Goal: Information Seeking & Learning: Check status

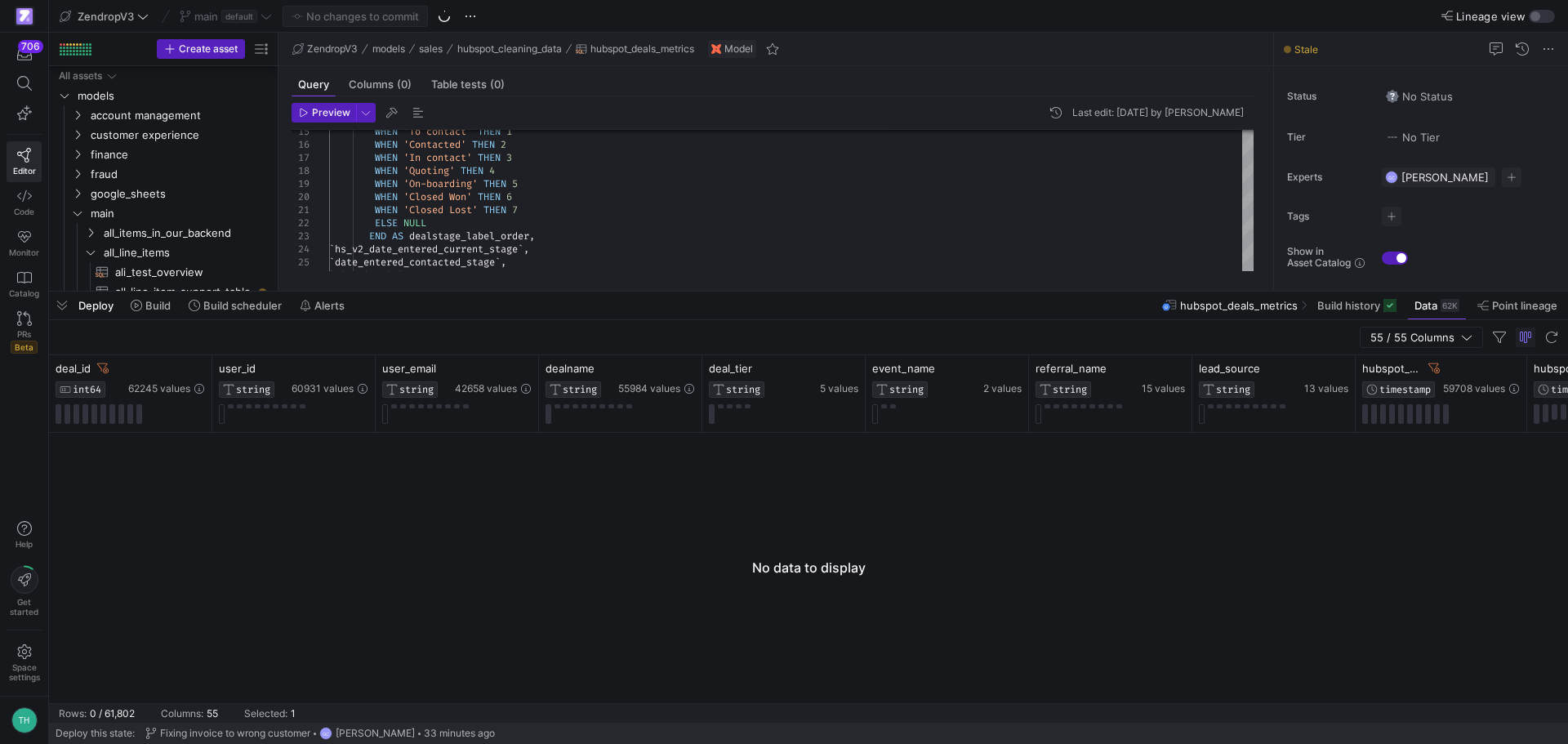
scroll to position [327, 0]
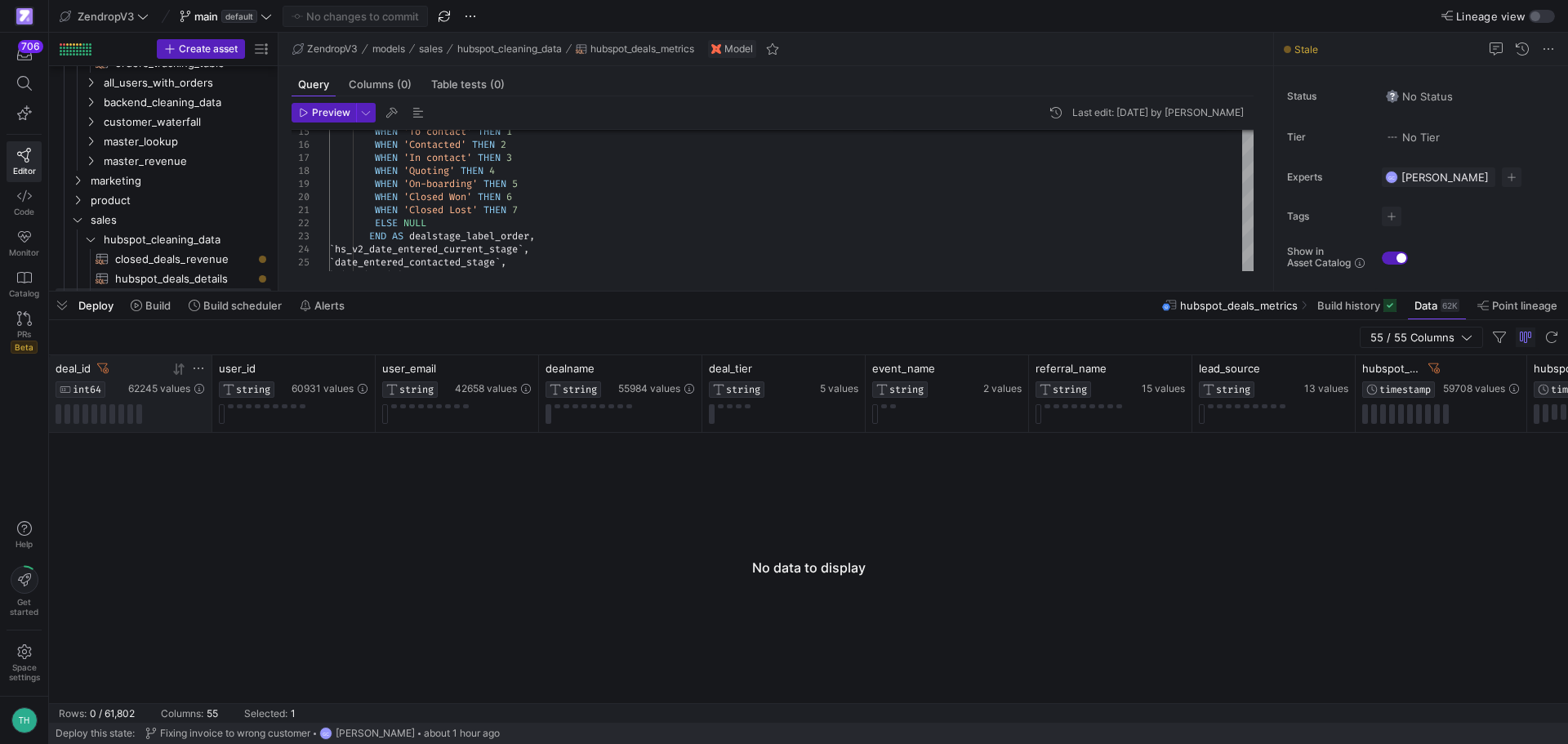
click at [102, 364] on icon at bounding box center [103, 368] width 11 height 11
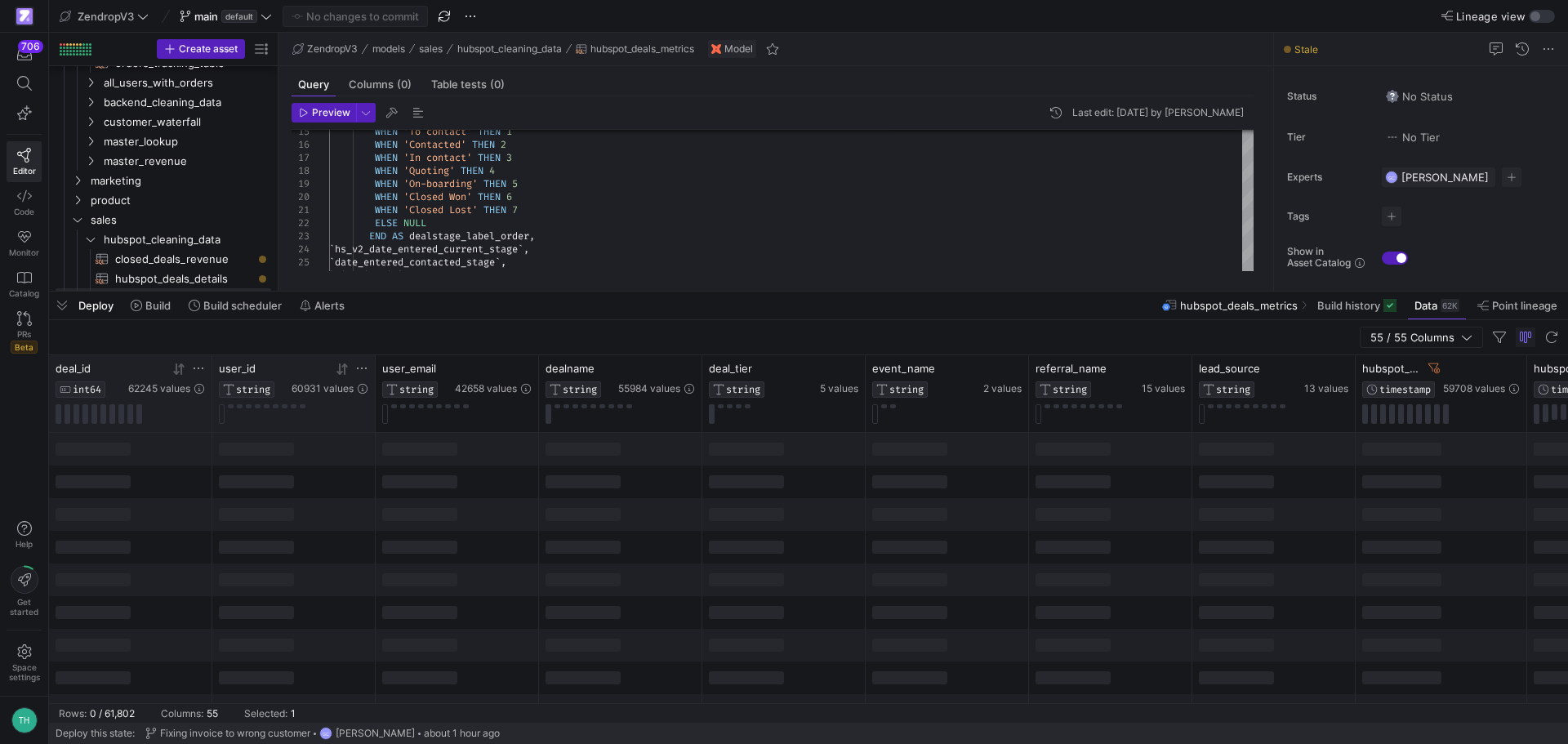
click at [363, 372] on icon at bounding box center [361, 368] width 13 height 13
type input "4021481"
click at [509, 528] on button "Apply" at bounding box center [497, 535] width 50 height 21
click at [745, 295] on div "Deploy Build Build scheduler Alerts hubspot_deals_metrics Build history Data 62…" at bounding box center [808, 305] width 1519 height 28
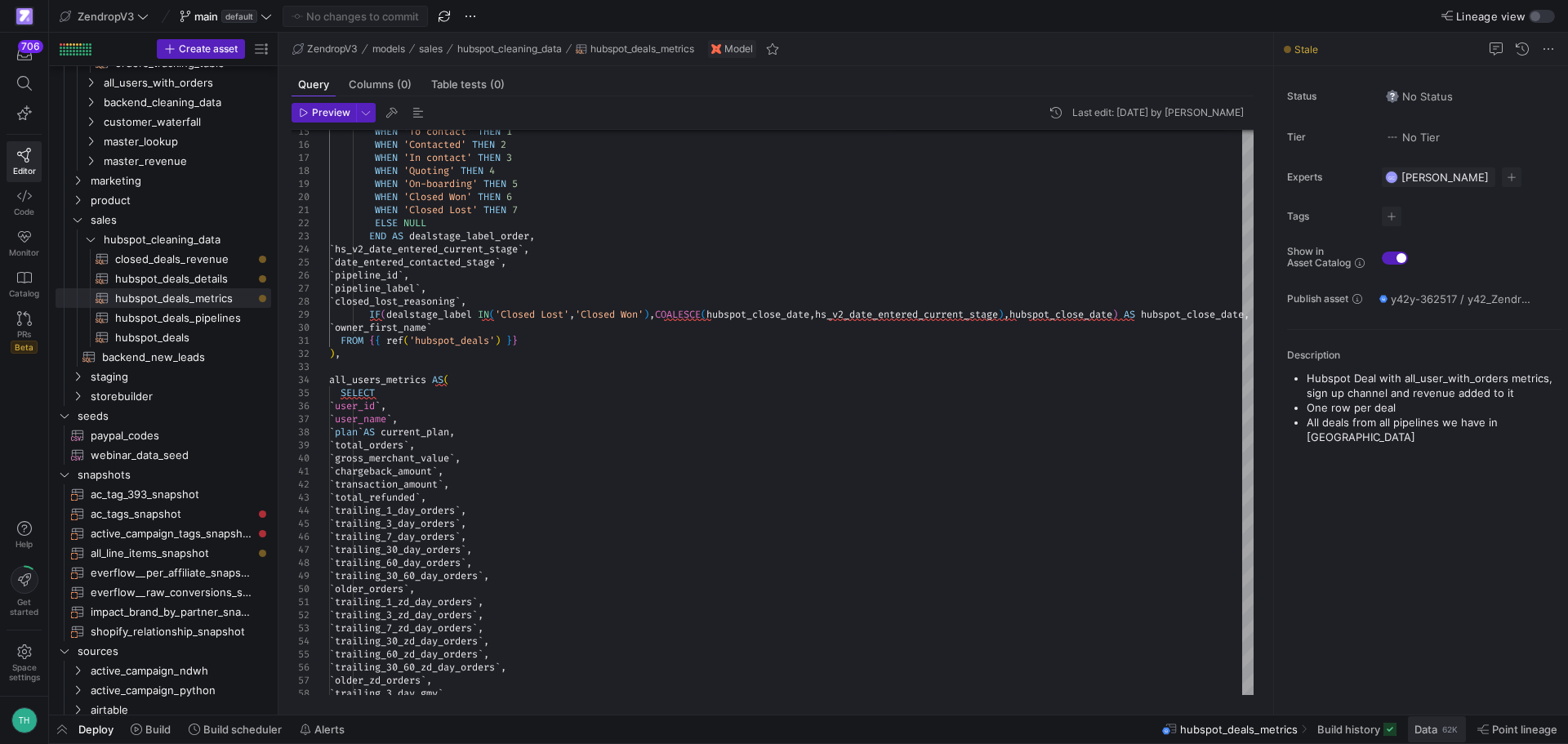
click at [1433, 726] on span "Data" at bounding box center [1426, 730] width 23 height 13
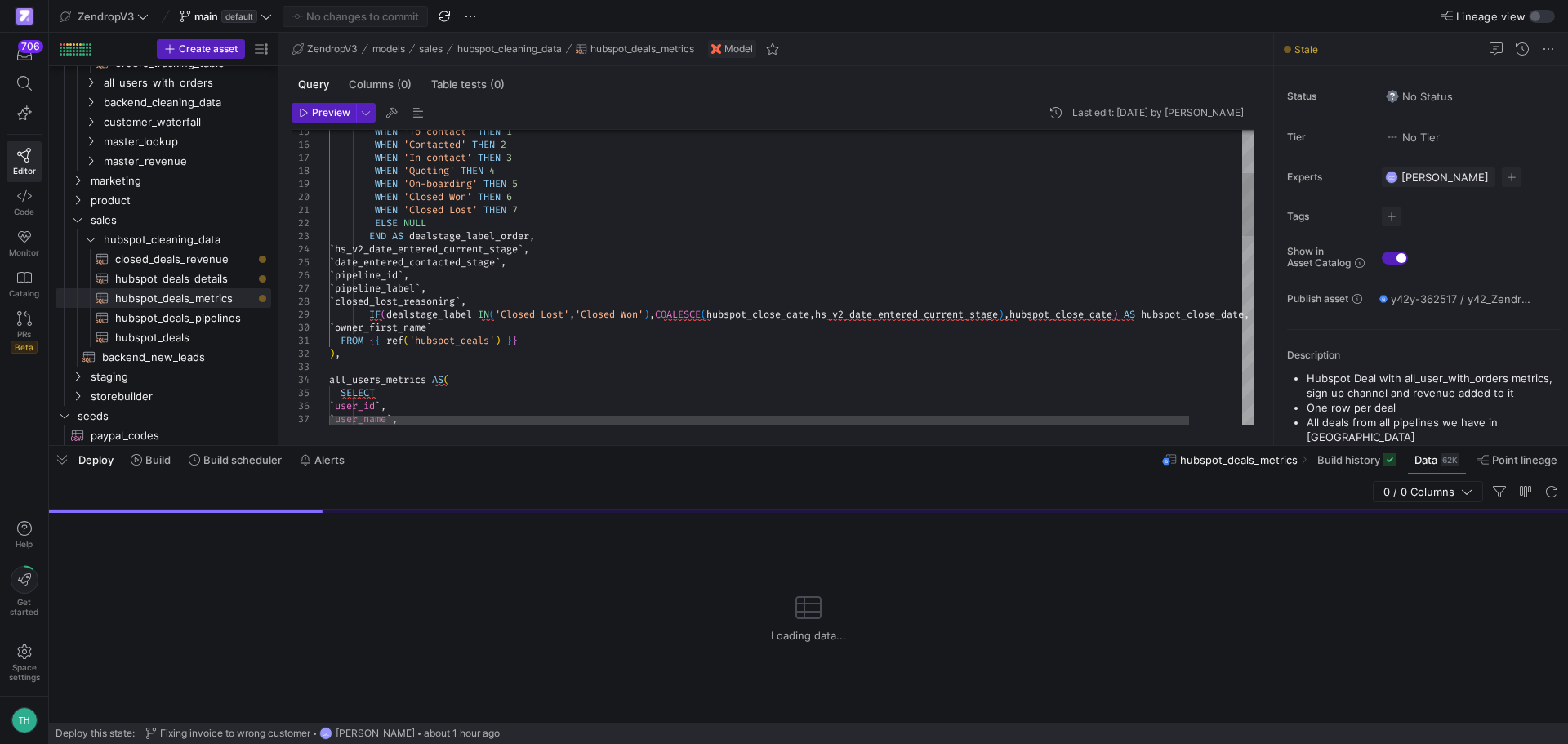
click at [598, 358] on div "WHEN 'To contact' THEN 1 WHEN 'Contacted' THEN 2 WHEN 'In contact' THEN 3 WHEN …" at bounding box center [819, 620] width 980 height 1382
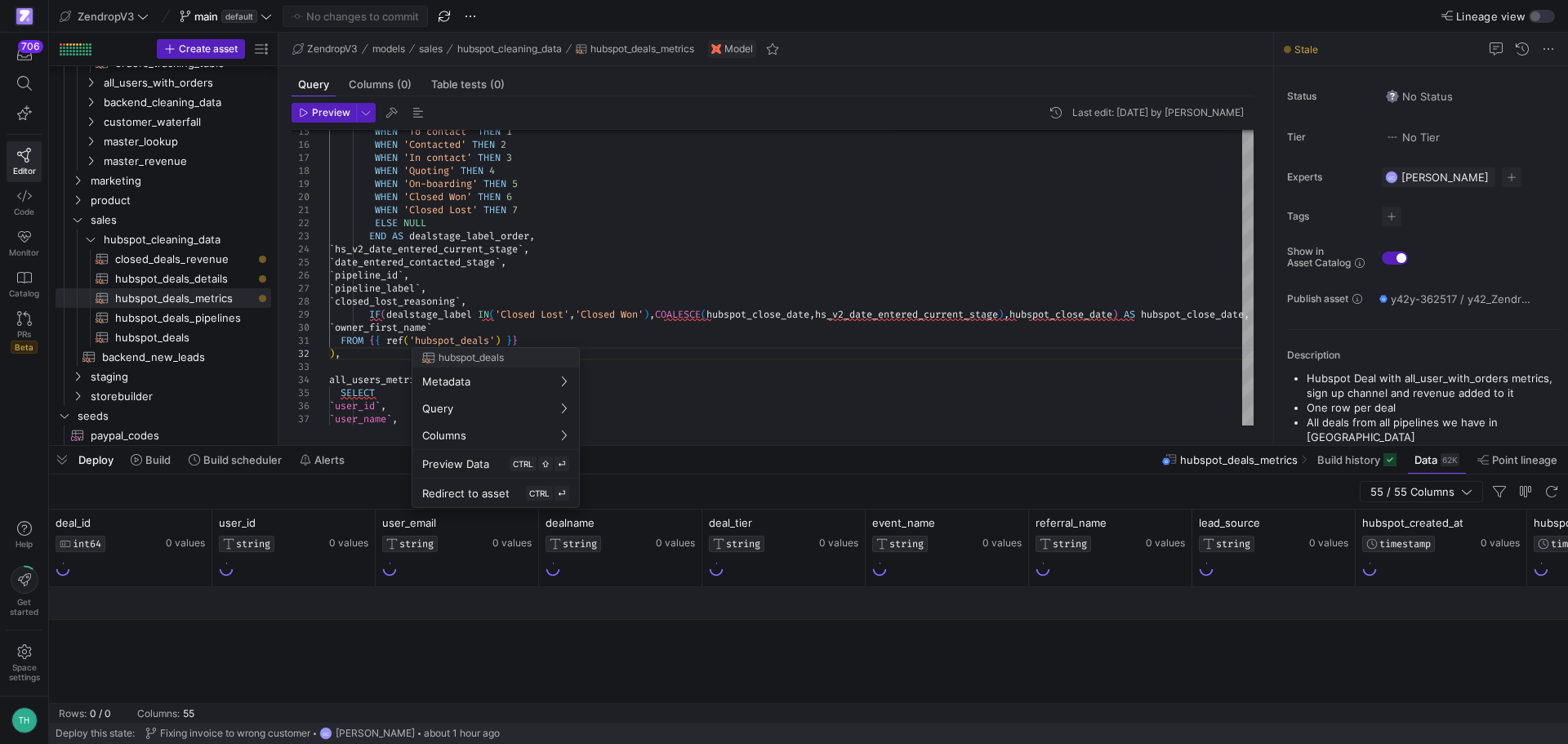
click at [787, 354] on div at bounding box center [784, 372] width 1568 height 744
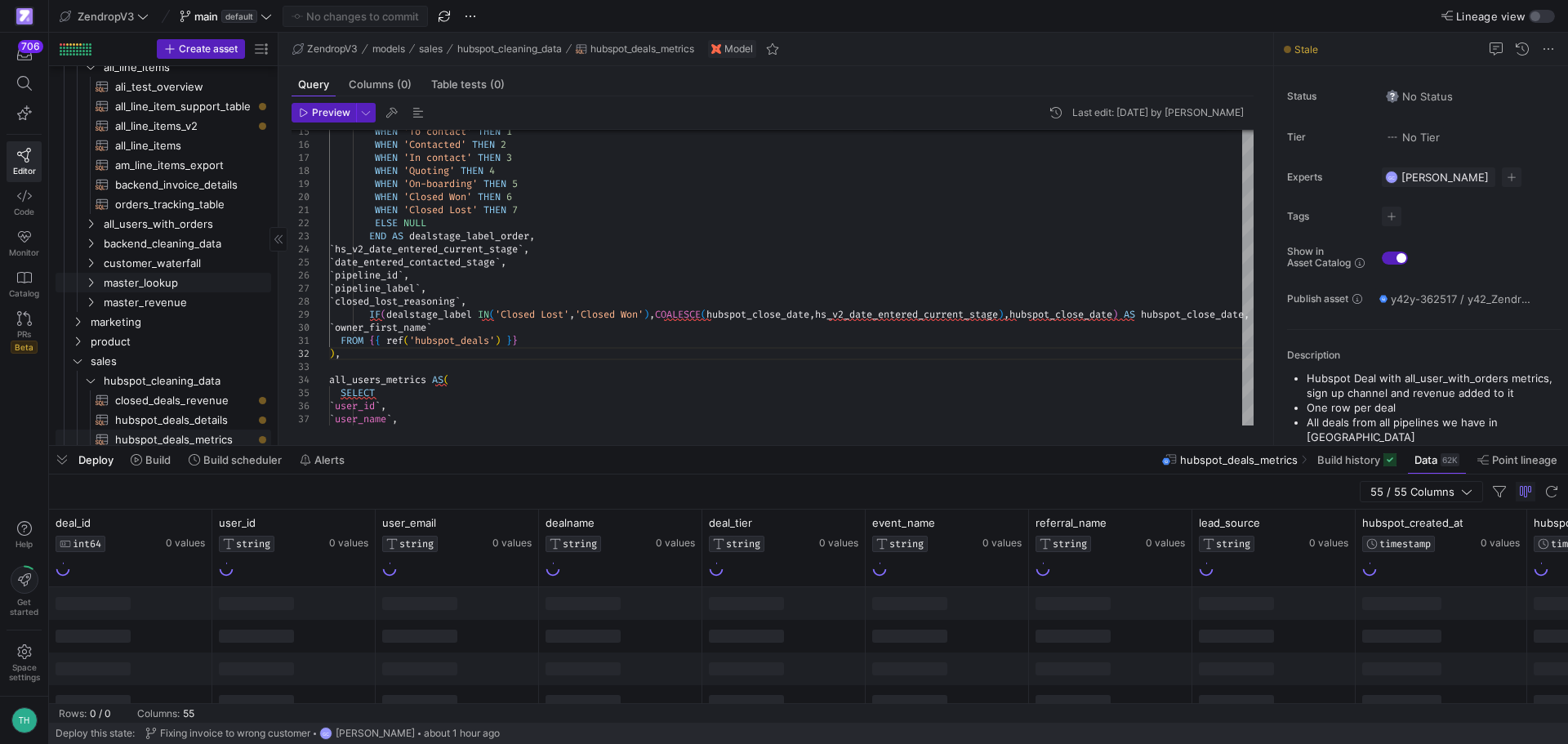
scroll to position [163, 0]
click at [161, 167] on span "all_line_items​​​​​​​​​​" at bounding box center [184, 168] width 137 height 19
type textarea "-- ## Final Model: Order Performance -- Joins stg_first_order with user fulfill…"
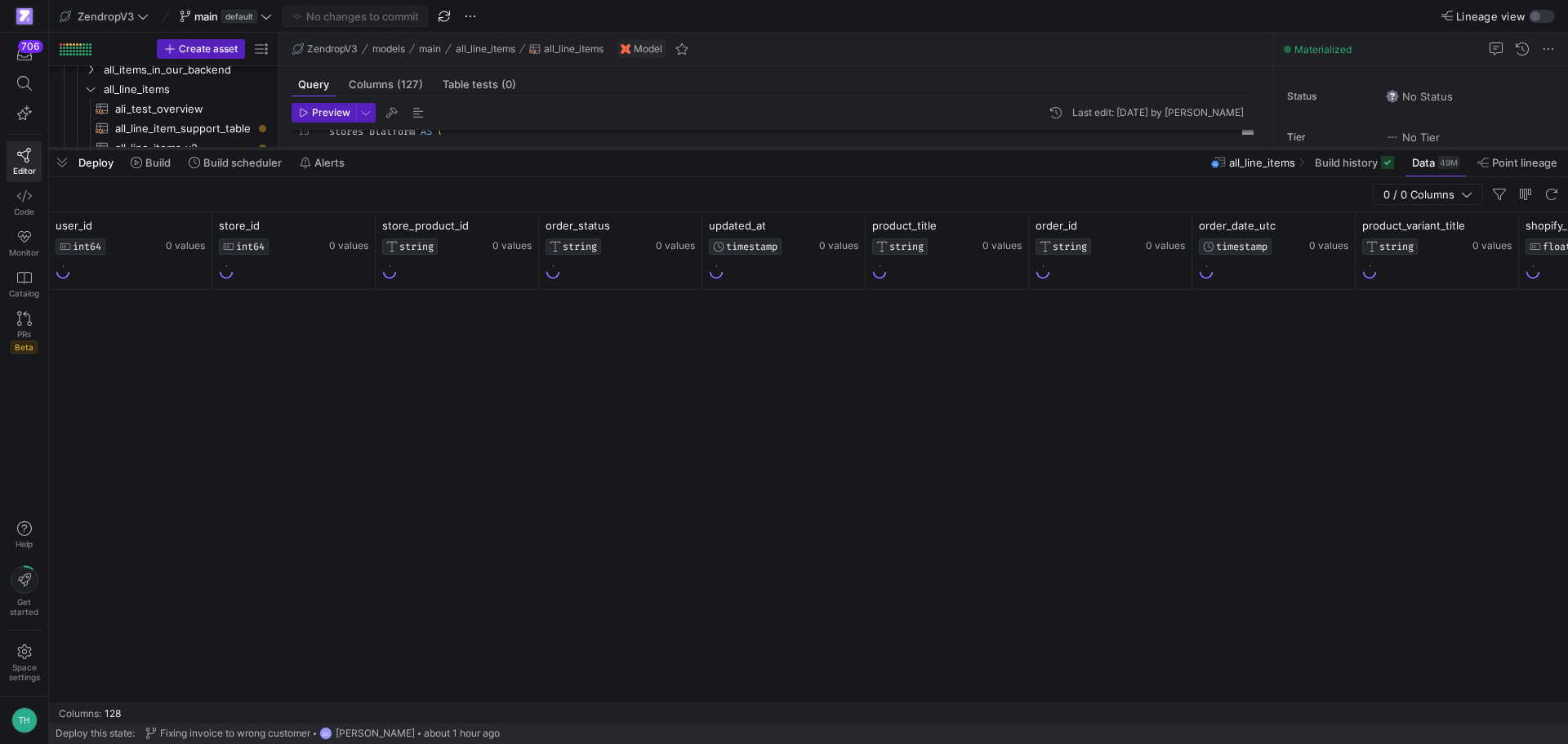
drag, startPoint x: 1093, startPoint y: 444, endPoint x: 1076, endPoint y: 145, distance: 299.5
click at [1076, 145] on div at bounding box center [808, 148] width 1519 height 7
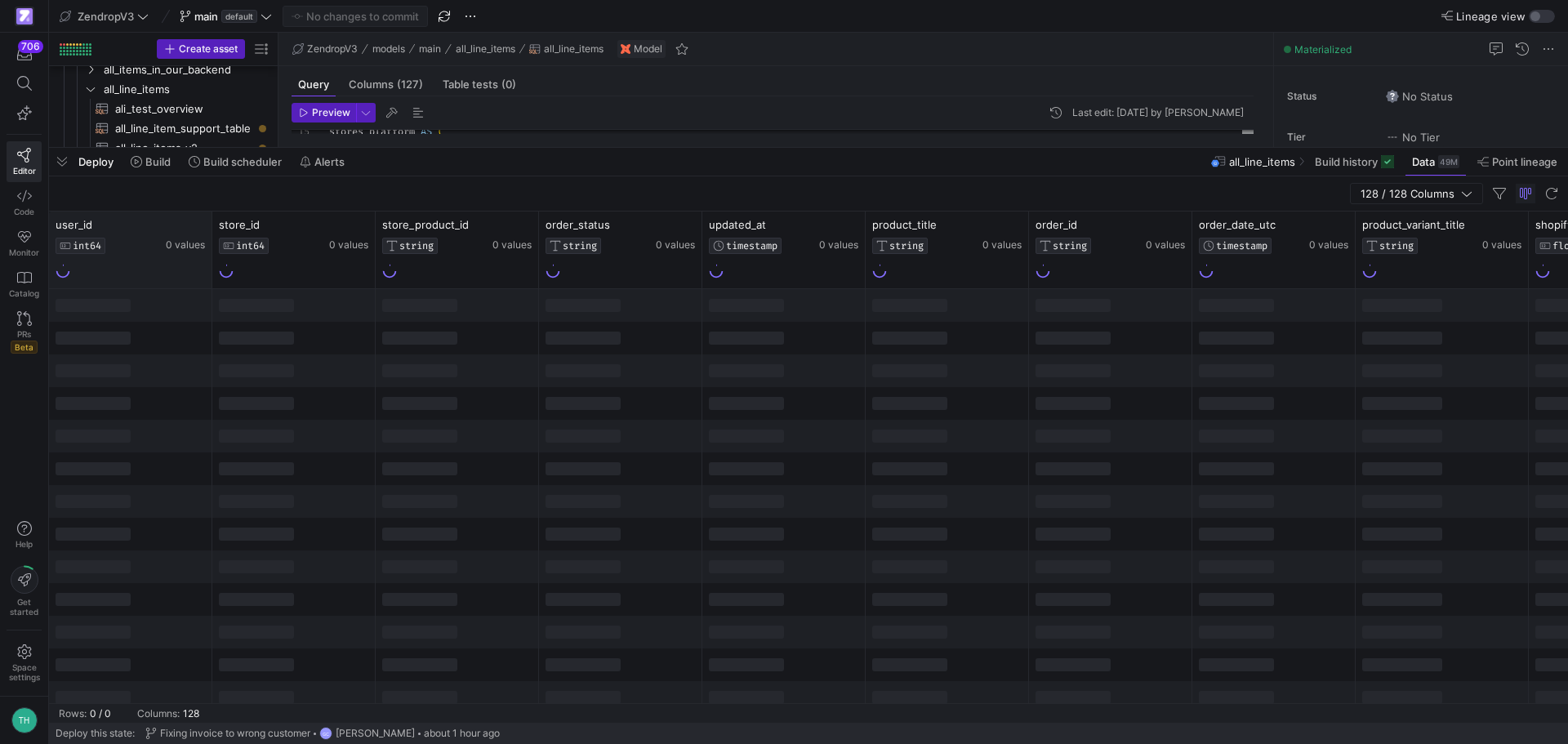
click at [206, 220] on div "user_id INT64 0 values" at bounding box center [130, 250] width 163 height 76
click at [198, 224] on icon at bounding box center [198, 225] width 10 height 2
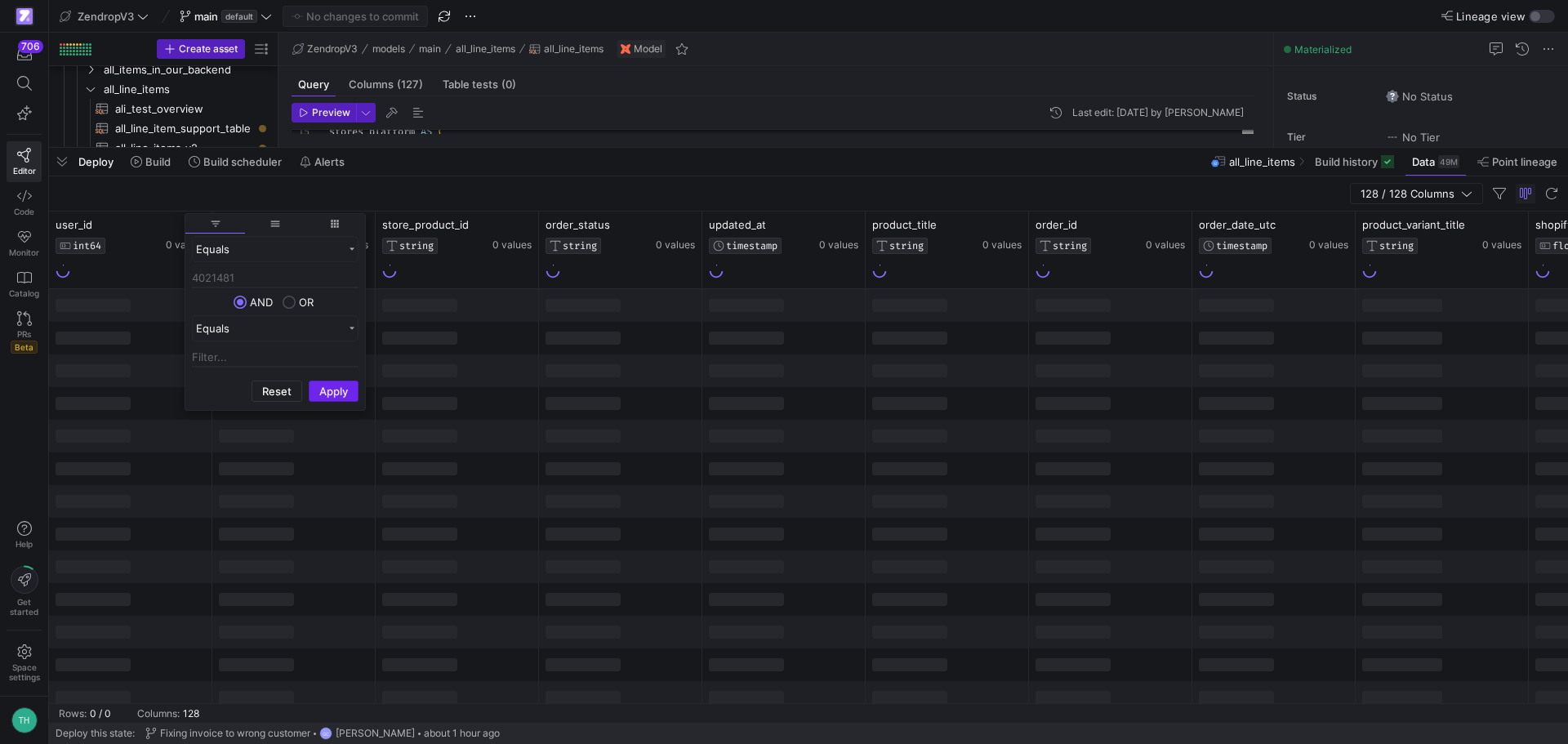
type input "4021481"
click at [334, 387] on button "Apply" at bounding box center [334, 391] width 50 height 21
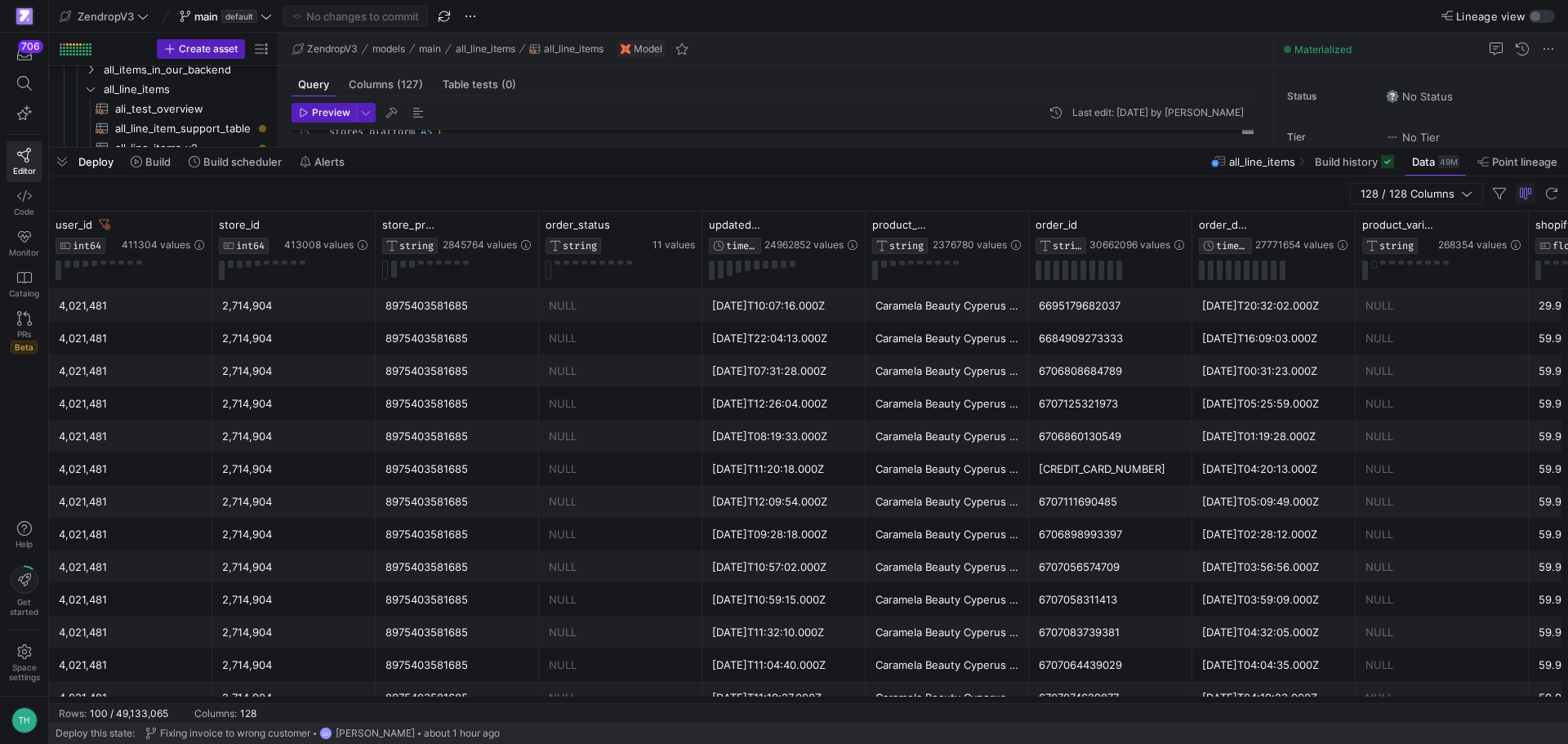
click at [962, 195] on div "128 / 128 Columns" at bounding box center [808, 194] width 1519 height 35
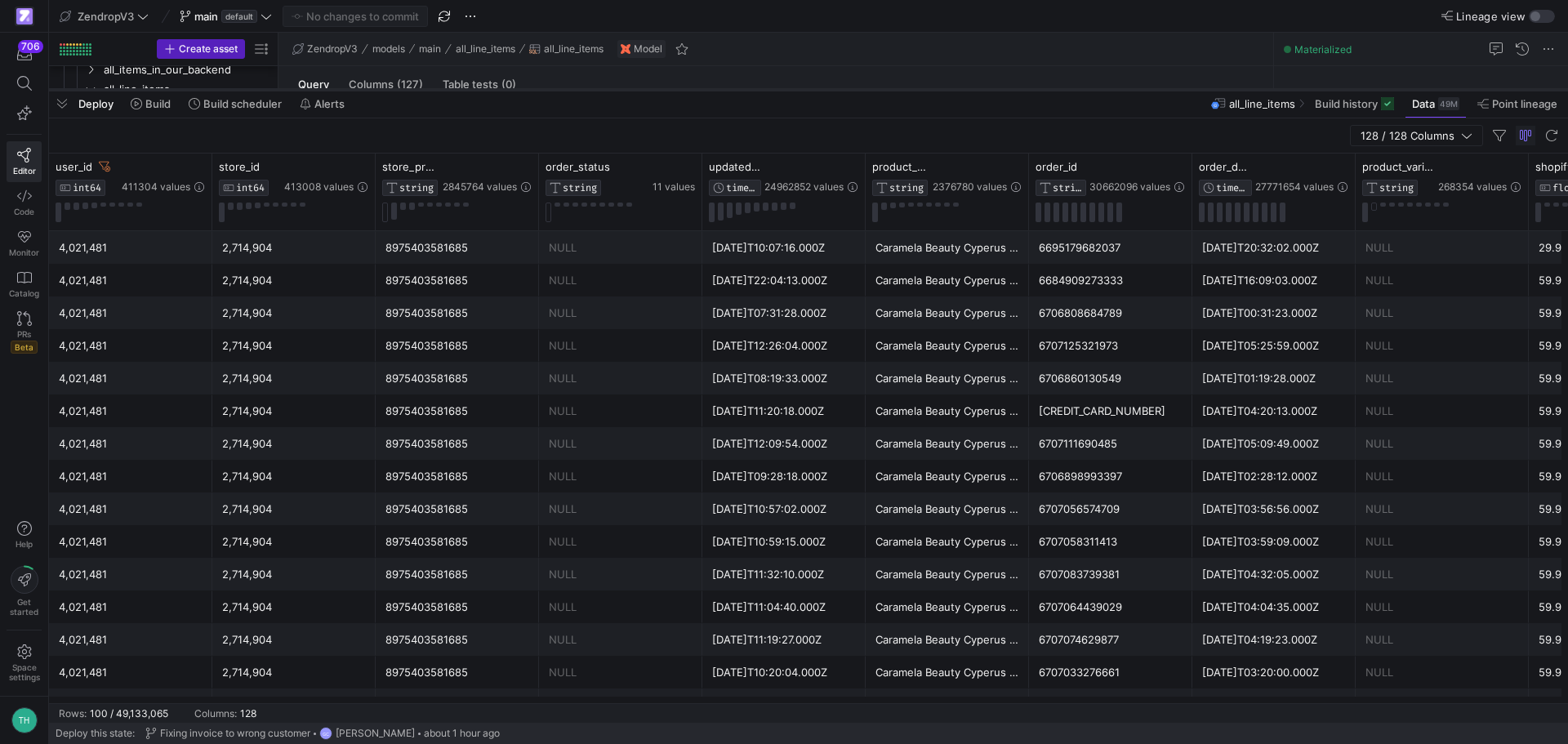
drag, startPoint x: 650, startPoint y: 151, endPoint x: 651, endPoint y: 84, distance: 67.0
click at [651, 87] on div at bounding box center [808, 90] width 1519 height 7
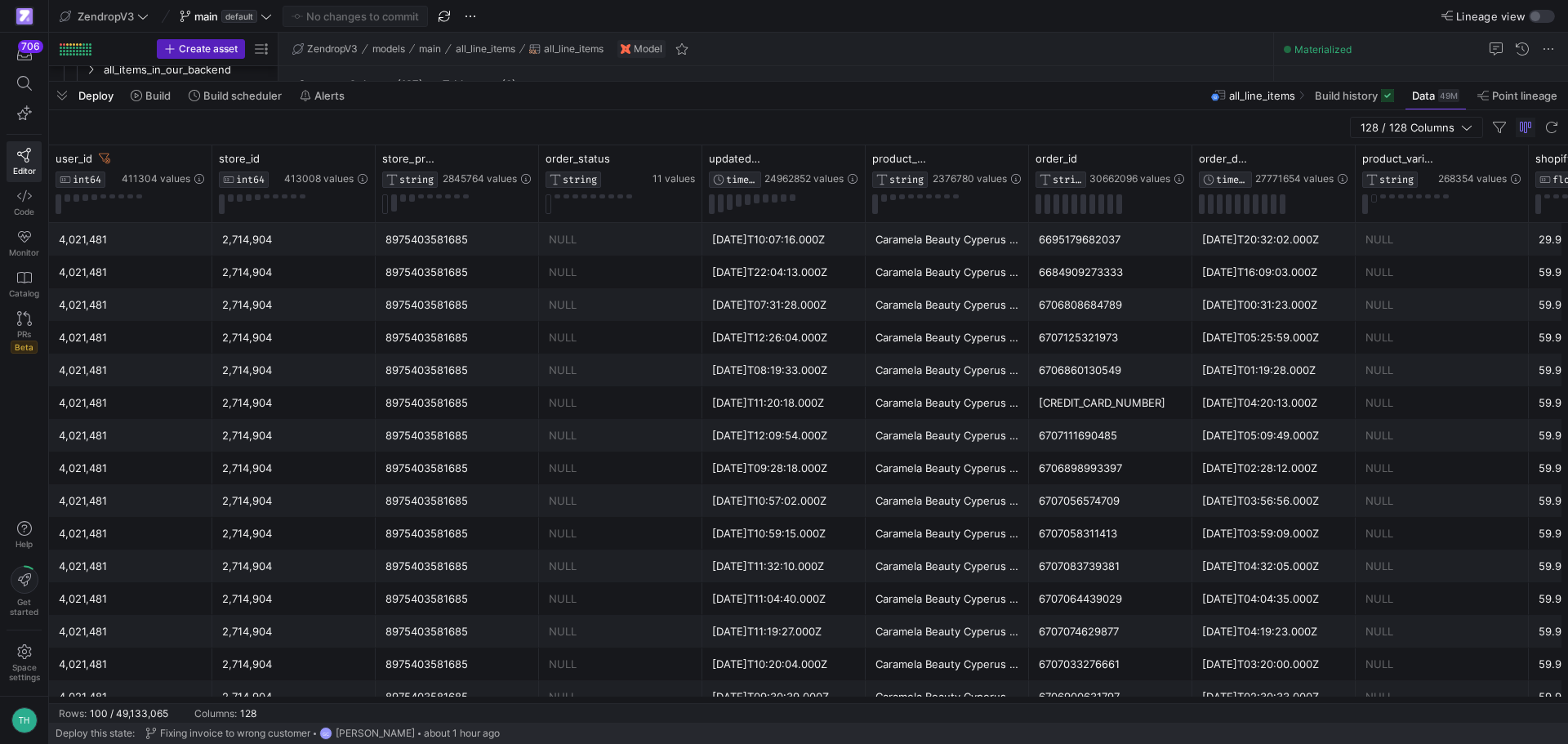
click at [545, 236] on div "NULL" at bounding box center [620, 239] width 163 height 32
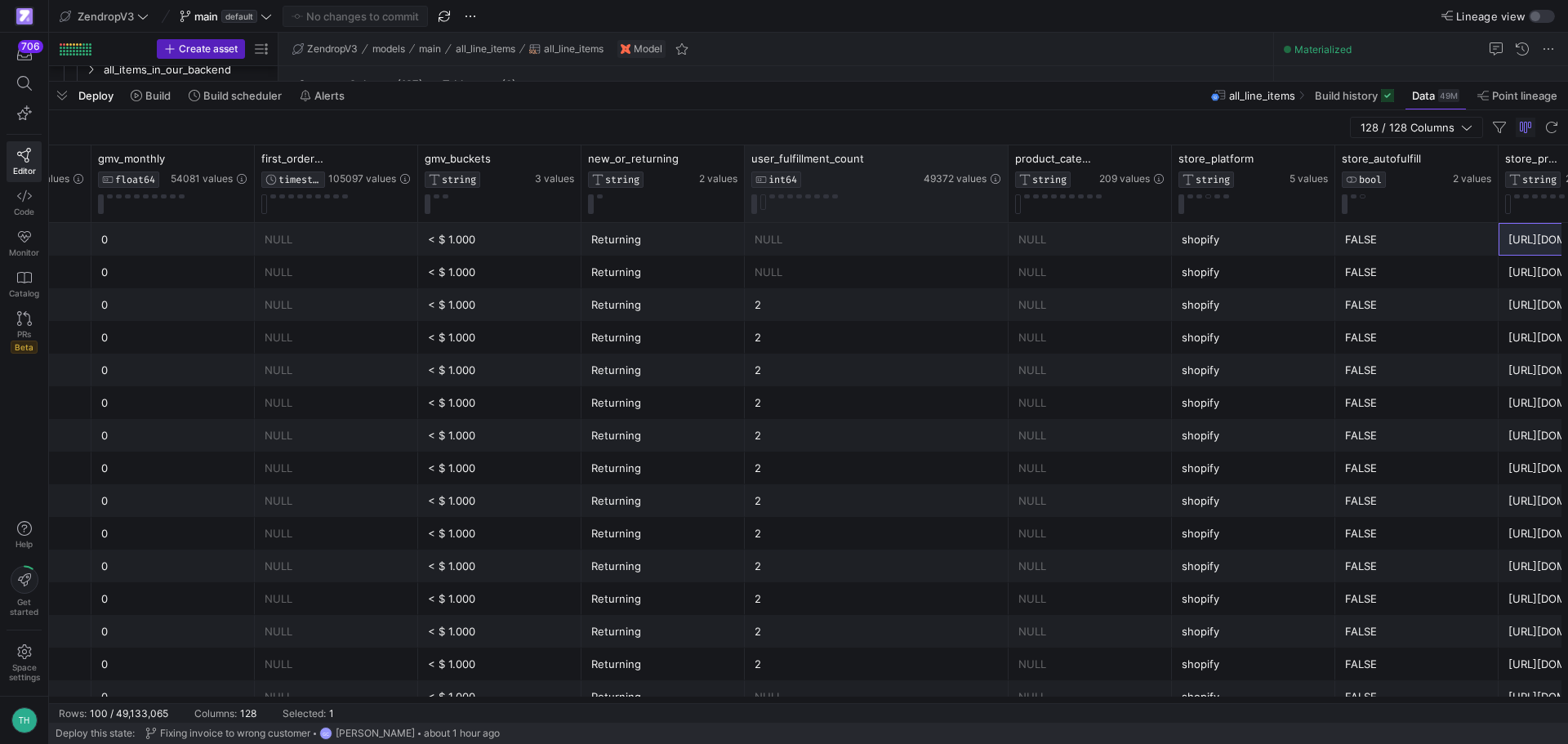
drag, startPoint x: 906, startPoint y: 158, endPoint x: 1007, endPoint y: 160, distance: 101.0
click at [1007, 160] on div at bounding box center [1007, 183] width 7 height 76
click at [969, 253] on div "NULL" at bounding box center [877, 239] width 244 height 31
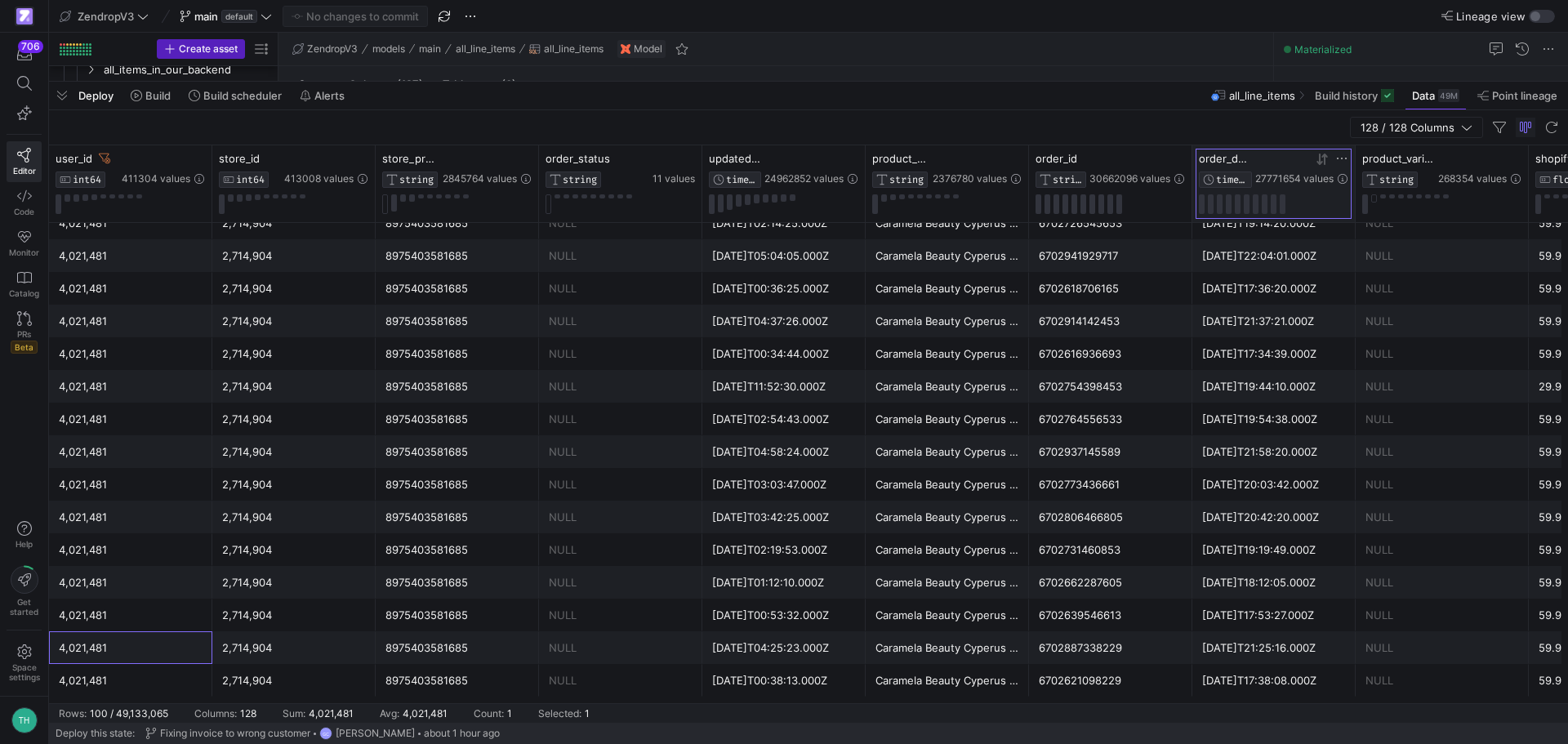
click at [1322, 156] on icon at bounding box center [1324, 158] width 6 height 11
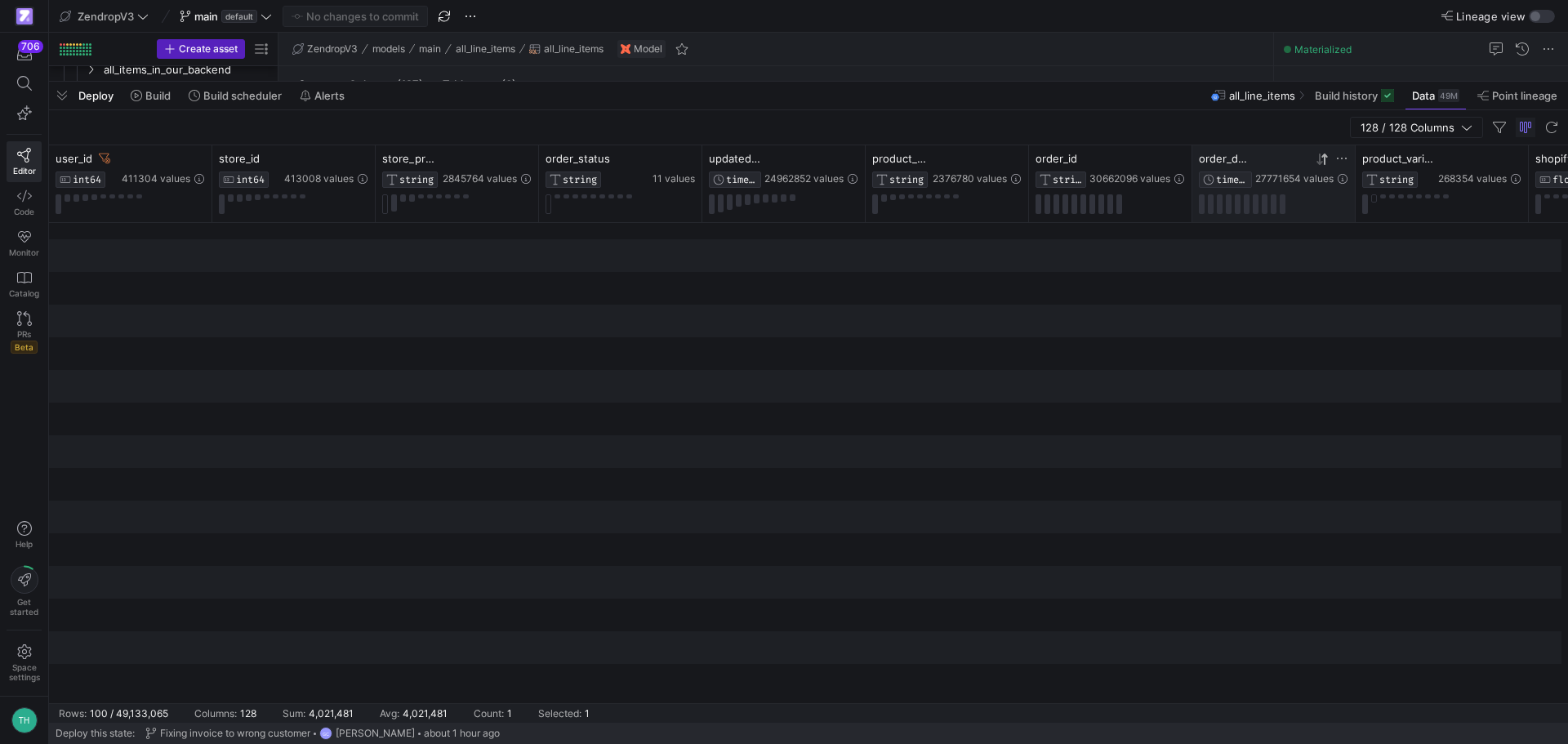
click at [1323, 156] on icon at bounding box center [1324, 158] width 6 height 11
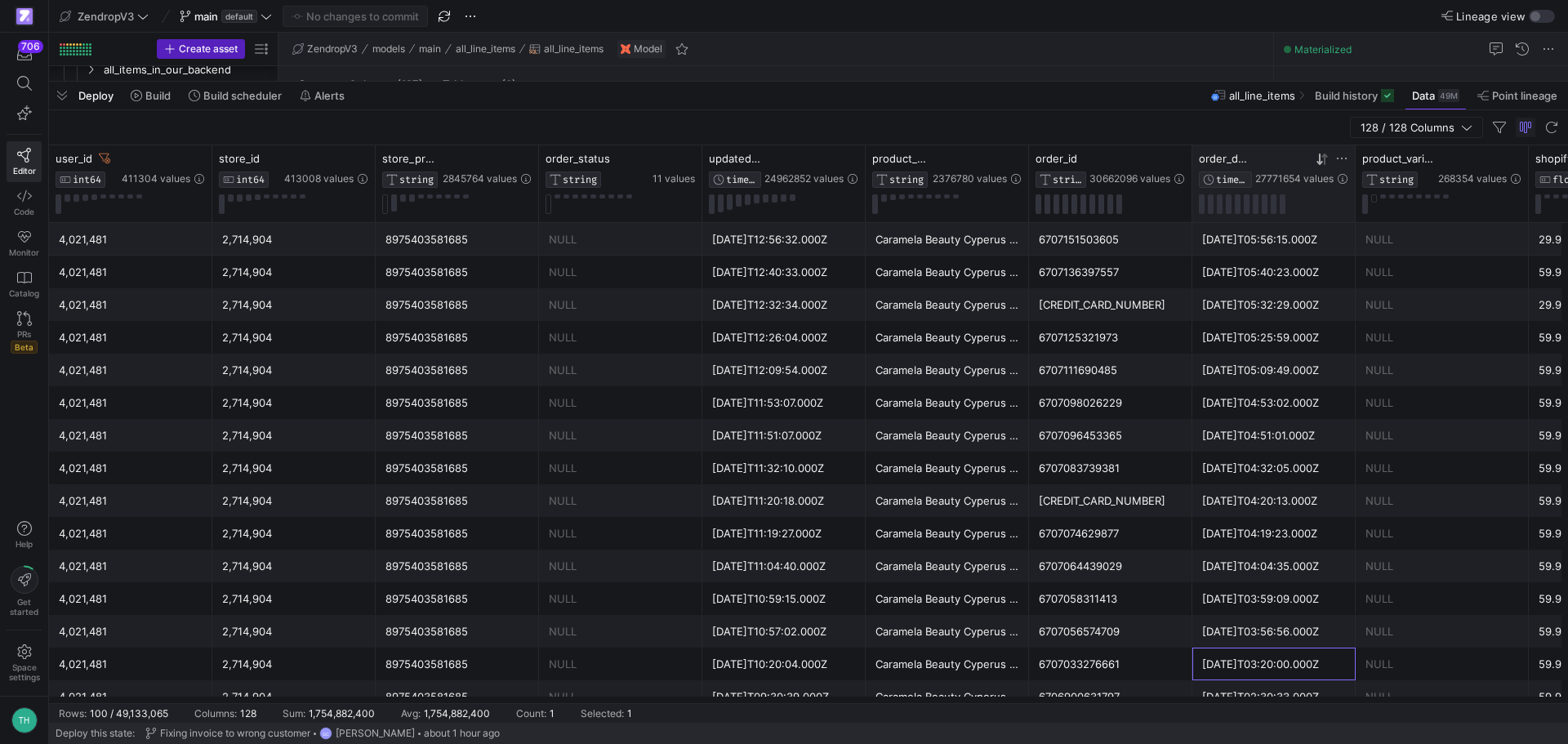
click at [1267, 648] on div "2025-08-11T03:20:00.000Z" at bounding box center [1273, 664] width 163 height 32
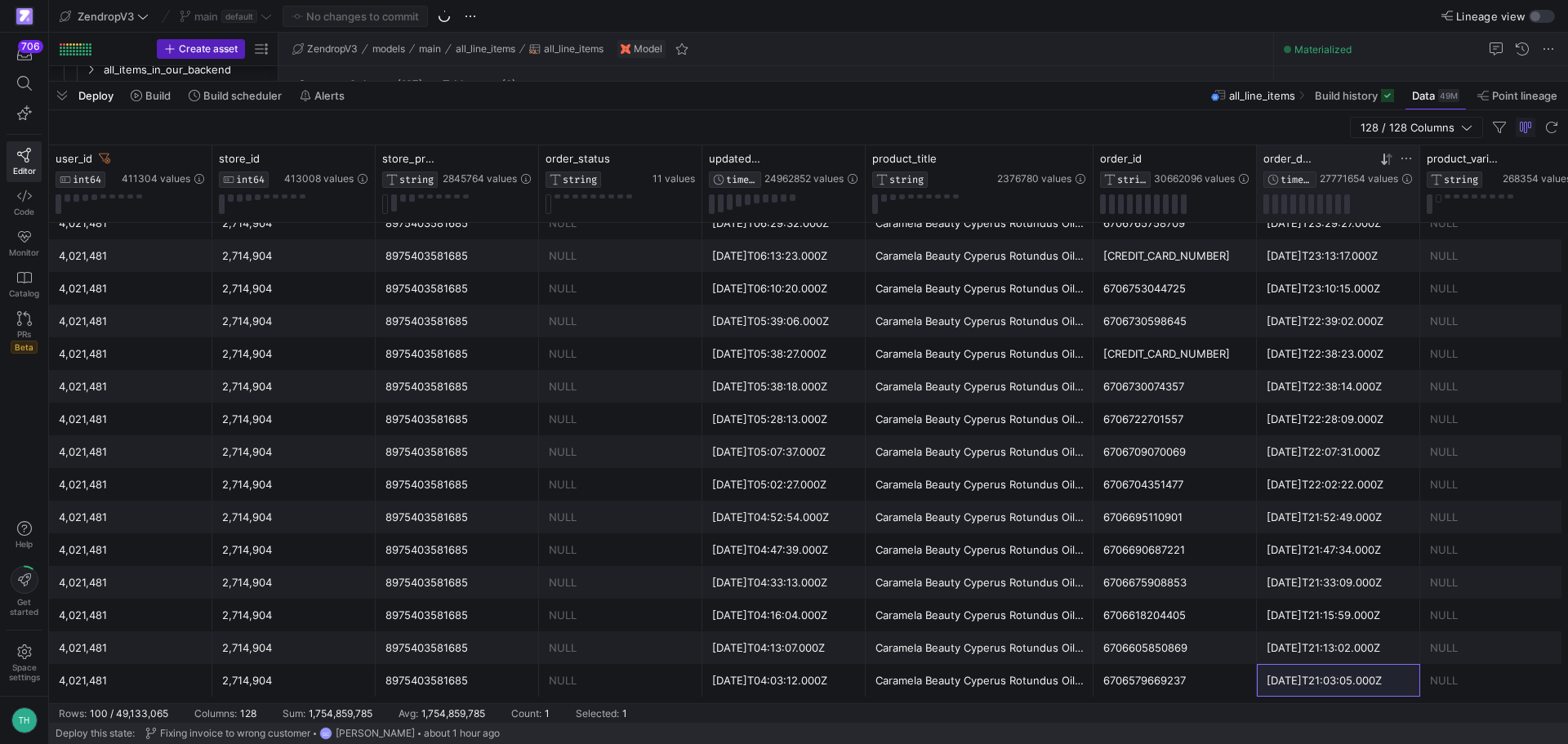
drag, startPoint x: 1025, startPoint y: 158, endPoint x: 1087, endPoint y: 433, distance: 281.9
click at [1087, 433] on div "product_variant_title STRING 268354 values order_id STRING 30662096 values orde…" at bounding box center [808, 424] width 1519 height 558
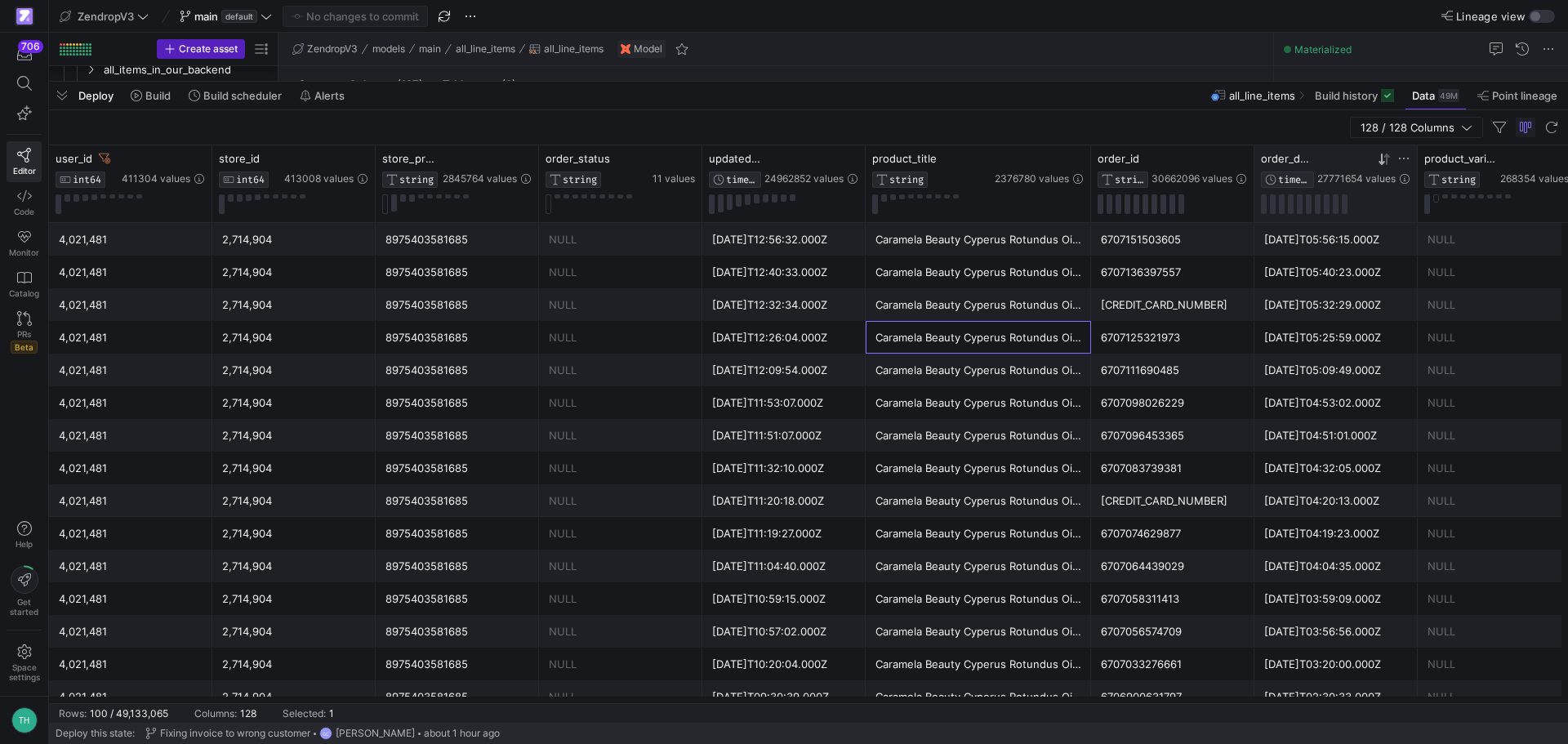
click at [1293, 596] on div "2025-08-11T03:59:09.000Z" at bounding box center [1335, 598] width 144 height 31
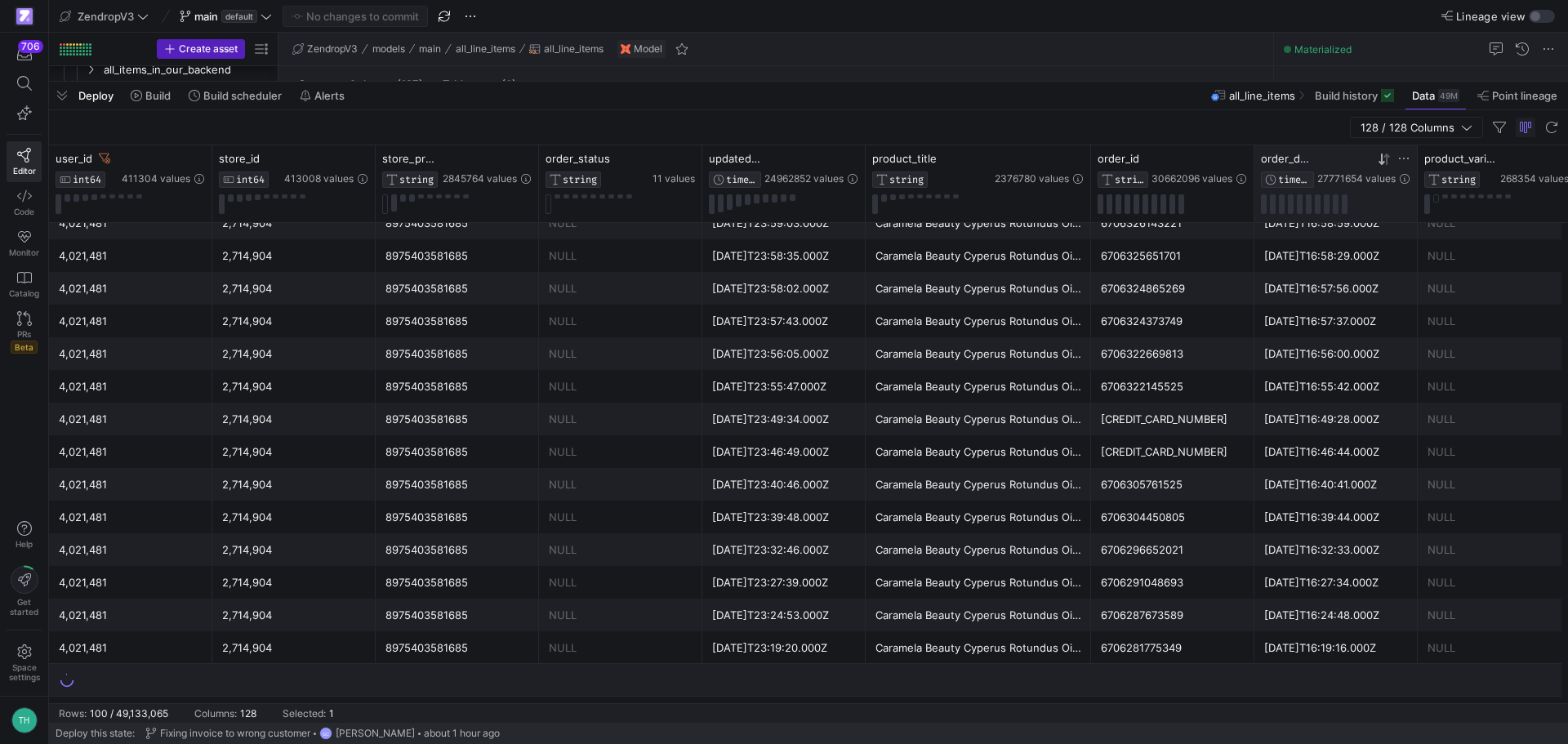
click at [1212, 557] on div "6706296652021" at bounding box center [1172, 549] width 144 height 31
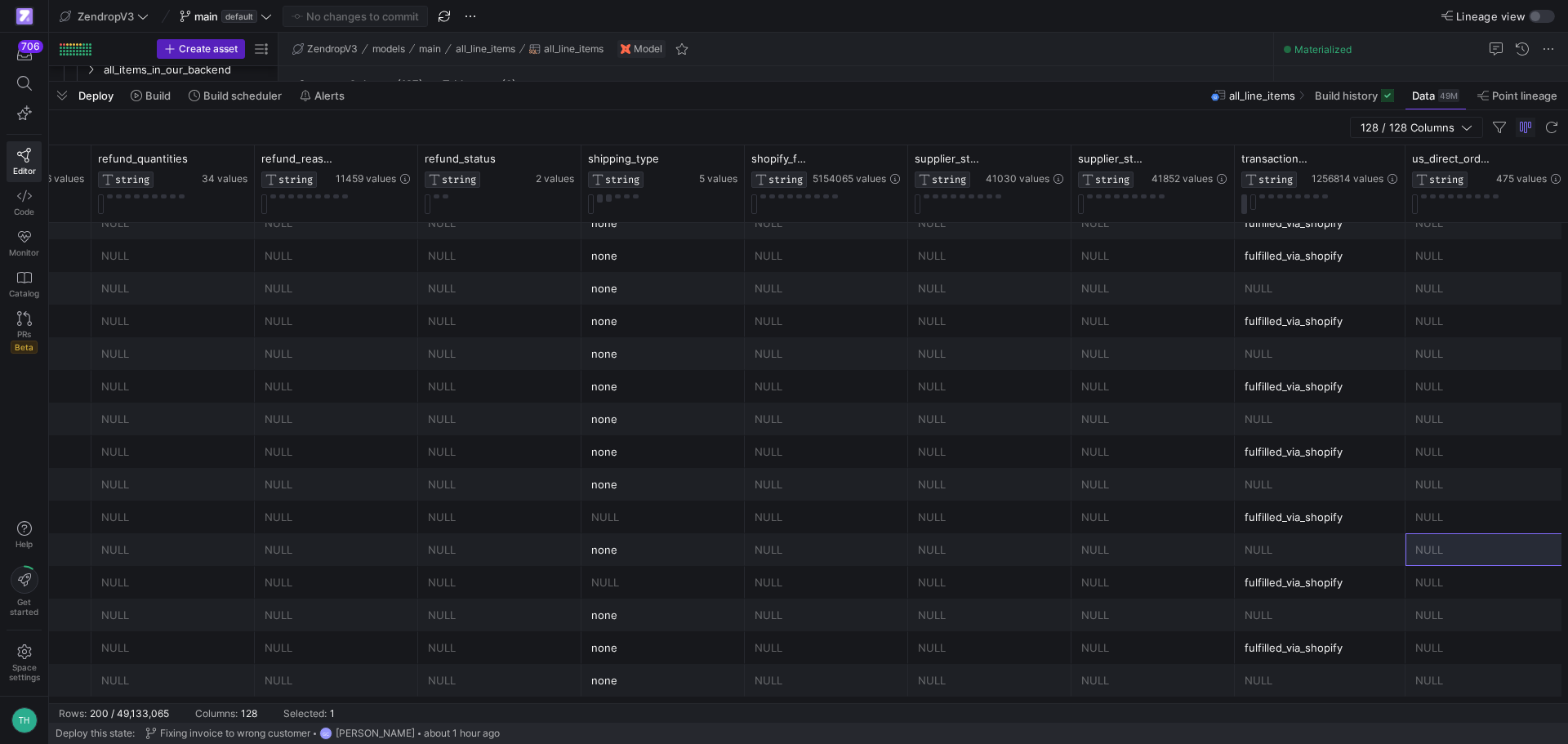
drag, startPoint x: 1394, startPoint y: 162, endPoint x: 1383, endPoint y: 311, distance: 149.4
click at [1383, 311] on div "refund_id STRING 90884 values refund_portion STRING 6 values refund_quantities …" at bounding box center [808, 424] width 1519 height 558
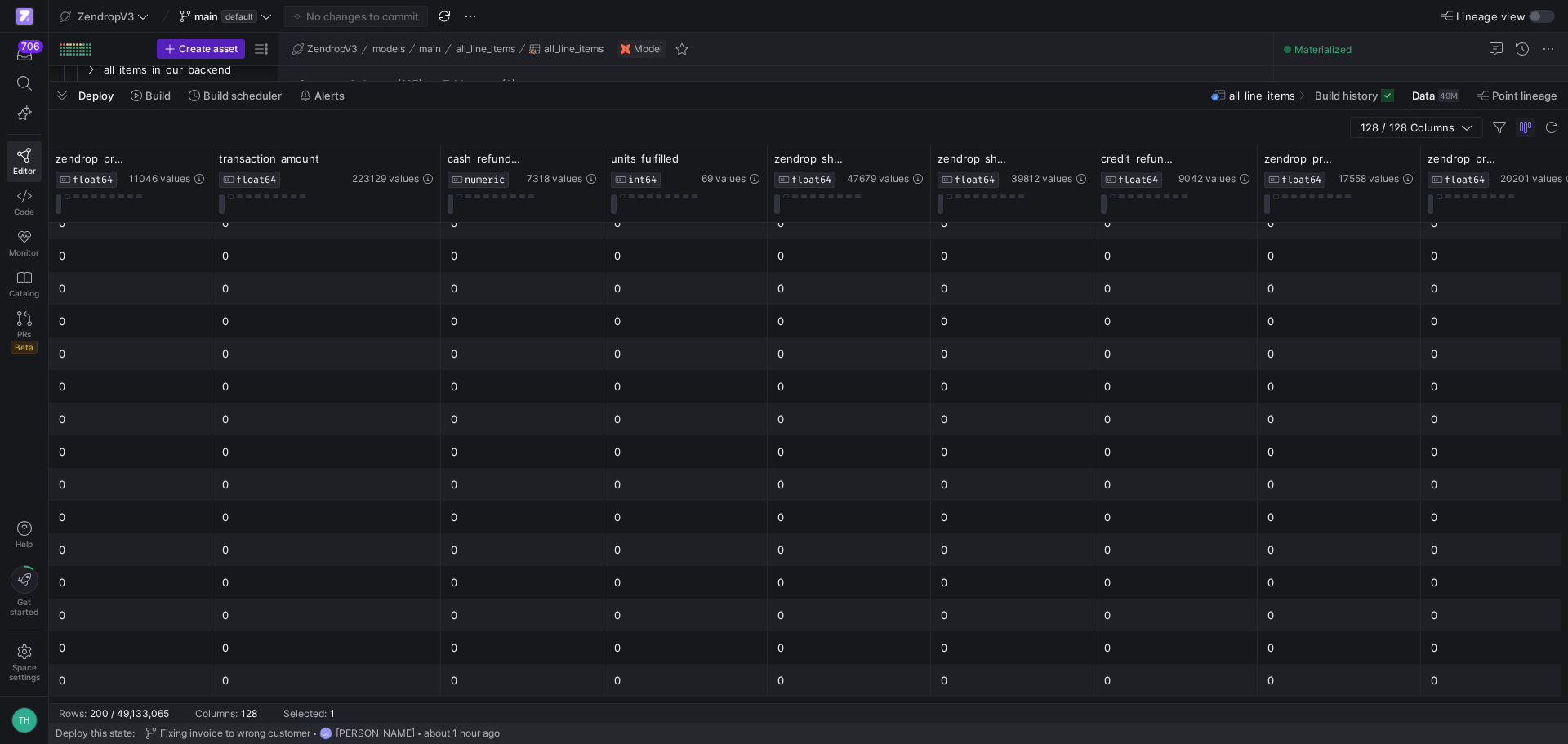
drag, startPoint x: 374, startPoint y: 157, endPoint x: 440, endPoint y: 162, distance: 66.2
click at [440, 162] on div at bounding box center [440, 183] width 7 height 76
click at [597, 615] on div "0" at bounding box center [522, 615] width 163 height 32
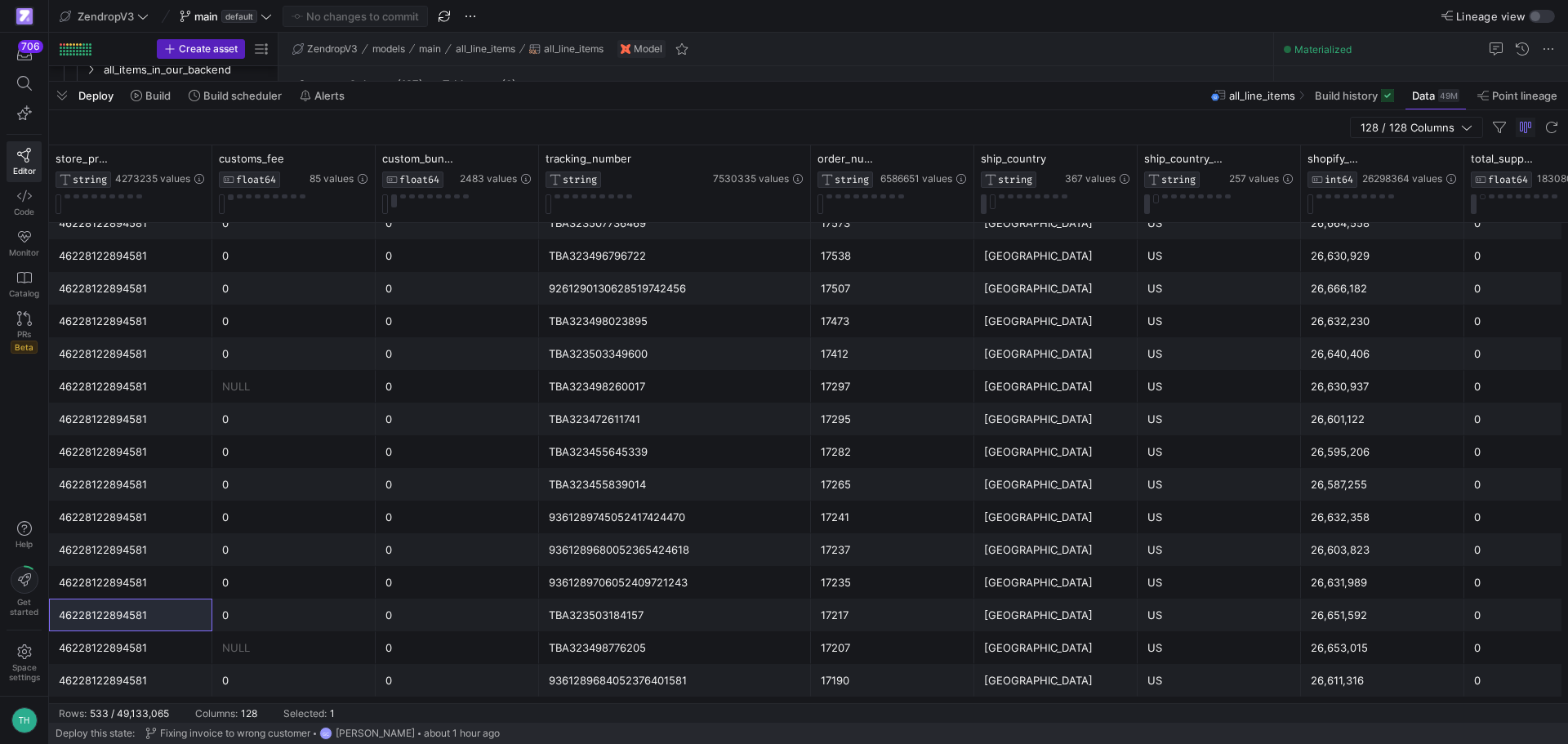
drag, startPoint x: 698, startPoint y: 163, endPoint x: 807, endPoint y: 161, distance: 109.0
click at [807, 161] on div at bounding box center [810, 183] width 7 height 76
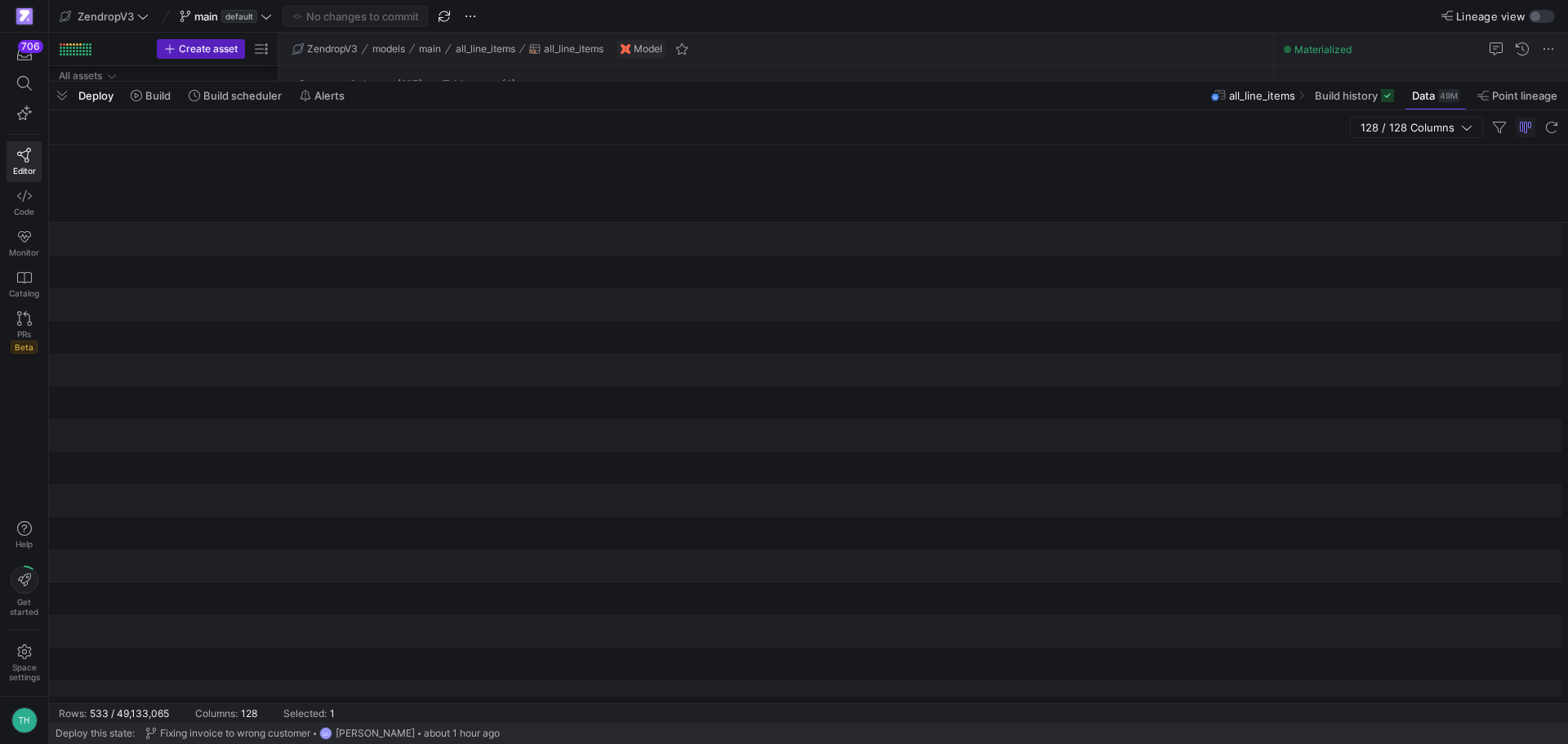
scroll to position [0, 12142]
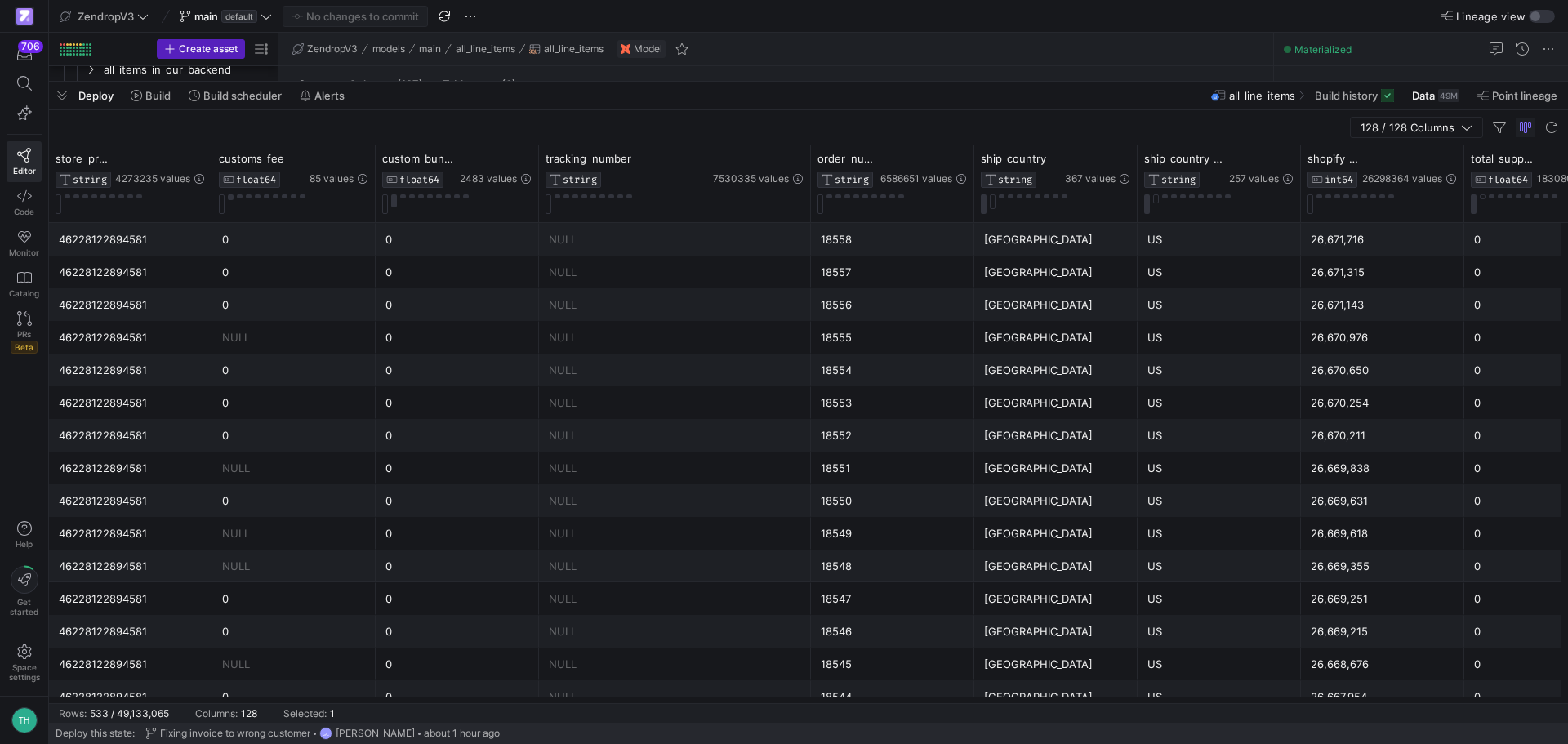
click at [319, 589] on div "0" at bounding box center [294, 598] width 144 height 31
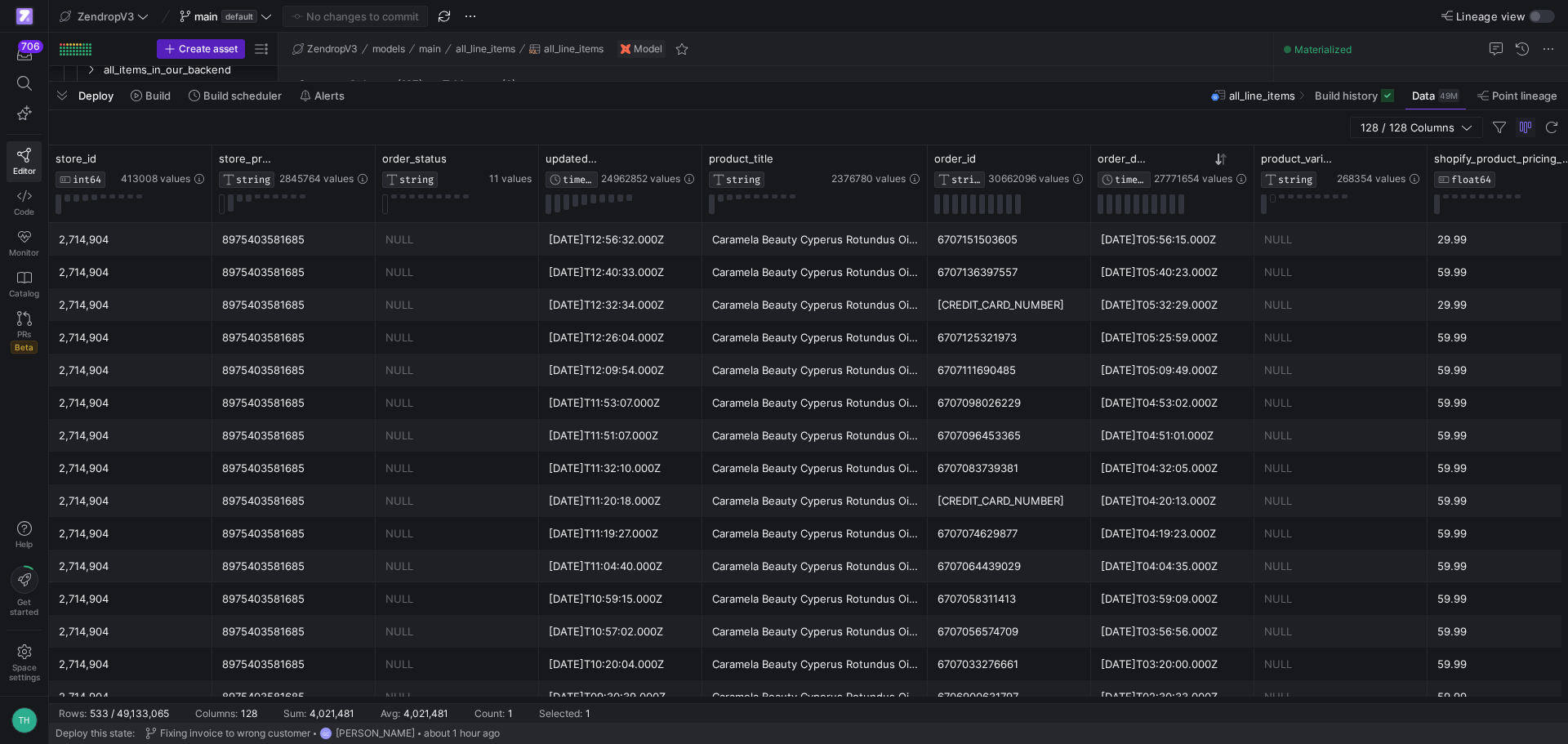
scroll to position [0, 0]
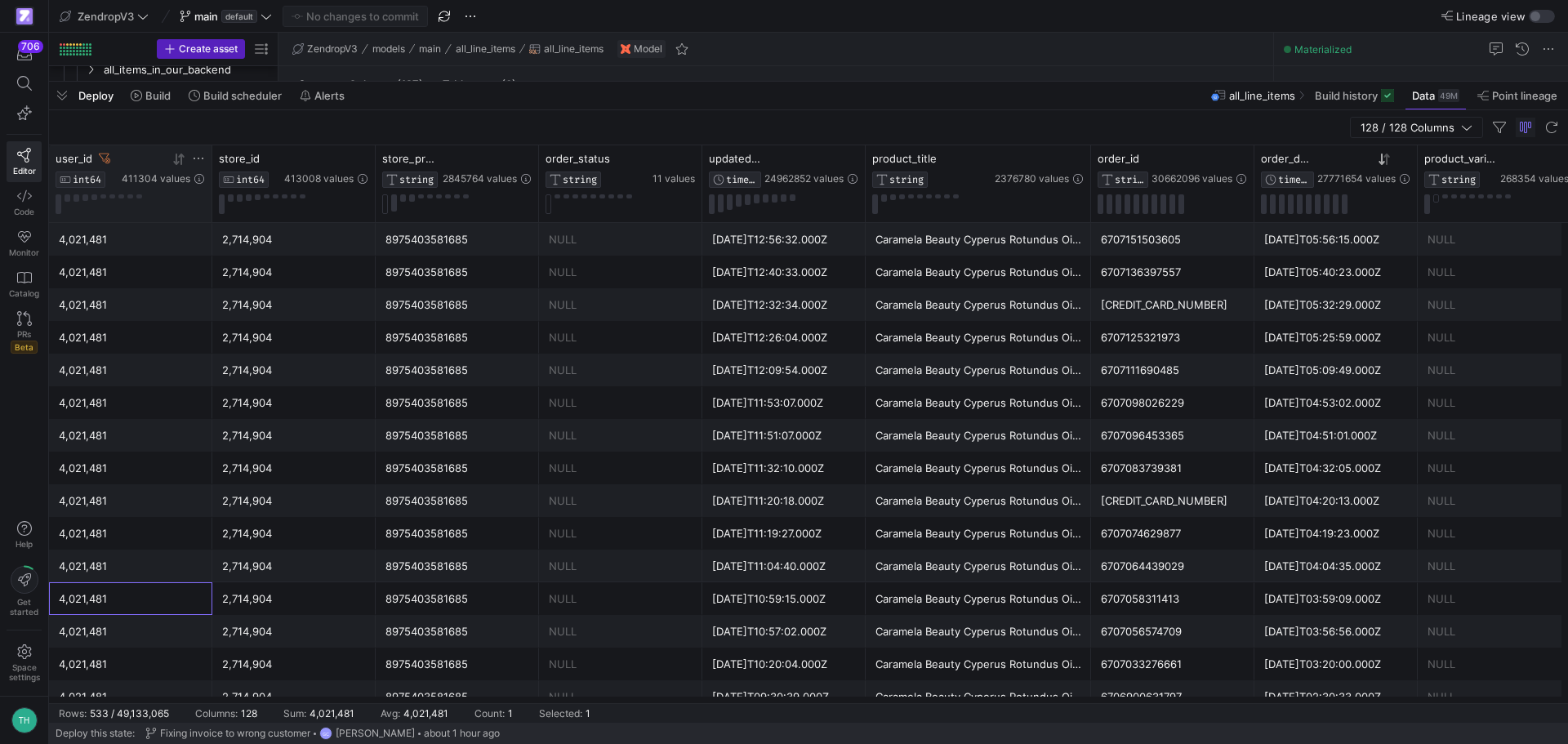
click at [201, 156] on icon at bounding box center [198, 158] width 13 height 13
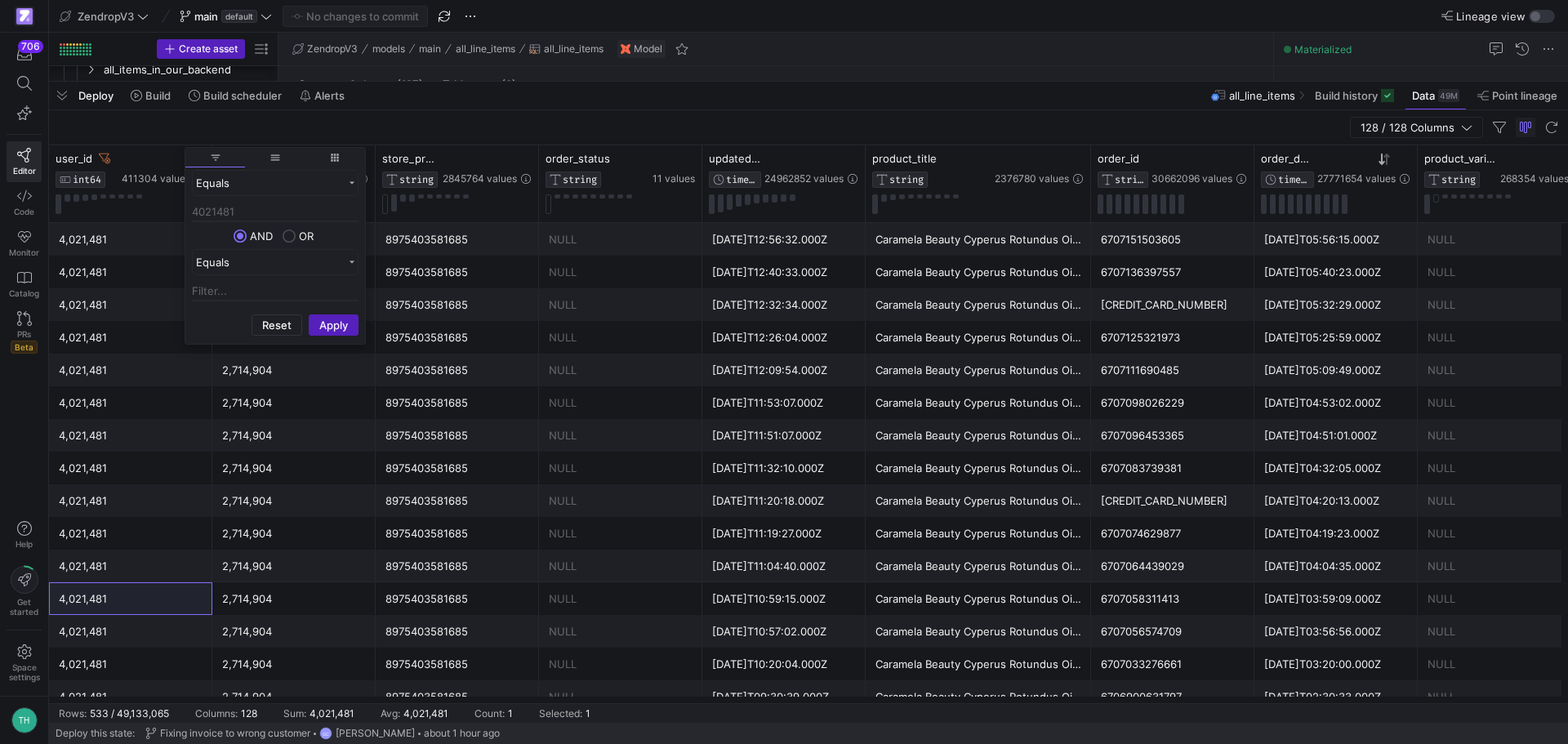
click at [249, 205] on input "4021481" at bounding box center [275, 212] width 167 height 20
type input "4021481"
click at [281, 329] on button "Reset" at bounding box center [277, 325] width 51 height 21
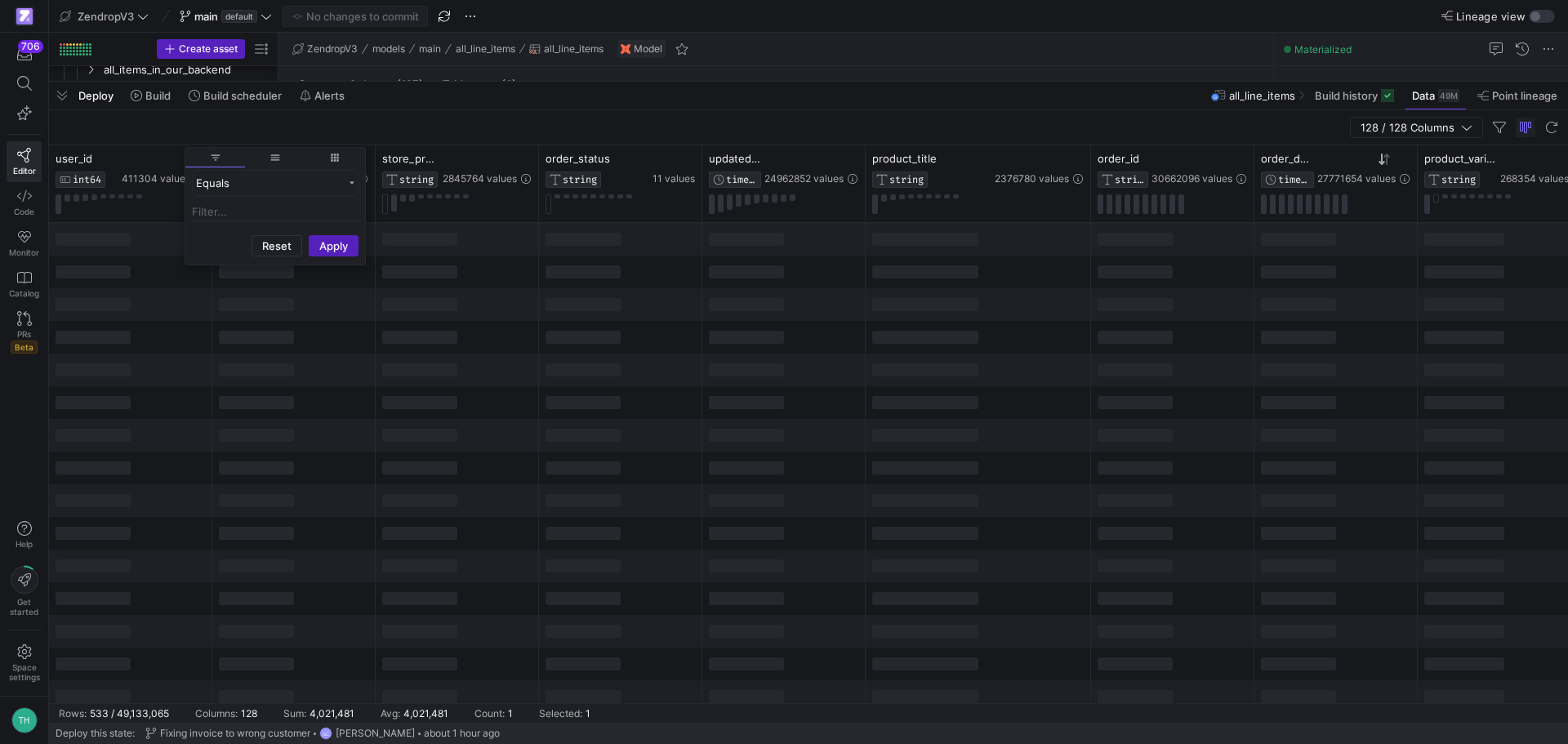
click at [142, 141] on div "128 / 128 Columns" at bounding box center [808, 128] width 1519 height 35
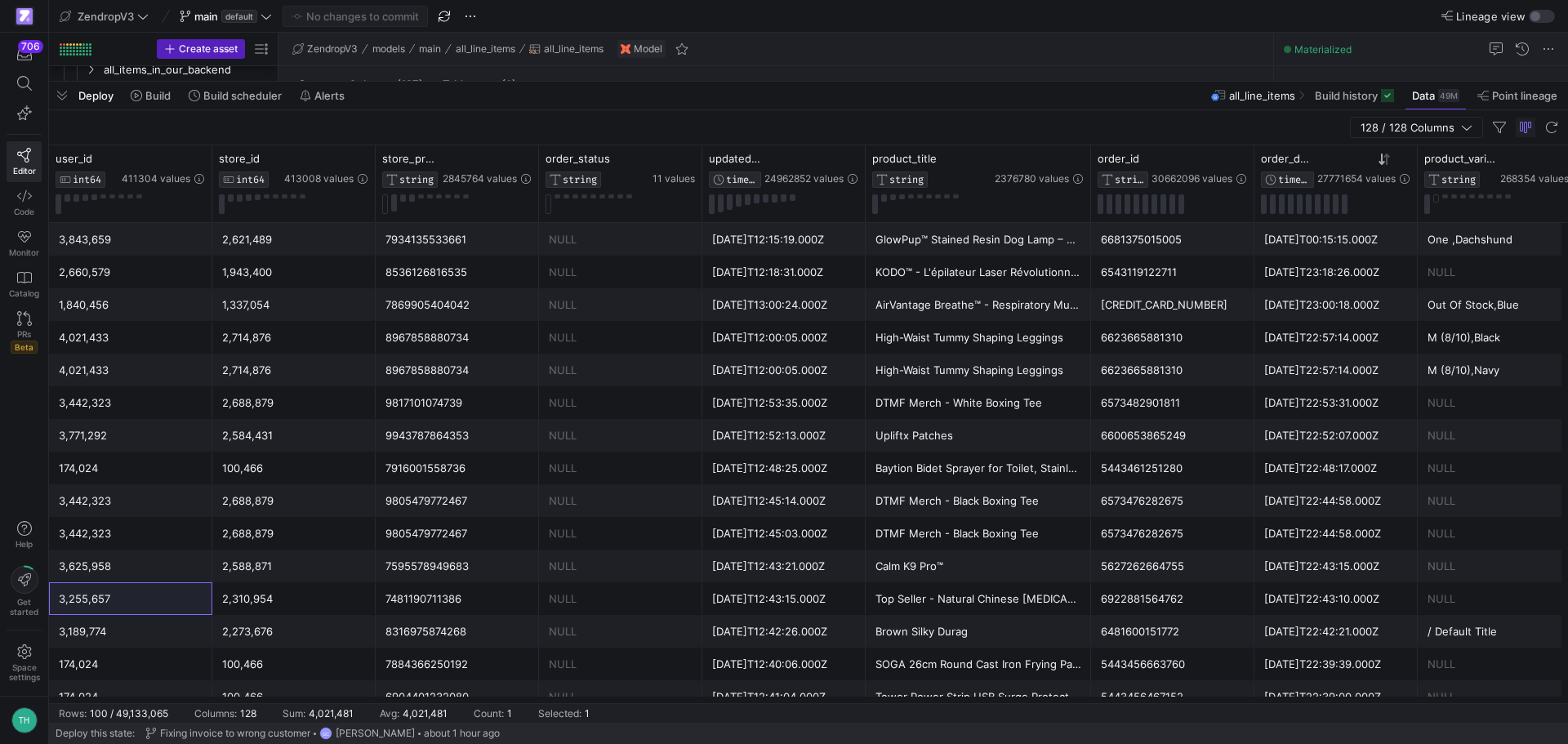
click at [785, 241] on div "2025-08-11T12:15:19.000Z" at bounding box center [784, 239] width 144 height 31
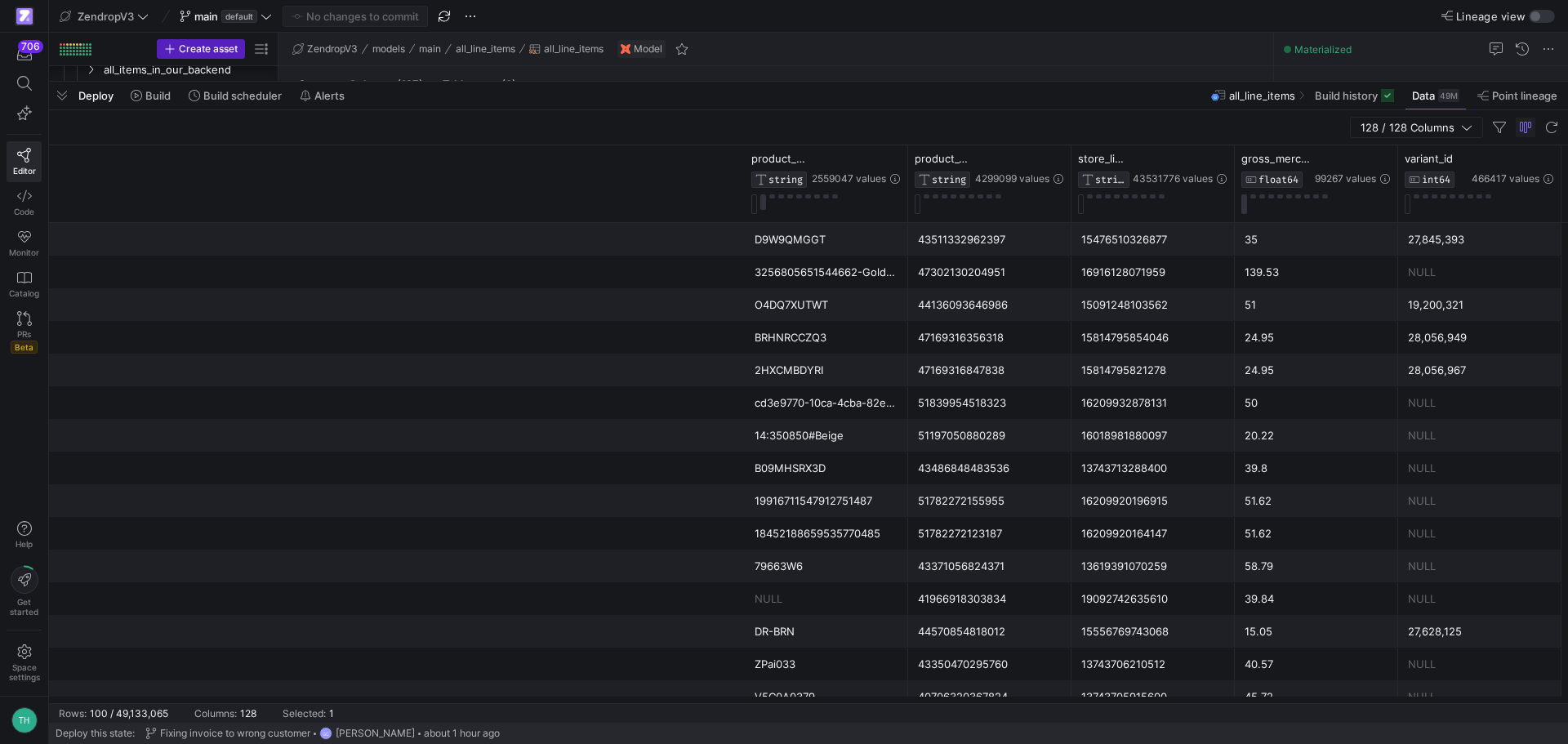
scroll to position [0, 2227]
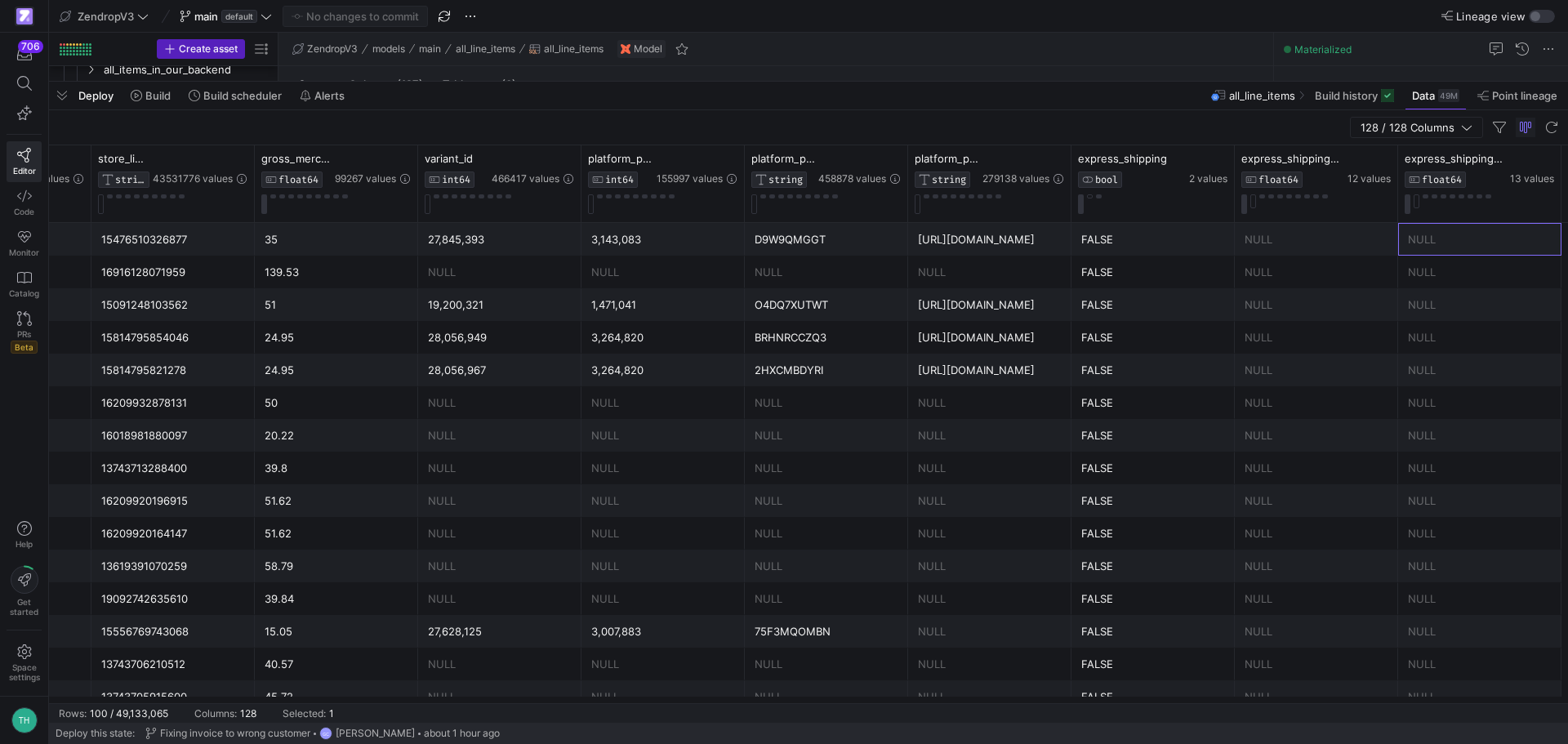
drag, startPoint x: 1161, startPoint y: 80, endPoint x: 1133, endPoint y: 445, distance: 366.1
click at [1133, 85] on div at bounding box center [808, 81] width 1519 height 7
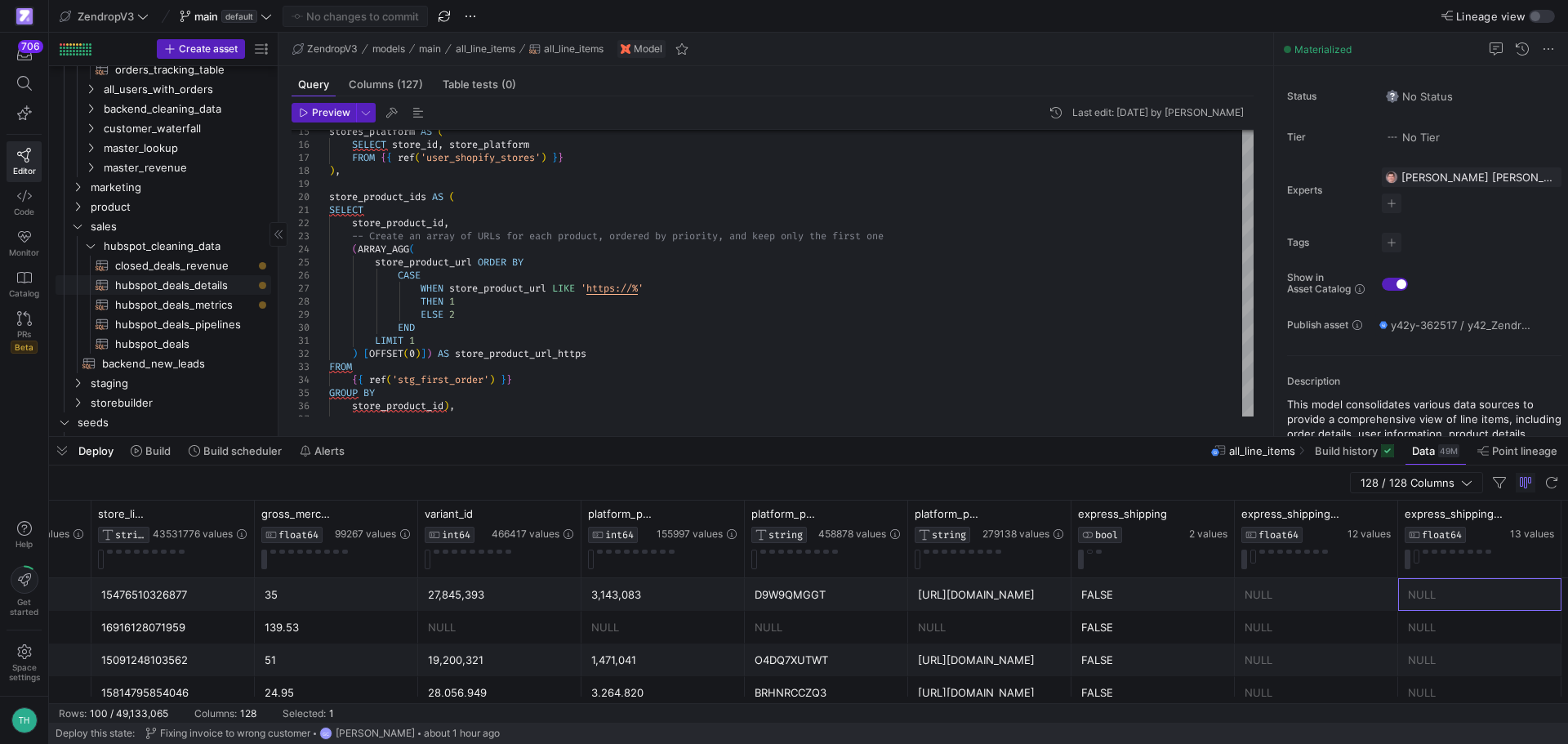
scroll to position [327, 0]
click at [170, 296] on span "hubspot_deals_metrics​​​​​​​​​​" at bounding box center [184, 299] width 137 height 19
type textarea "WITH hubspot_deals AS( SELECT `deal_id`, `user_id`, `user_email`, `dealname`, `…"
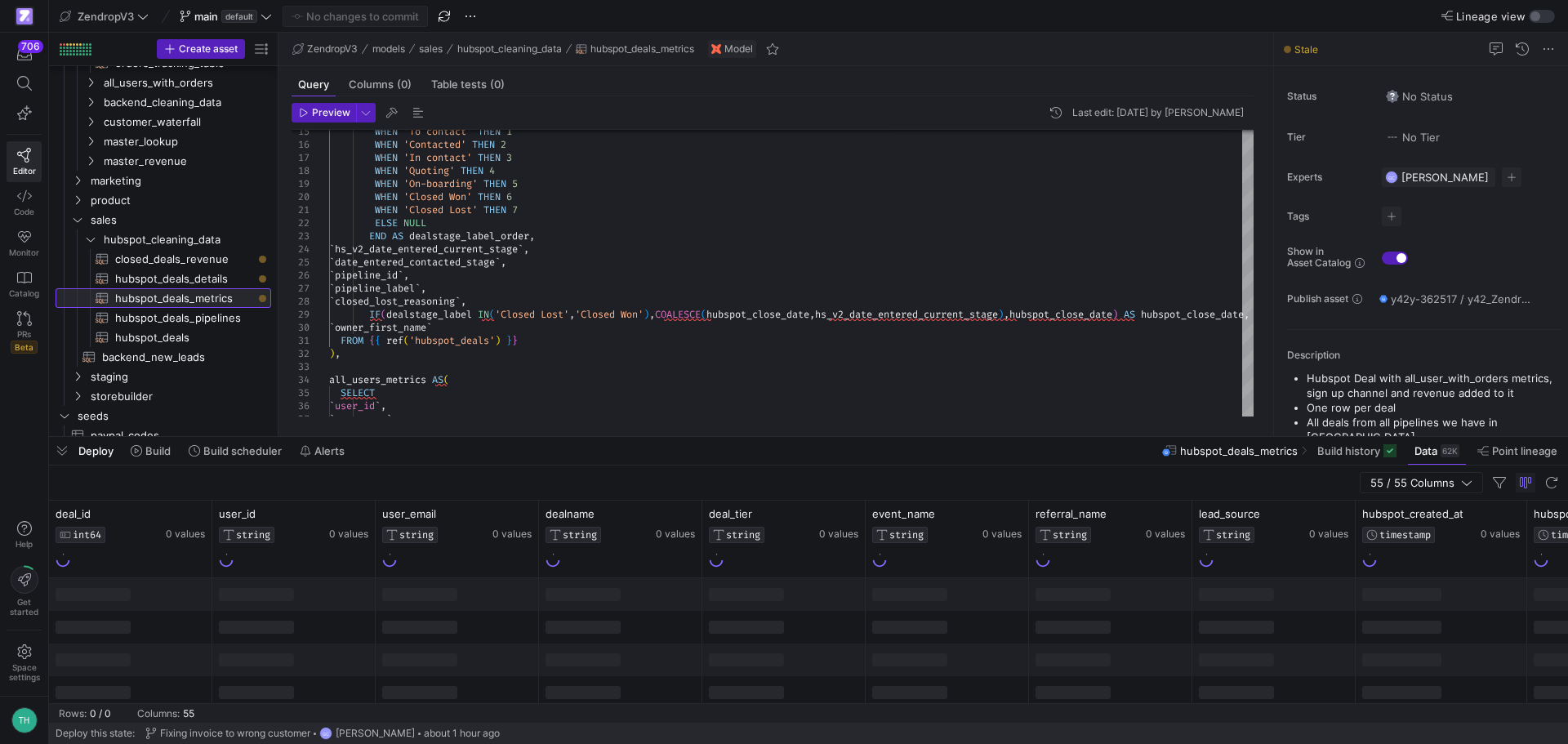
drag, startPoint x: 604, startPoint y: 440, endPoint x: 612, endPoint y: 130, distance: 310.1
click at [628, 434] on div at bounding box center [808, 437] width 1519 height 7
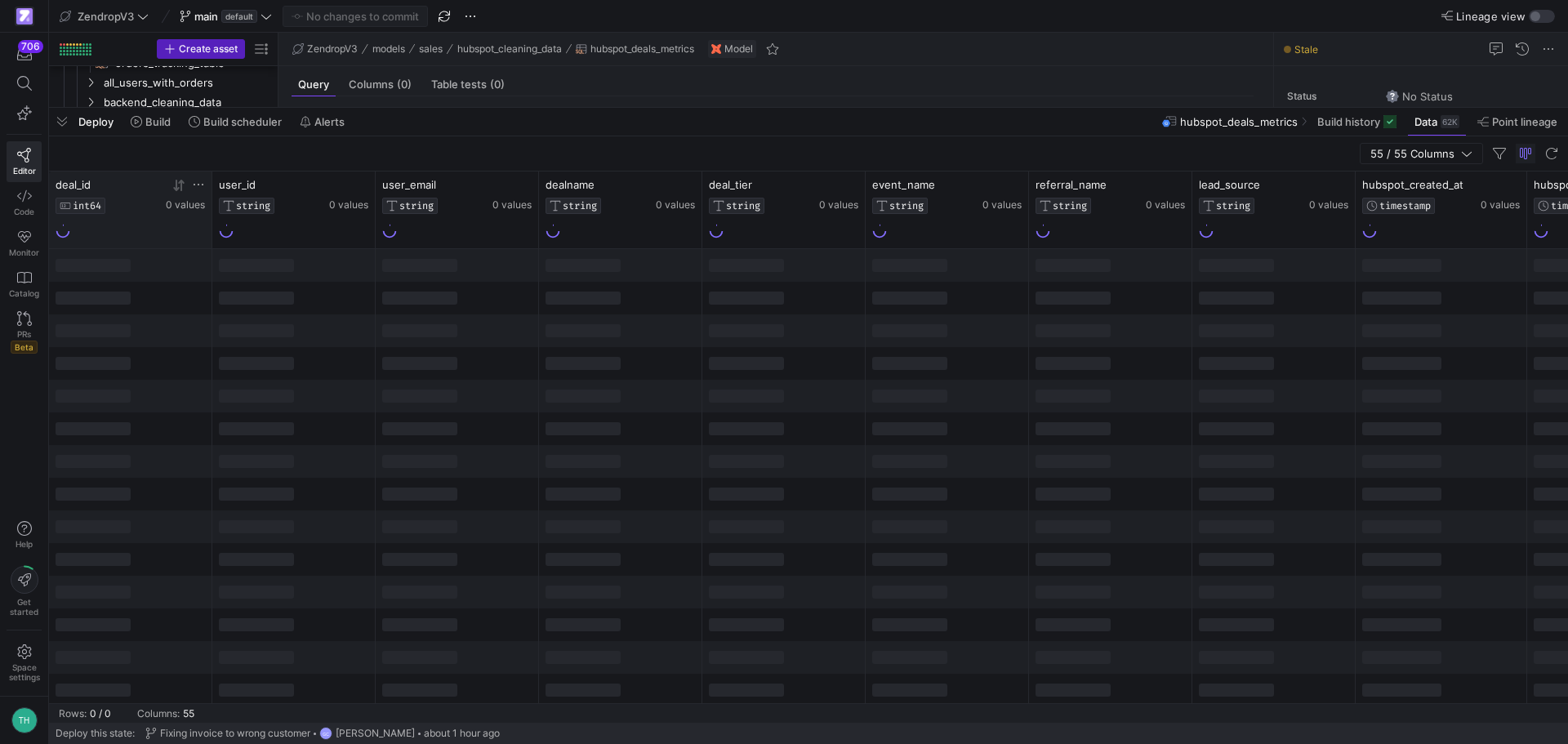
click at [196, 179] on icon at bounding box center [198, 185] width 13 height 13
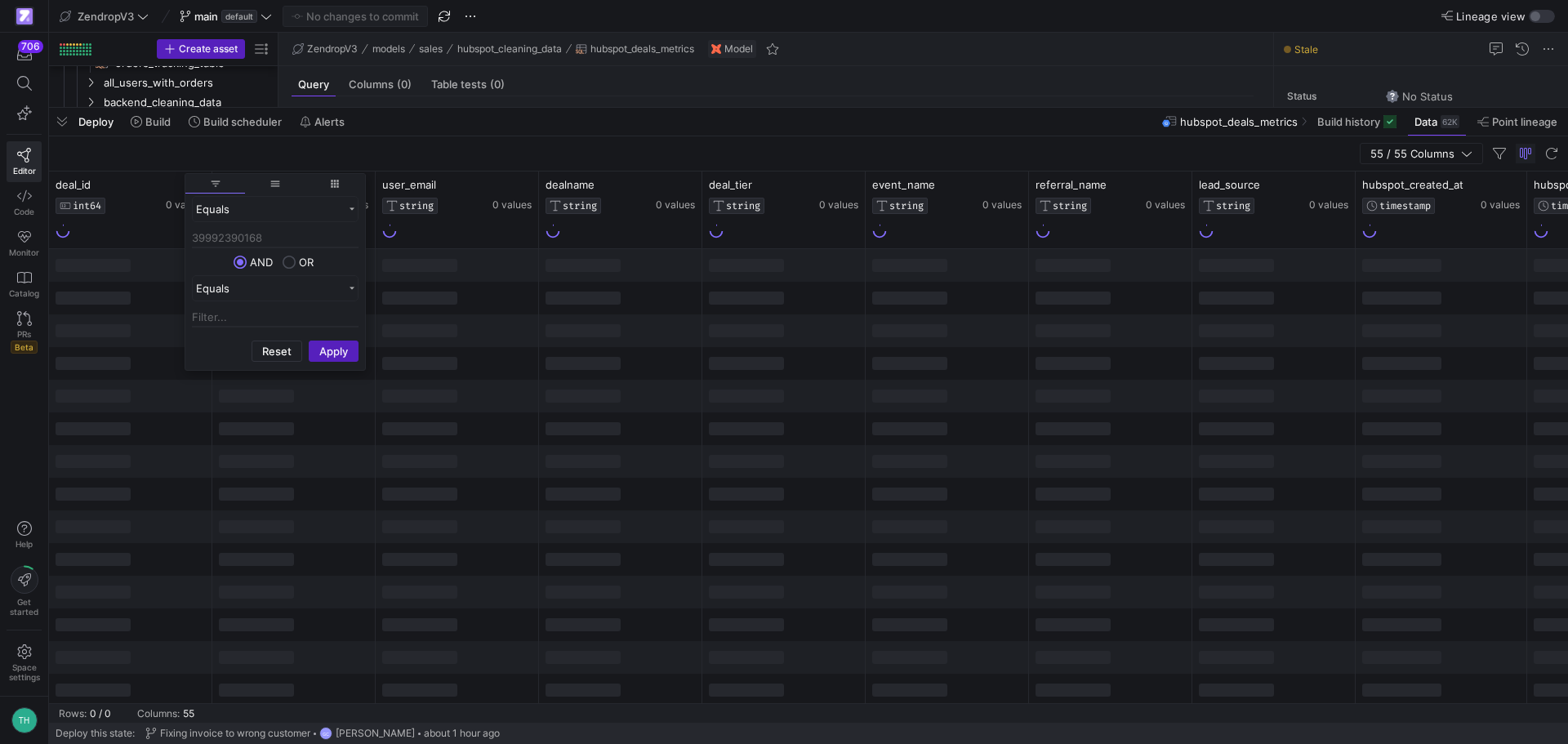
type input "39992390168"
click at [340, 340] on div "Reset Apply" at bounding box center [275, 351] width 179 height 34
click at [339, 353] on button "Apply" at bounding box center [334, 351] width 50 height 21
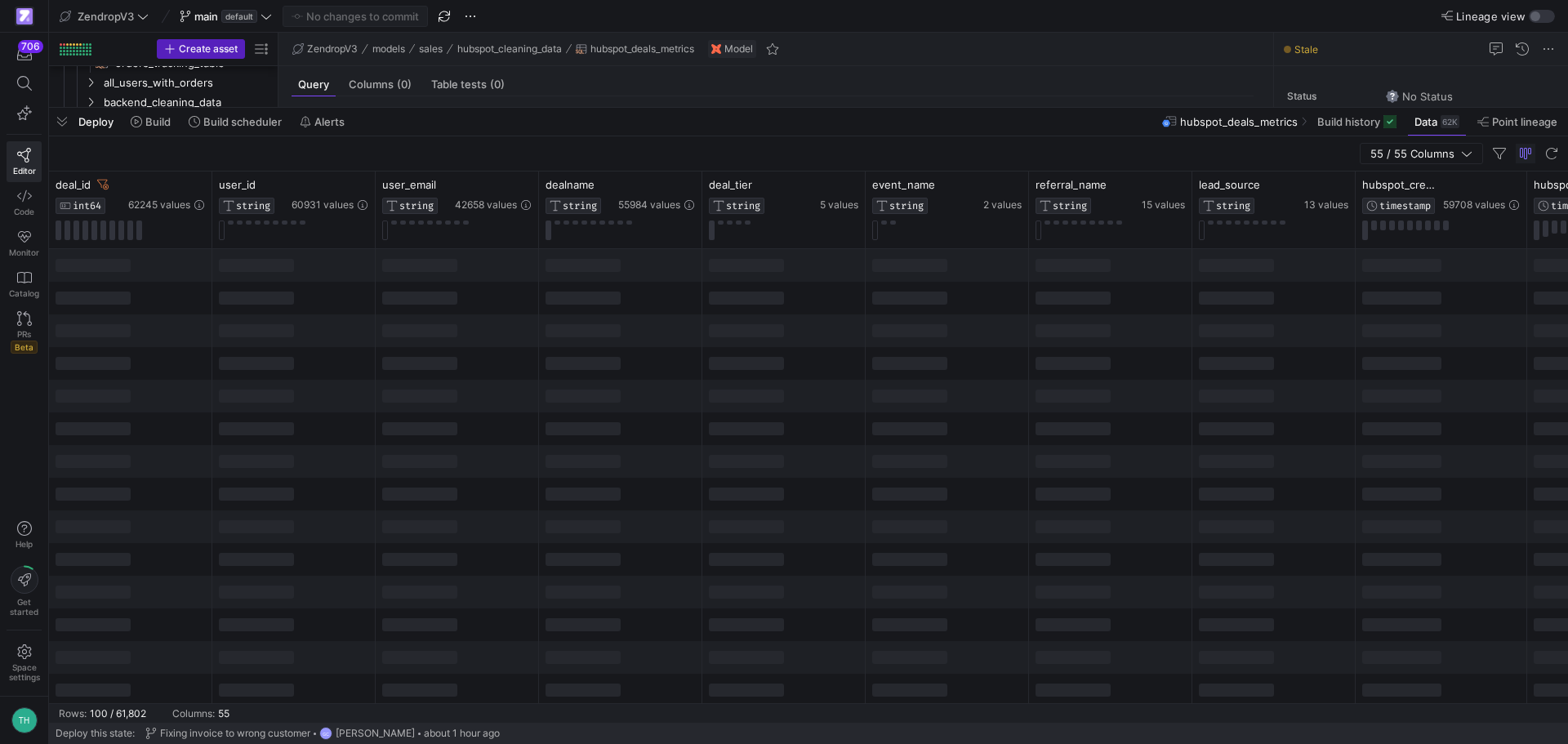
drag, startPoint x: 461, startPoint y: 157, endPoint x: 444, endPoint y: 138, distance: 25.5
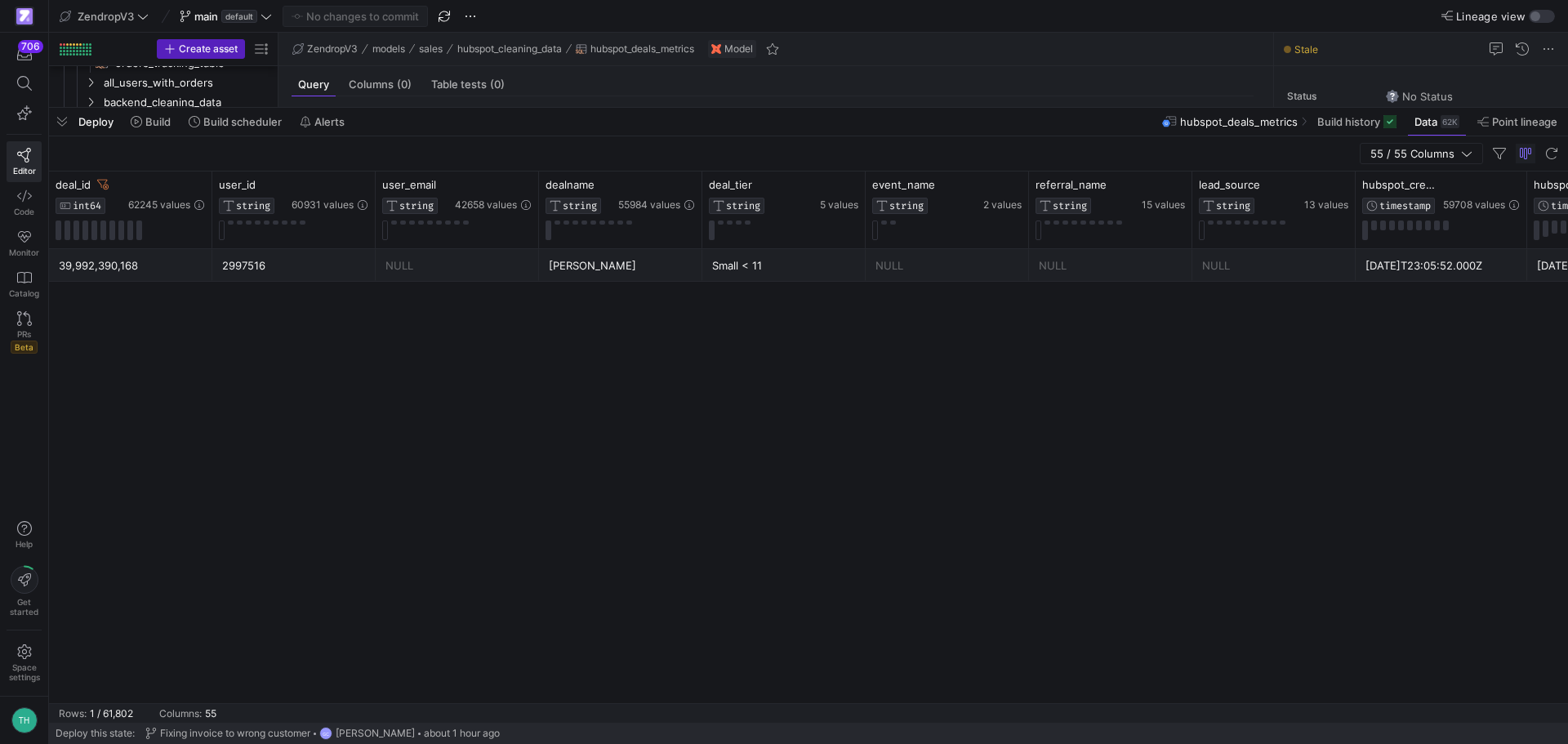
type textarea "-- ## Final Model: Order Performance -- Joins stg_first_order with user fulfill…"
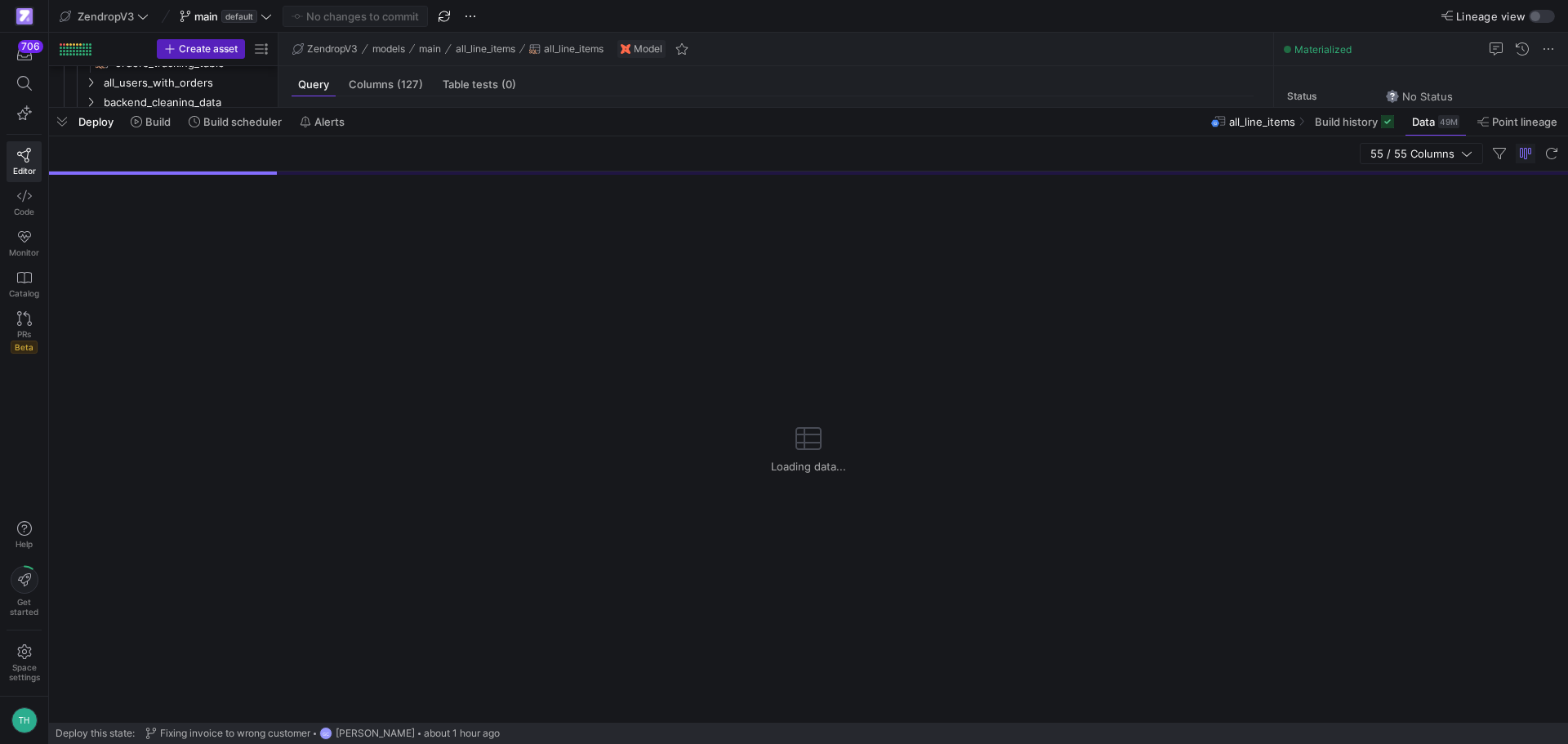
scroll to position [255, 0]
click at [503, 111] on div at bounding box center [808, 108] width 1519 height 7
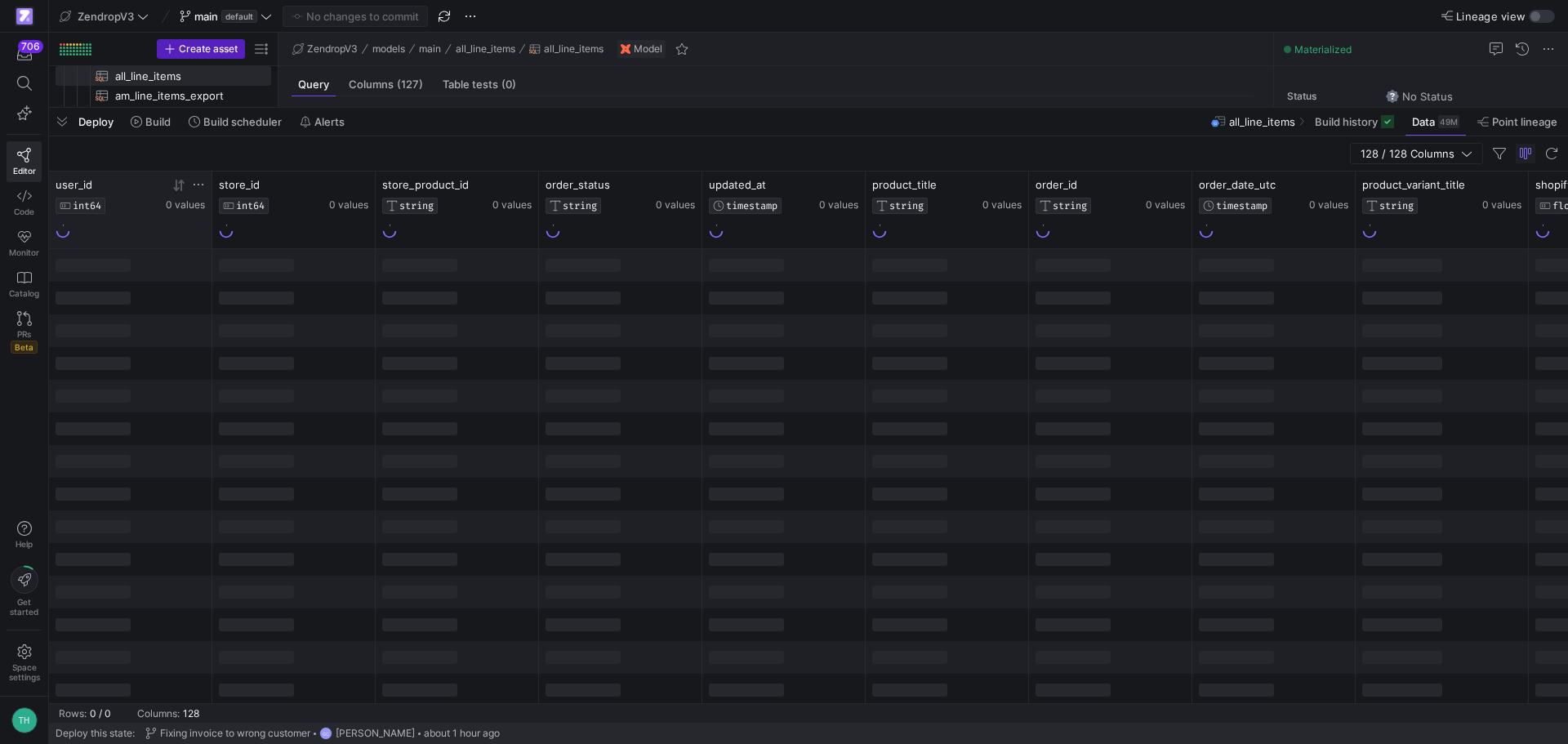
click at [201, 179] on icon at bounding box center [198, 185] width 13 height 13
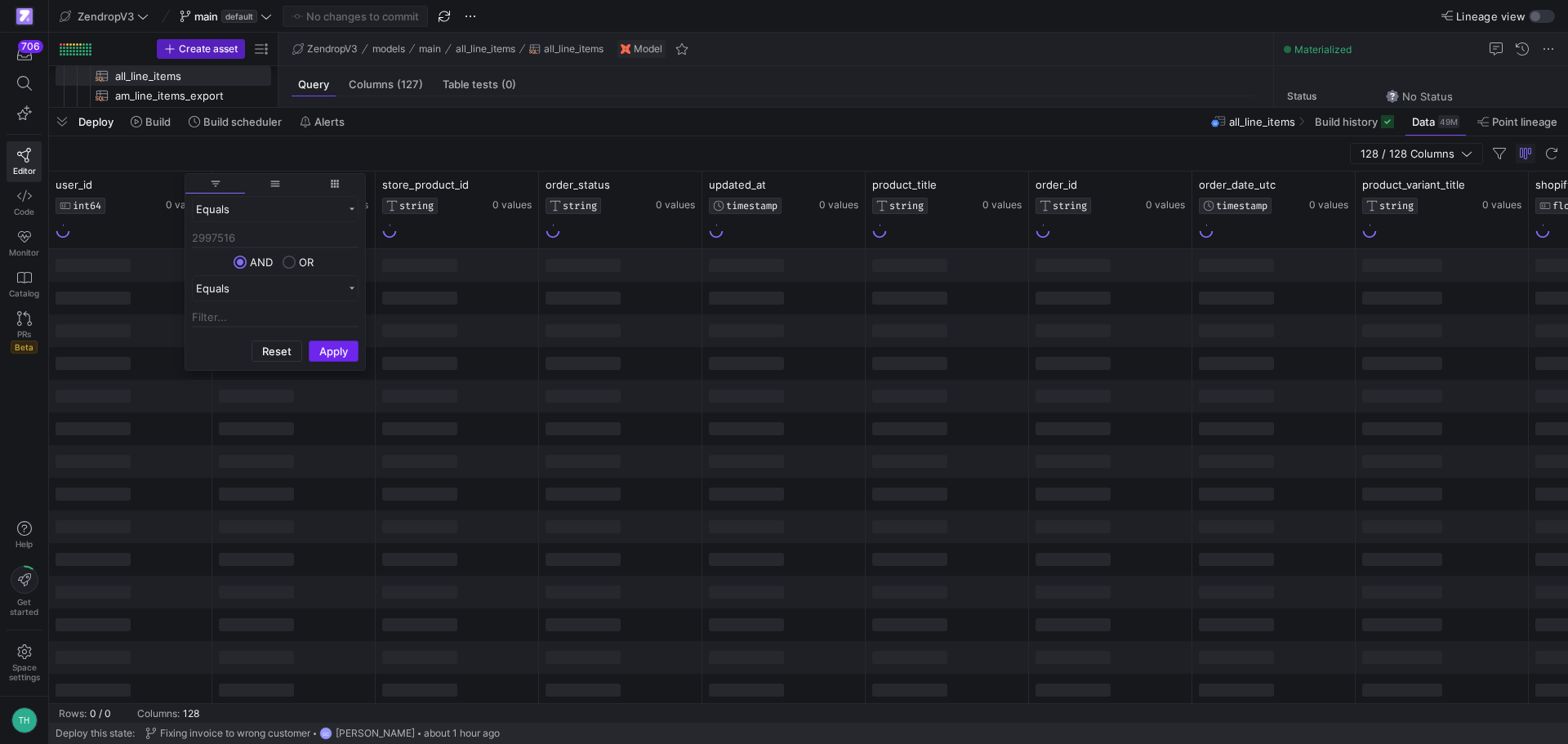
type input "2997516"
click at [348, 343] on button "Apply" at bounding box center [334, 351] width 50 height 21
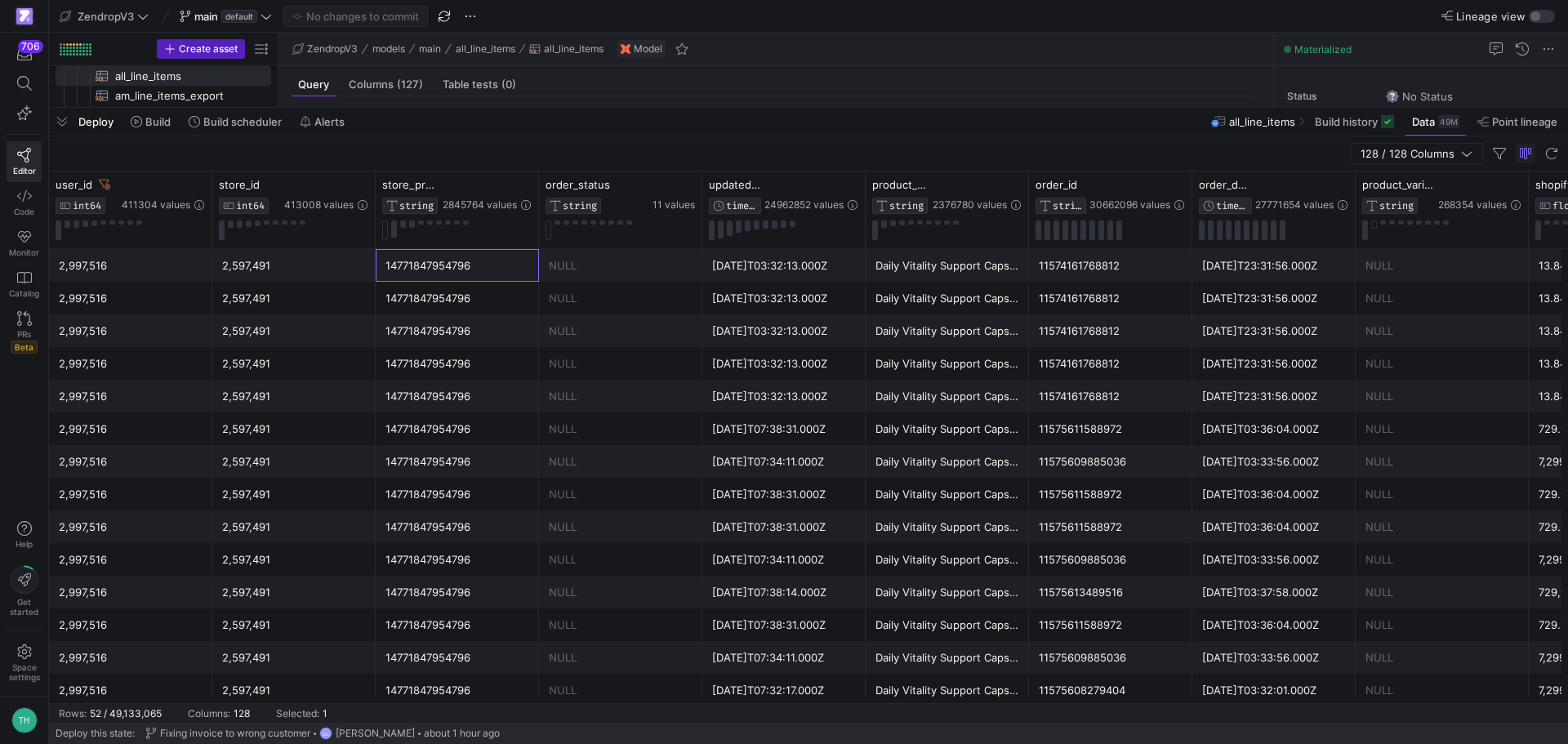
click at [420, 275] on div "14771847954796" at bounding box center [457, 265] width 144 height 31
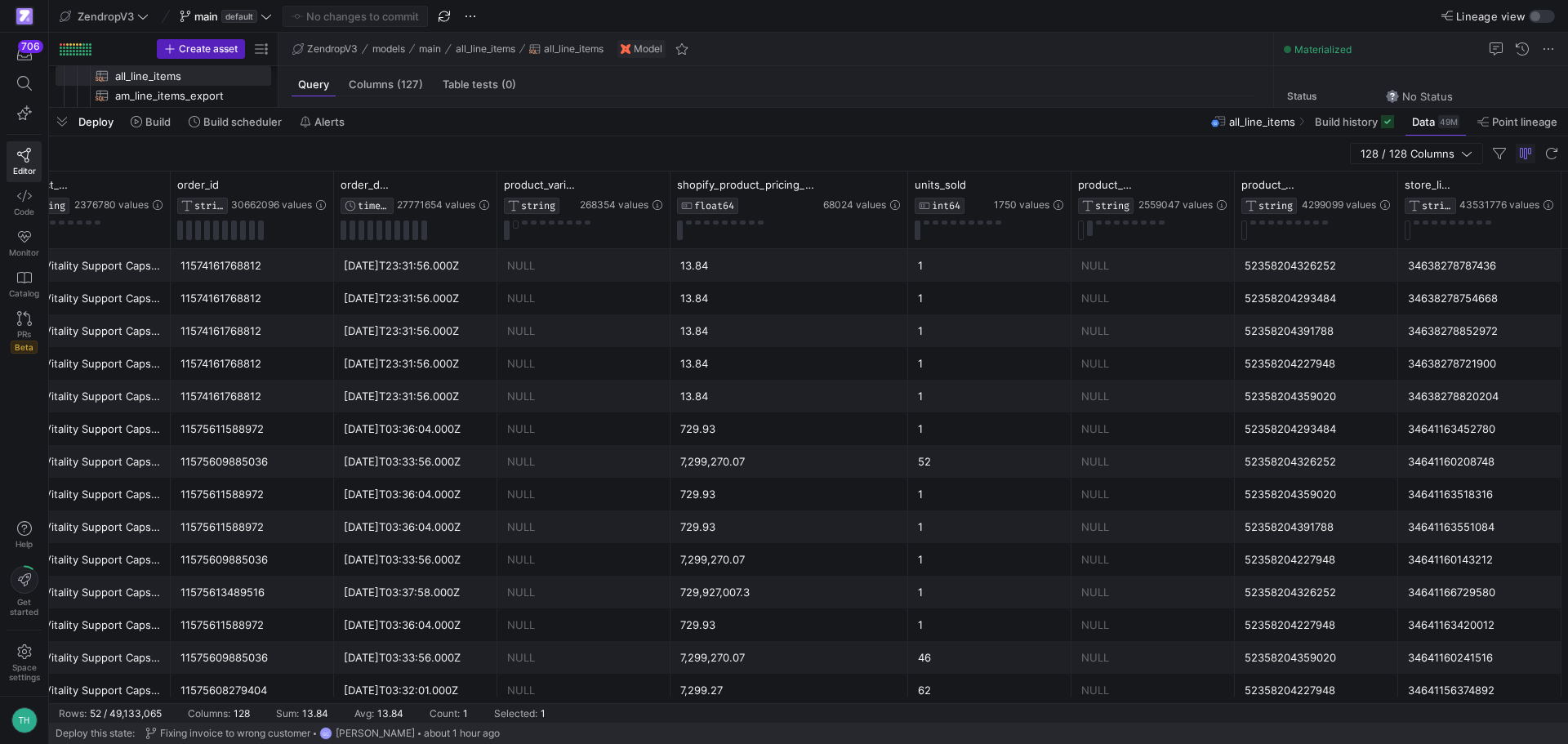
scroll to position [0, 1021]
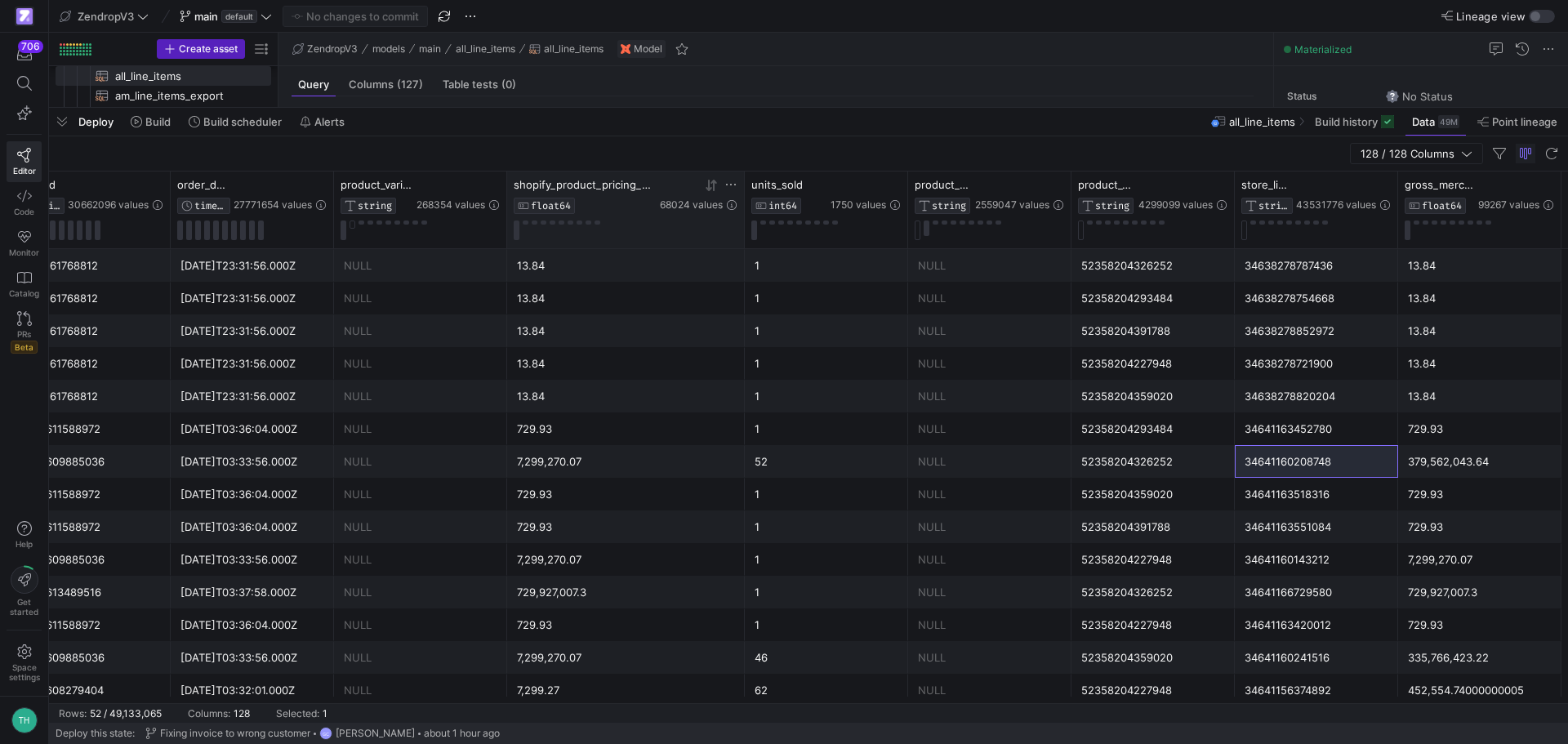
click at [708, 186] on icon at bounding box center [709, 185] width 6 height 11
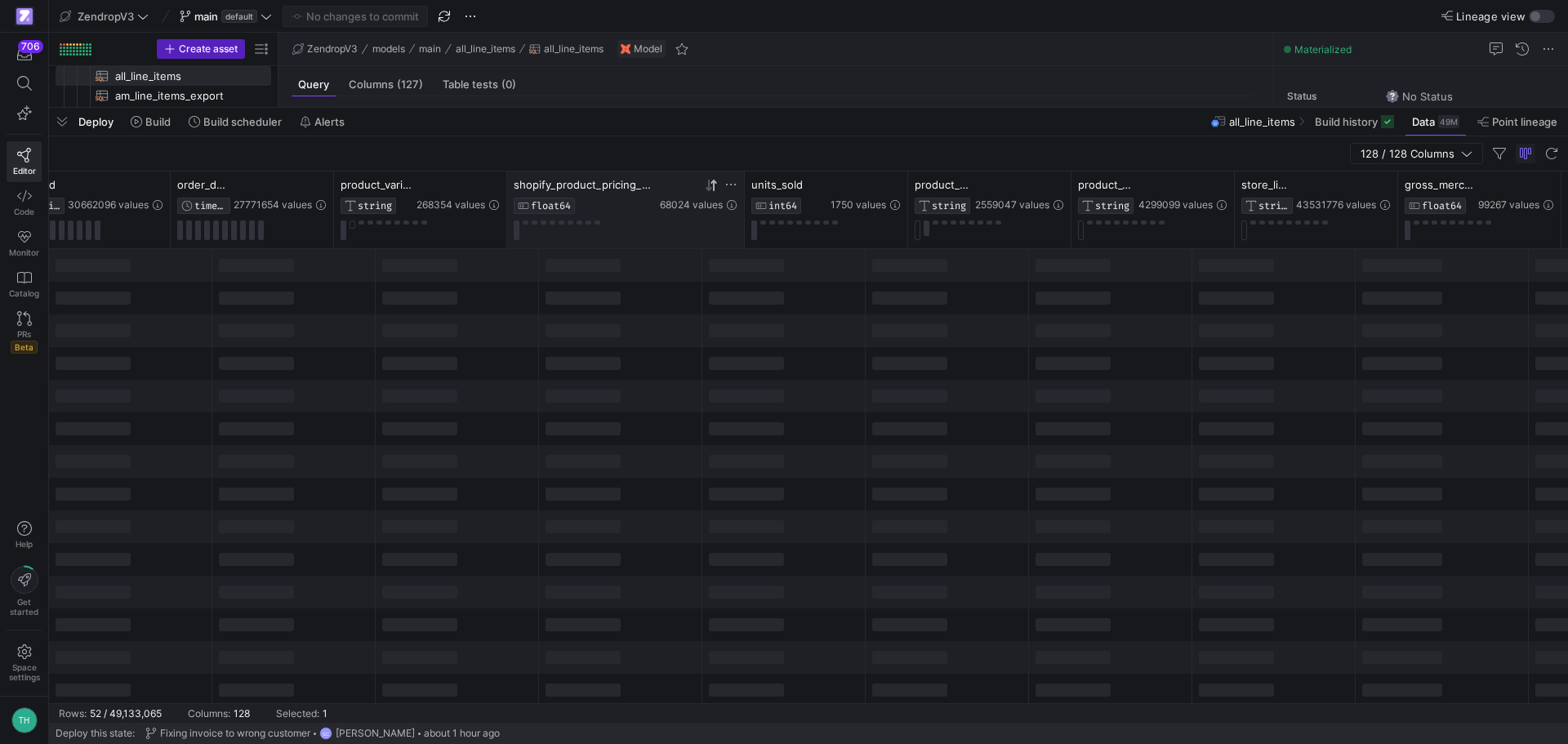
click at [708, 186] on icon at bounding box center [709, 185] width 6 height 11
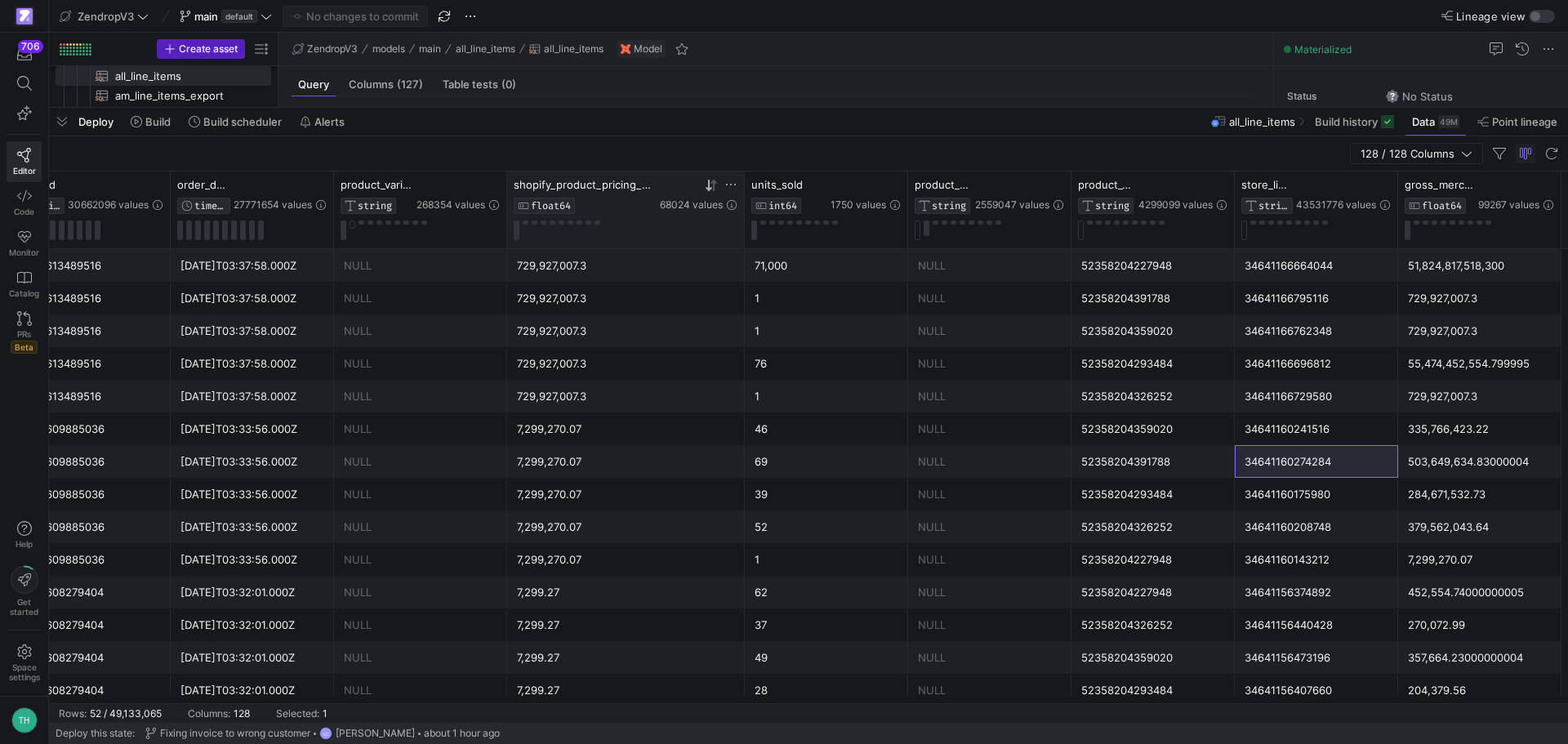
click at [560, 544] on div "7,299,270.07" at bounding box center [626, 559] width 218 height 31
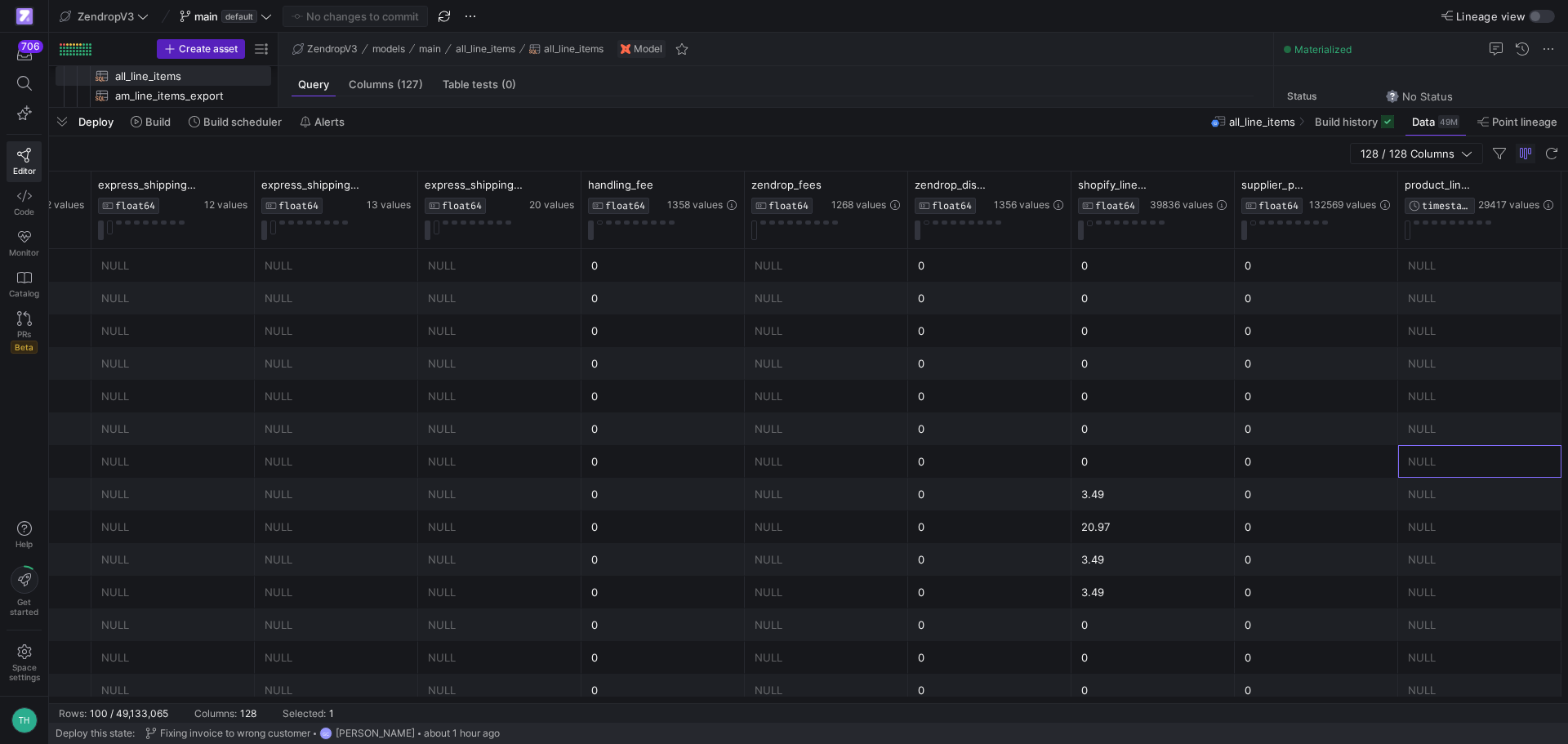
scroll to position [0, 3309]
drag, startPoint x: 1231, startPoint y: 176, endPoint x: 1246, endPoint y: 176, distance: 15.0
click at [1246, 176] on div at bounding box center [1248, 210] width 7 height 76
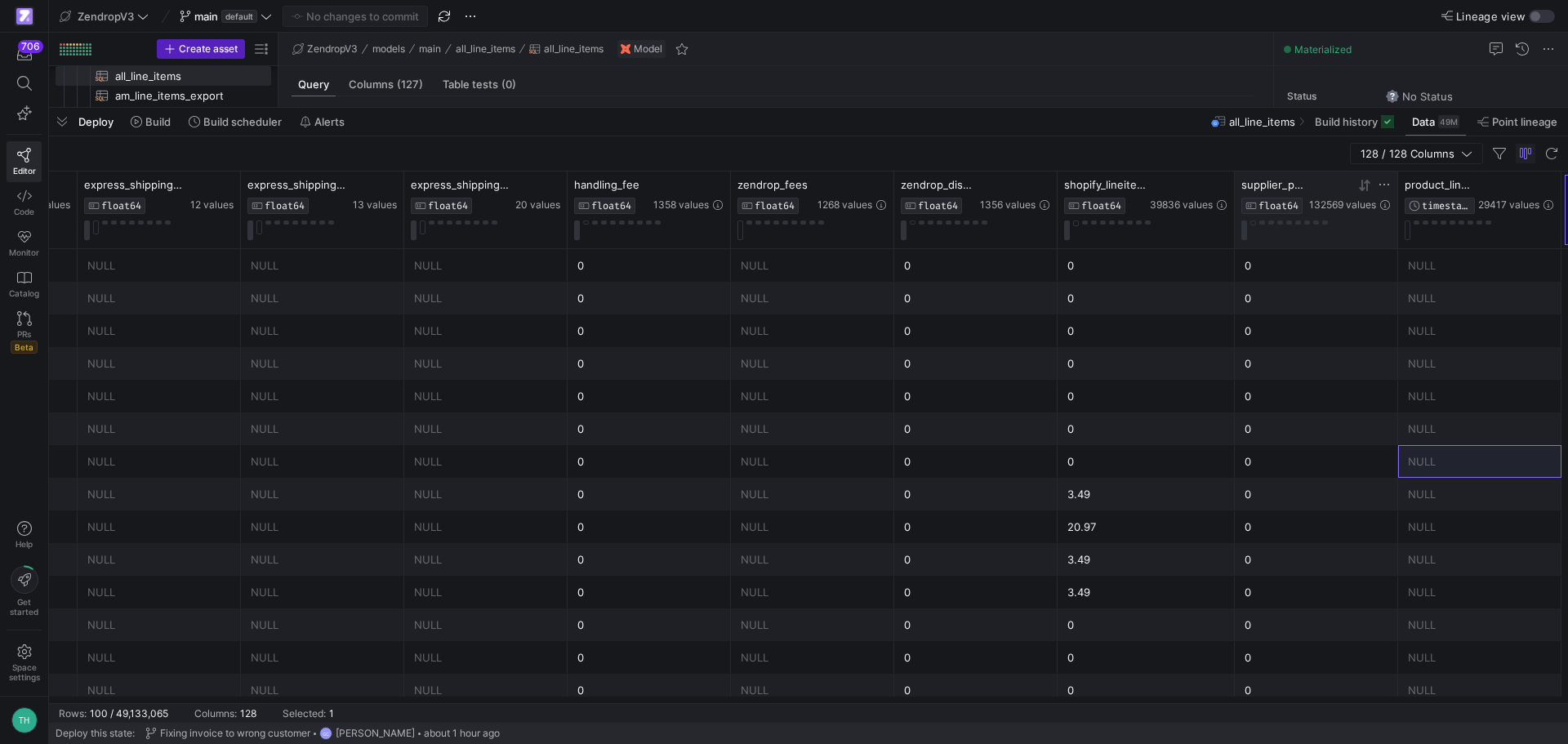
scroll to position [0, 3486]
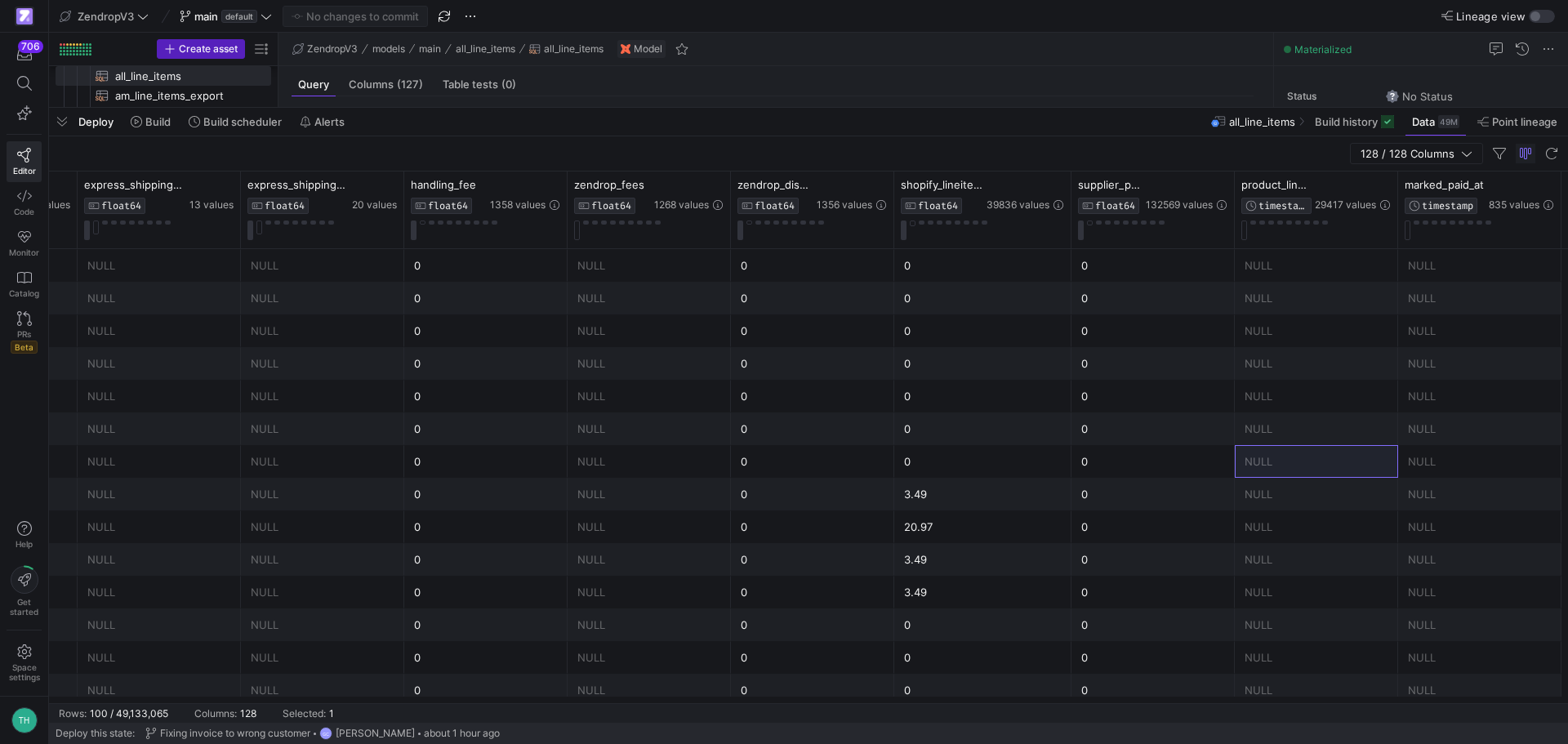
click at [1259, 460] on div "NULL" at bounding box center [1316, 462] width 144 height 31
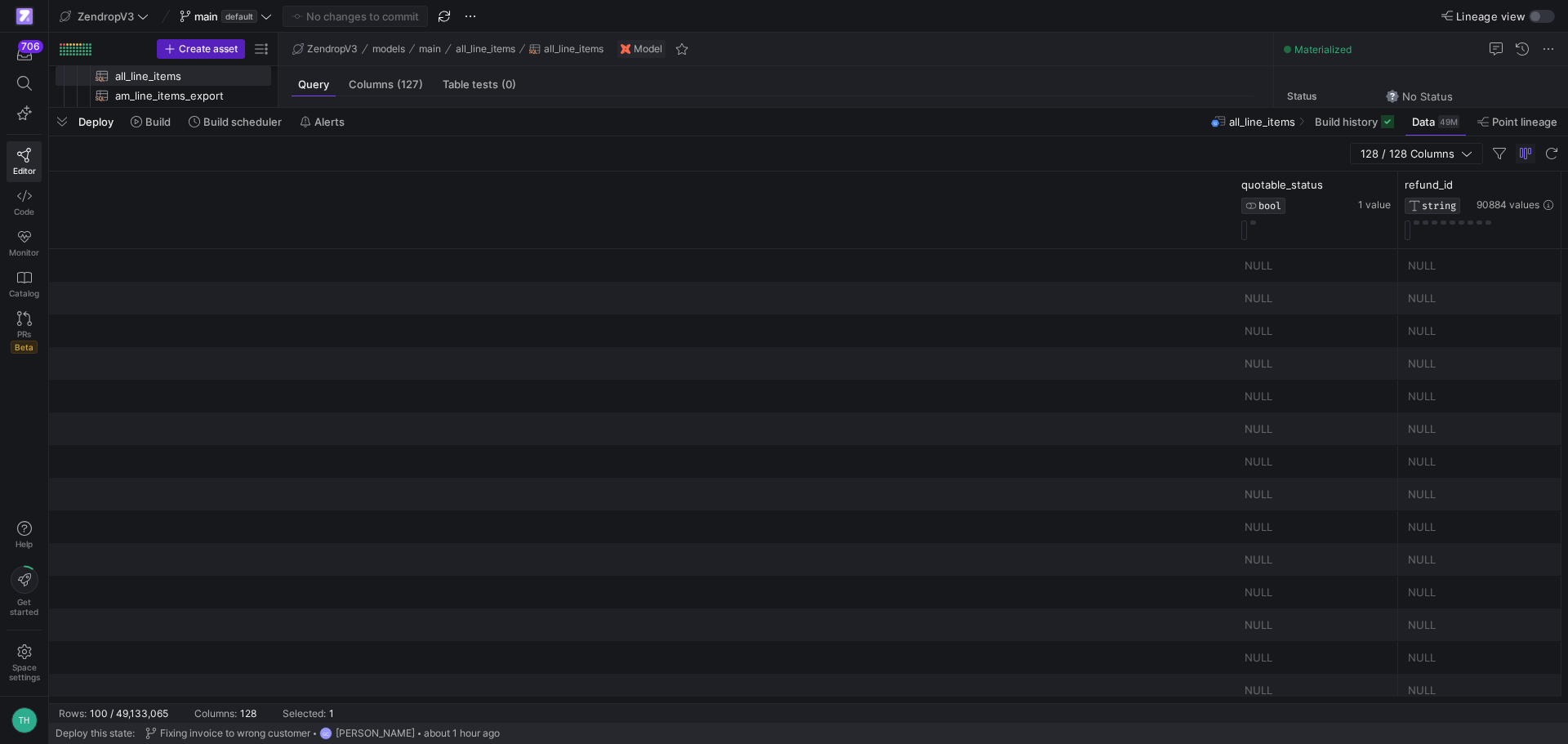
scroll to position [0, 0]
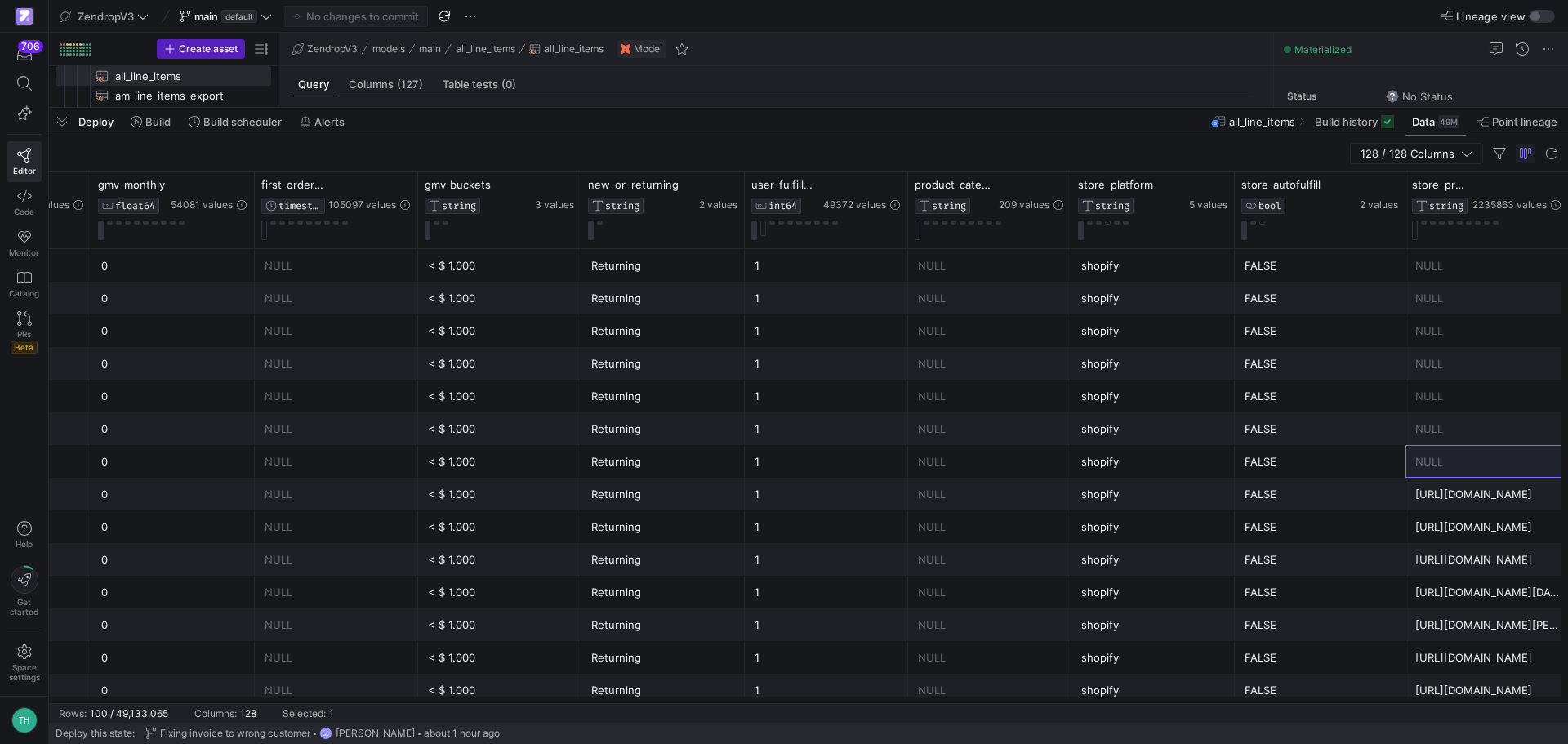
drag, startPoint x: 1396, startPoint y: 185, endPoint x: 1350, endPoint y: 261, distance: 88.8
click at [1350, 261] on div "sales_rep_total_rev_db FLOAT64 39304 values chargeback_amount FLOAT64 1549 valu…" at bounding box center [808, 437] width 1519 height 531
drag, startPoint x: 1558, startPoint y: 217, endPoint x: 1567, endPoint y: 216, distance: 9.1
click at [1567, 216] on div at bounding box center [1570, 210] width 7 height 76
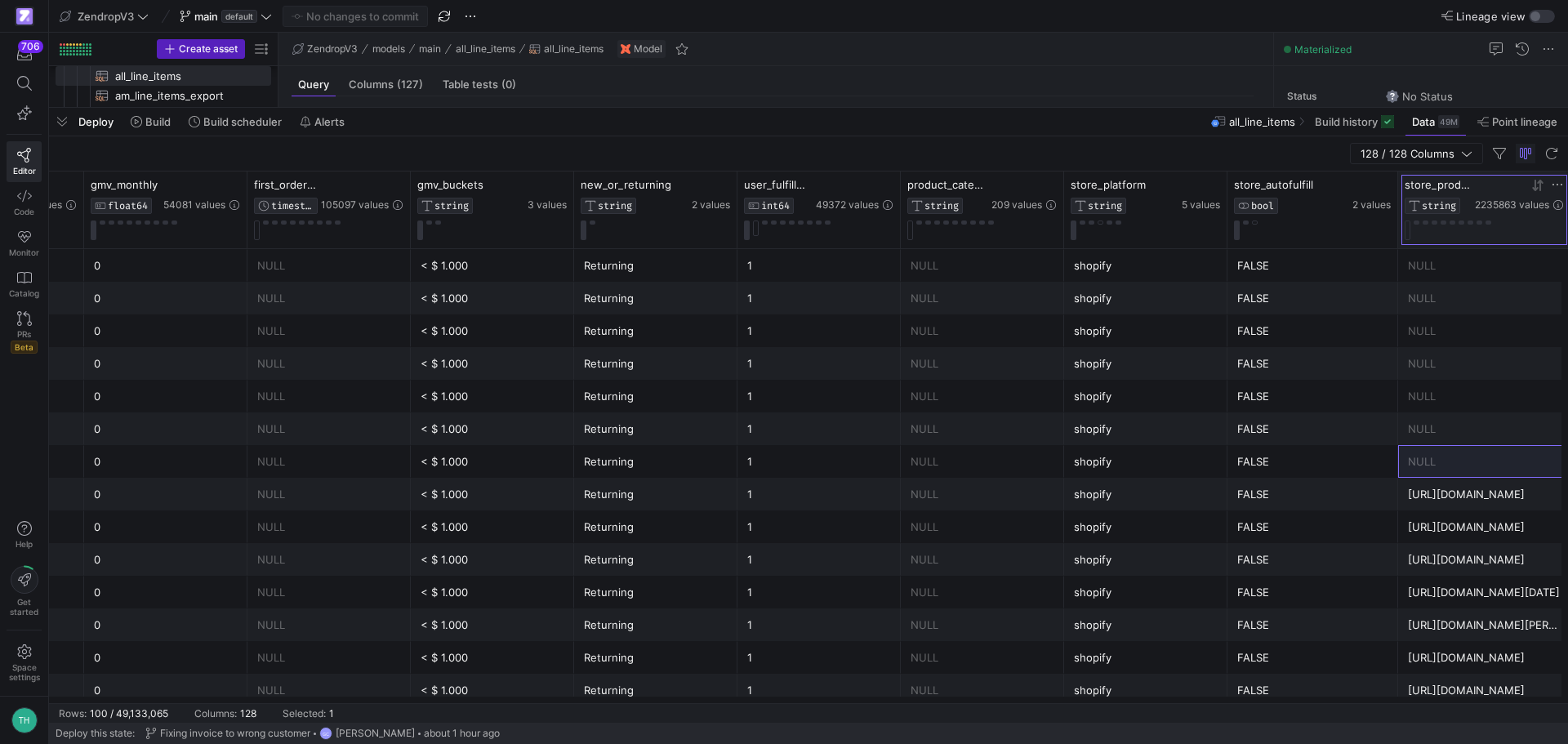
click at [1456, 179] on span "store_product_url" at bounding box center [1438, 185] width 67 height 13
click at [1565, 181] on div "store_product_url STRING 2235863 values" at bounding box center [1485, 210] width 174 height 76
click at [1560, 182] on icon at bounding box center [1558, 185] width 13 height 13
click at [1306, 151] on div "128 / 128 Columns" at bounding box center [808, 154] width 1519 height 35
click at [1567, 217] on div at bounding box center [1570, 210] width 7 height 76
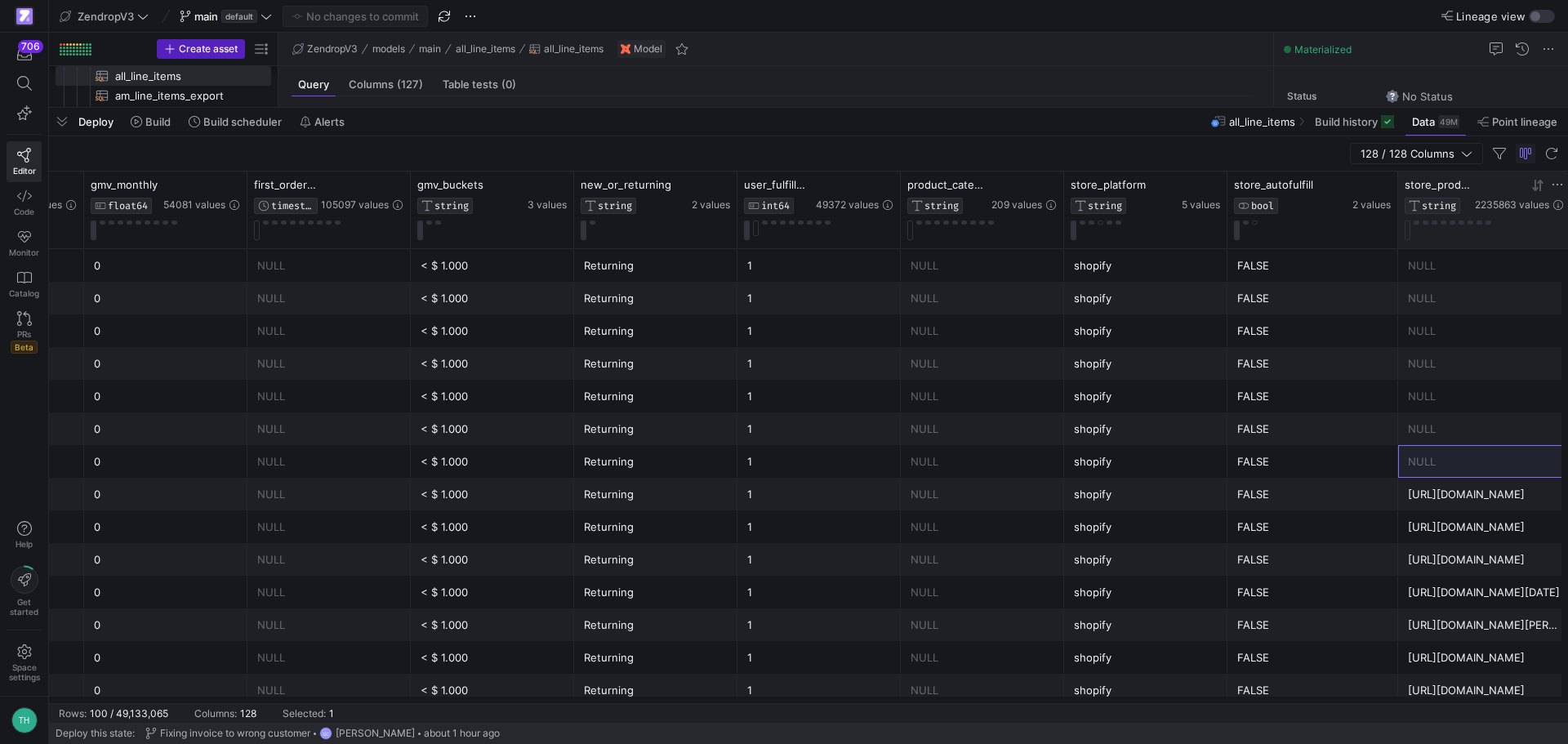
click at [1442, 185] on span "store_product_url" at bounding box center [1438, 185] width 67 height 13
drag, startPoint x: 1442, startPoint y: 185, endPoint x: 1489, endPoint y: 261, distance: 89.4
click at [1489, 261] on div "NULL" at bounding box center [1484, 265] width 154 height 31
click at [1563, 182] on icon at bounding box center [1558, 185] width 13 height 13
click at [1280, 149] on div "128 / 128 Columns" at bounding box center [808, 154] width 1519 height 35
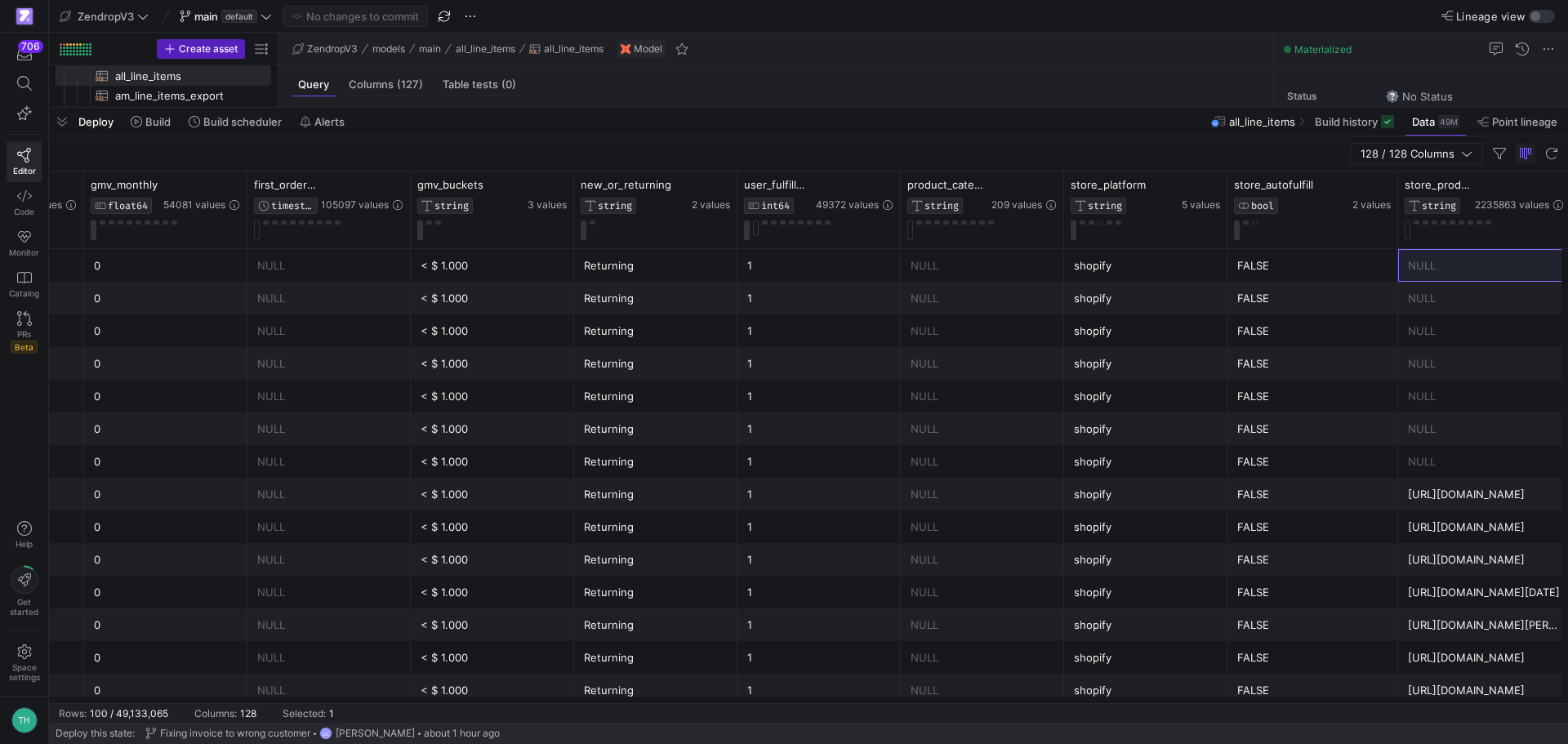
click at [1442, 482] on div "[URL][DOMAIN_NAME]" at bounding box center [1484, 494] width 154 height 31
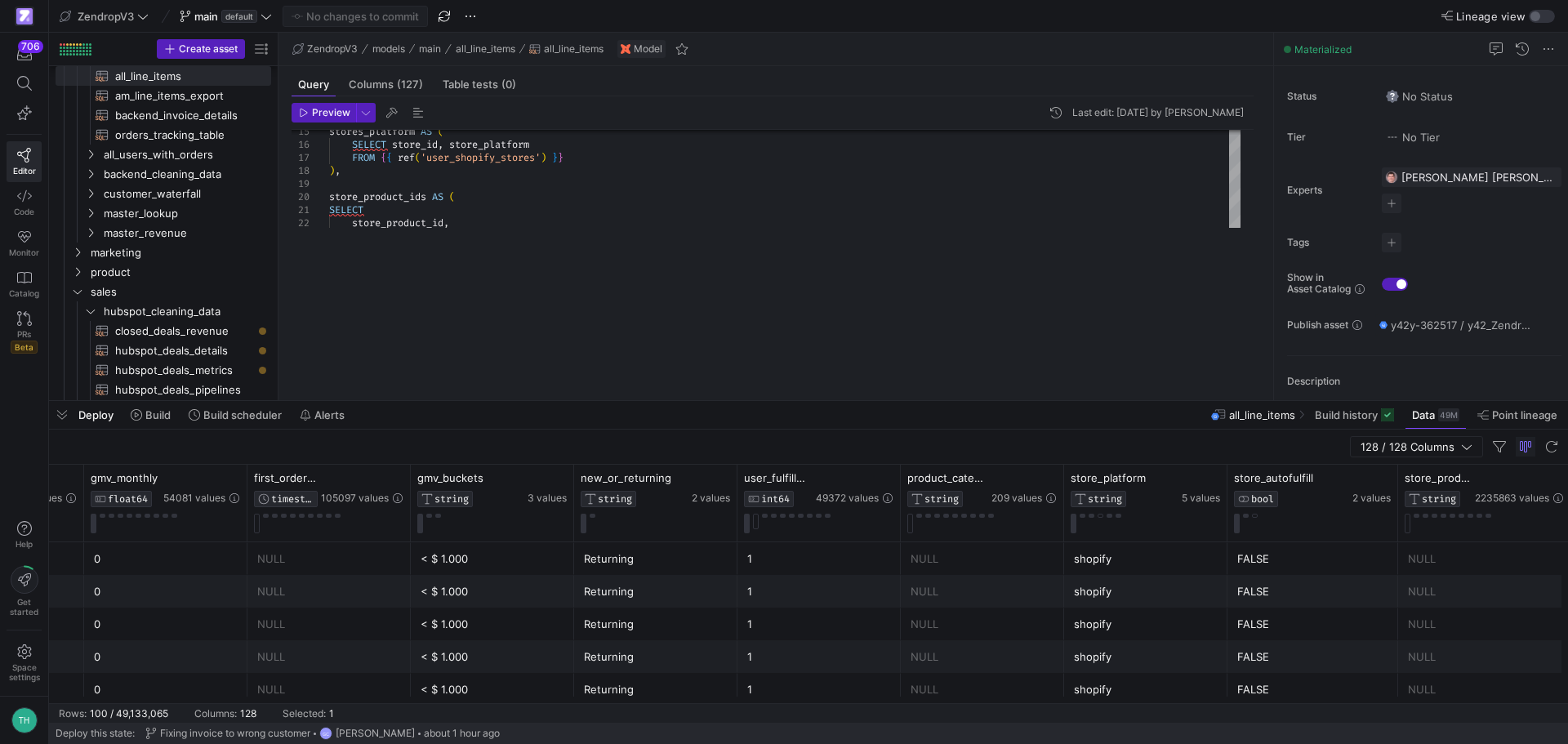
drag, startPoint x: 935, startPoint y: 111, endPoint x: 884, endPoint y: 461, distance: 353.7
click at [884, 404] on div at bounding box center [808, 401] width 1519 height 7
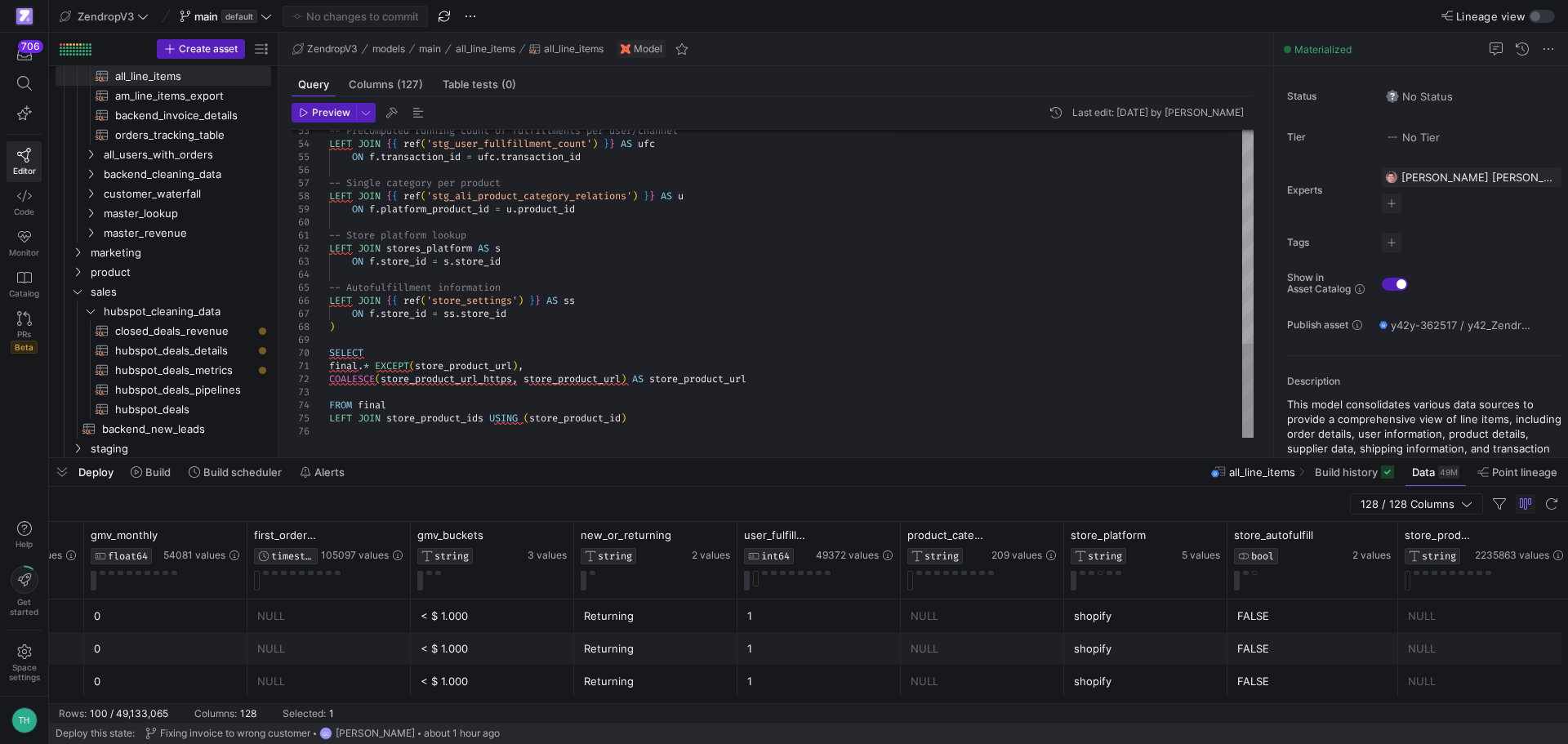
type textarea "-- Store platform lookup LEFT JOIN stores_platform AS s ON f.store_id = s.store…"
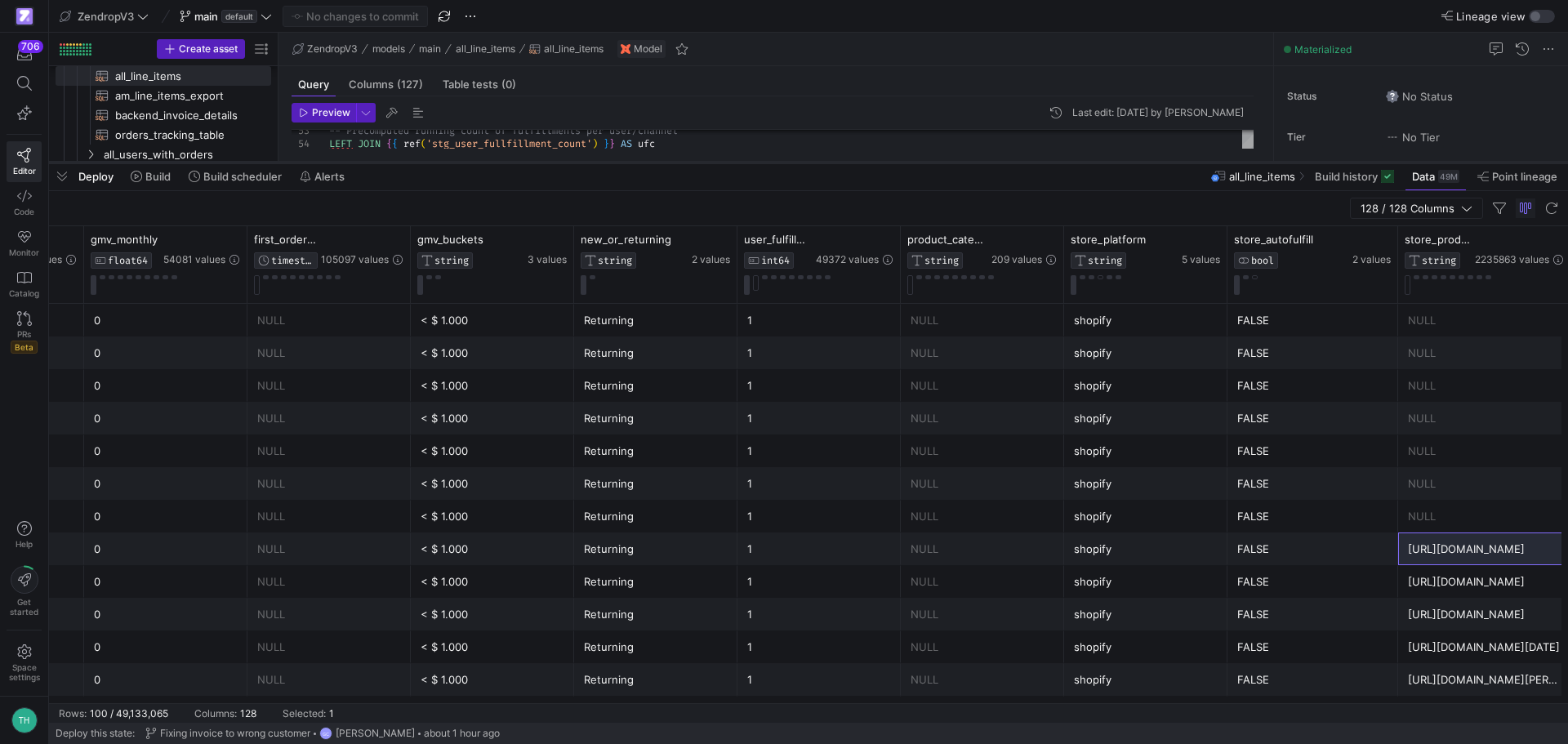
drag, startPoint x: 638, startPoint y: 455, endPoint x: 697, endPoint y: 159, distance: 301.8
click at [697, 159] on div at bounding box center [808, 162] width 1519 height 7
click at [1467, 558] on div "https://w53mcd-cz.myshopify.com/products/snapflex-the-ultimate-phone-buddy" at bounding box center [1484, 548] width 154 height 31
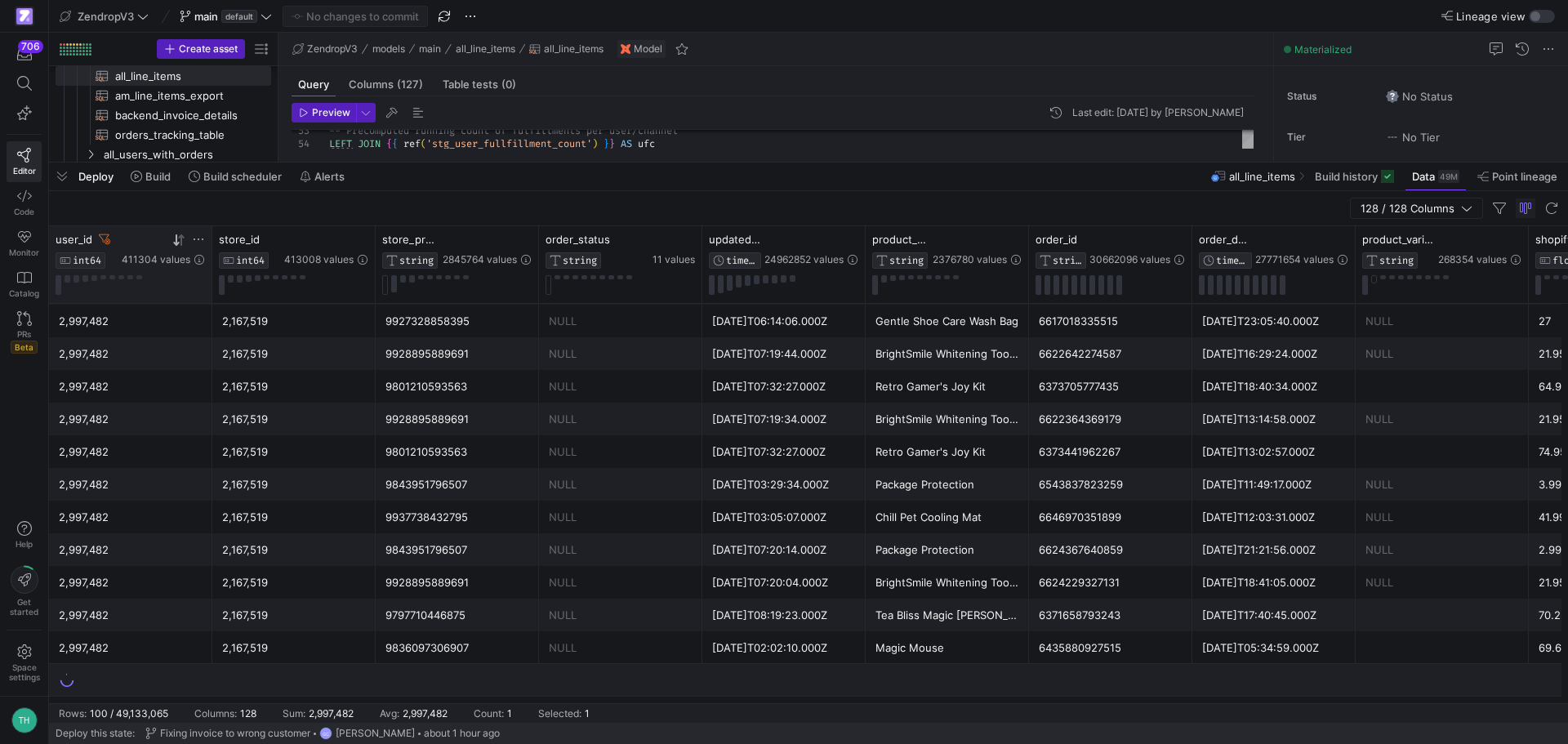
click at [196, 241] on icon at bounding box center [198, 239] width 13 height 13
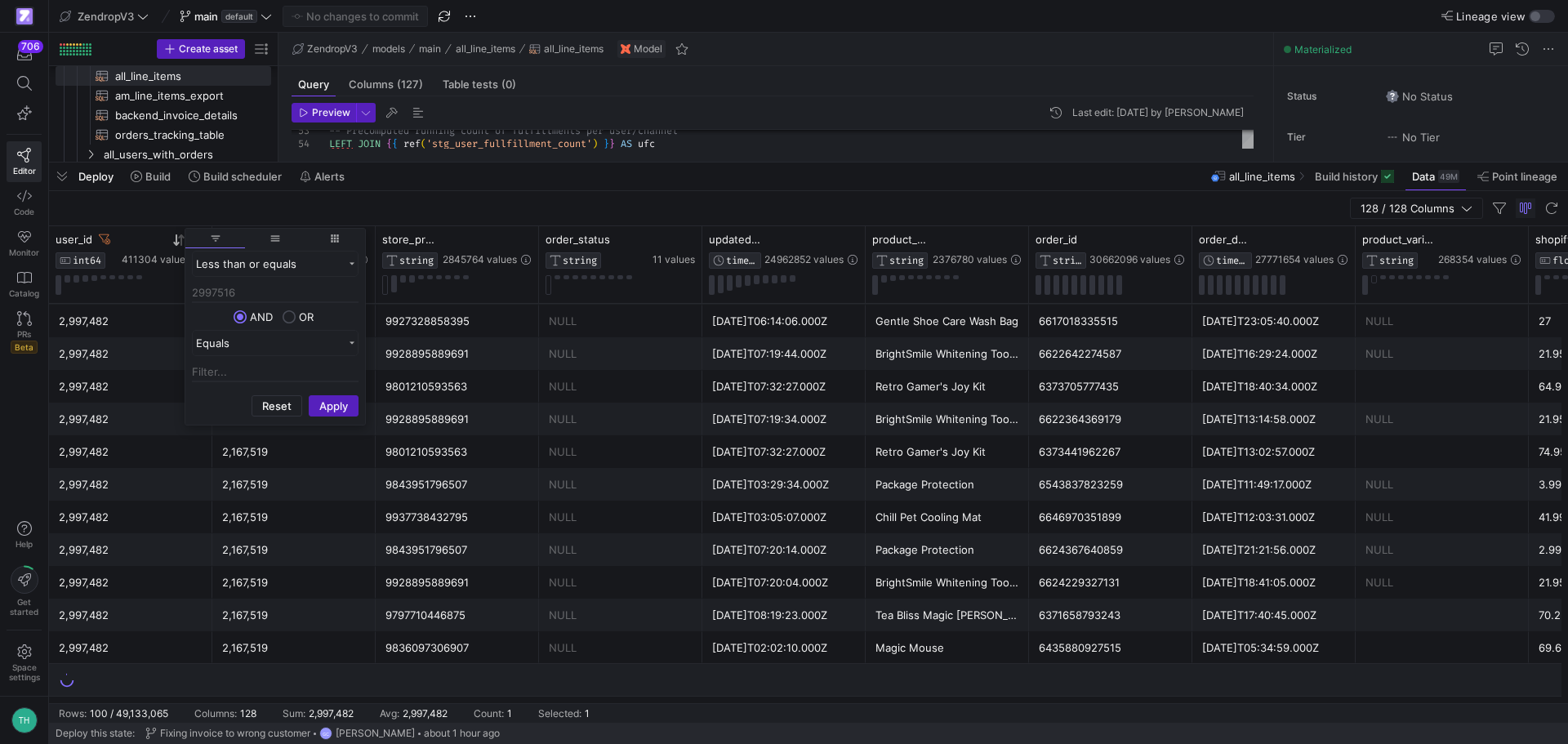
click at [207, 294] on input "2997516" at bounding box center [275, 293] width 167 height 20
type input "3851994"
click at [251, 264] on div "Less than or equals" at bounding box center [270, 264] width 147 height 13
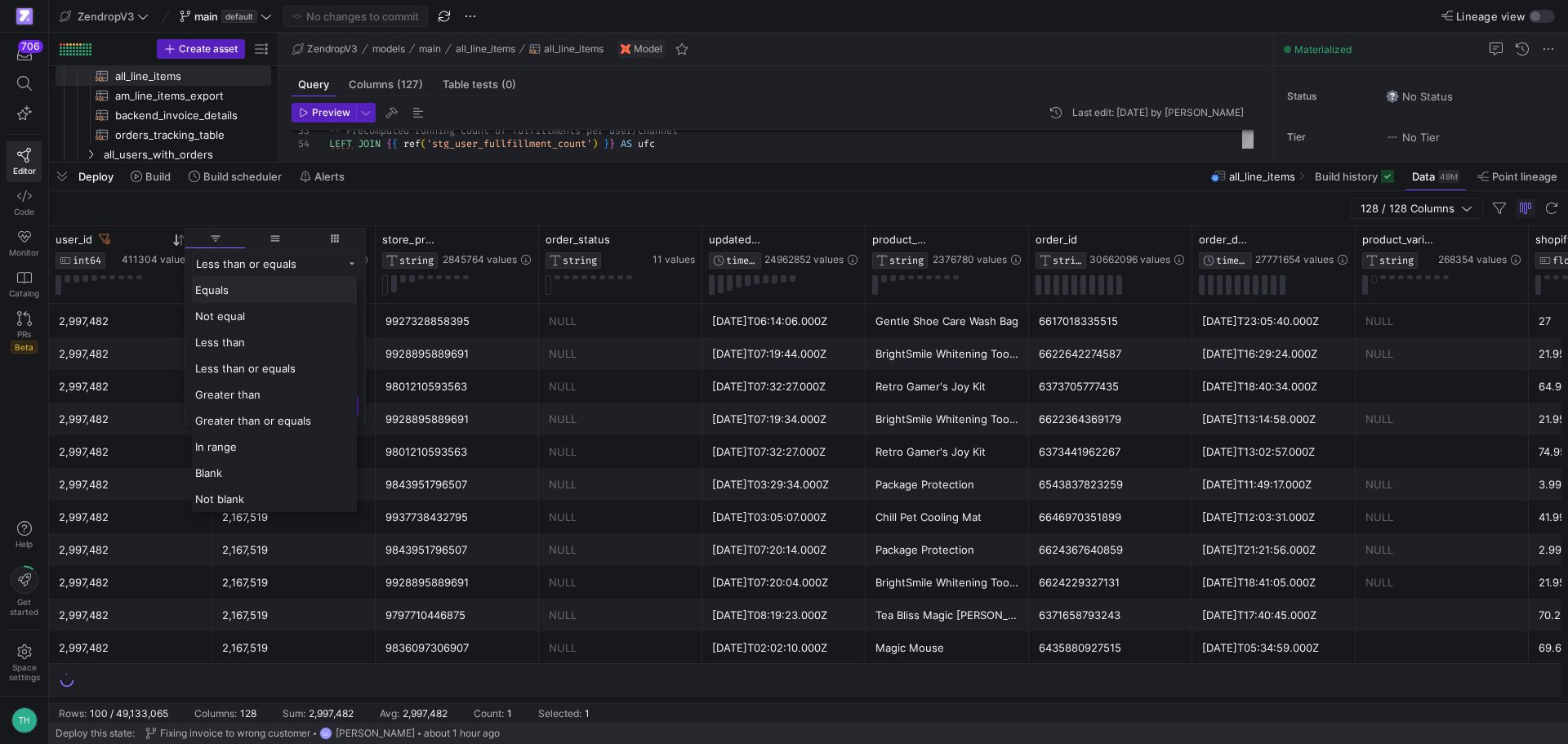
click at [252, 299] on div "Equals" at bounding box center [274, 289] width 165 height 26
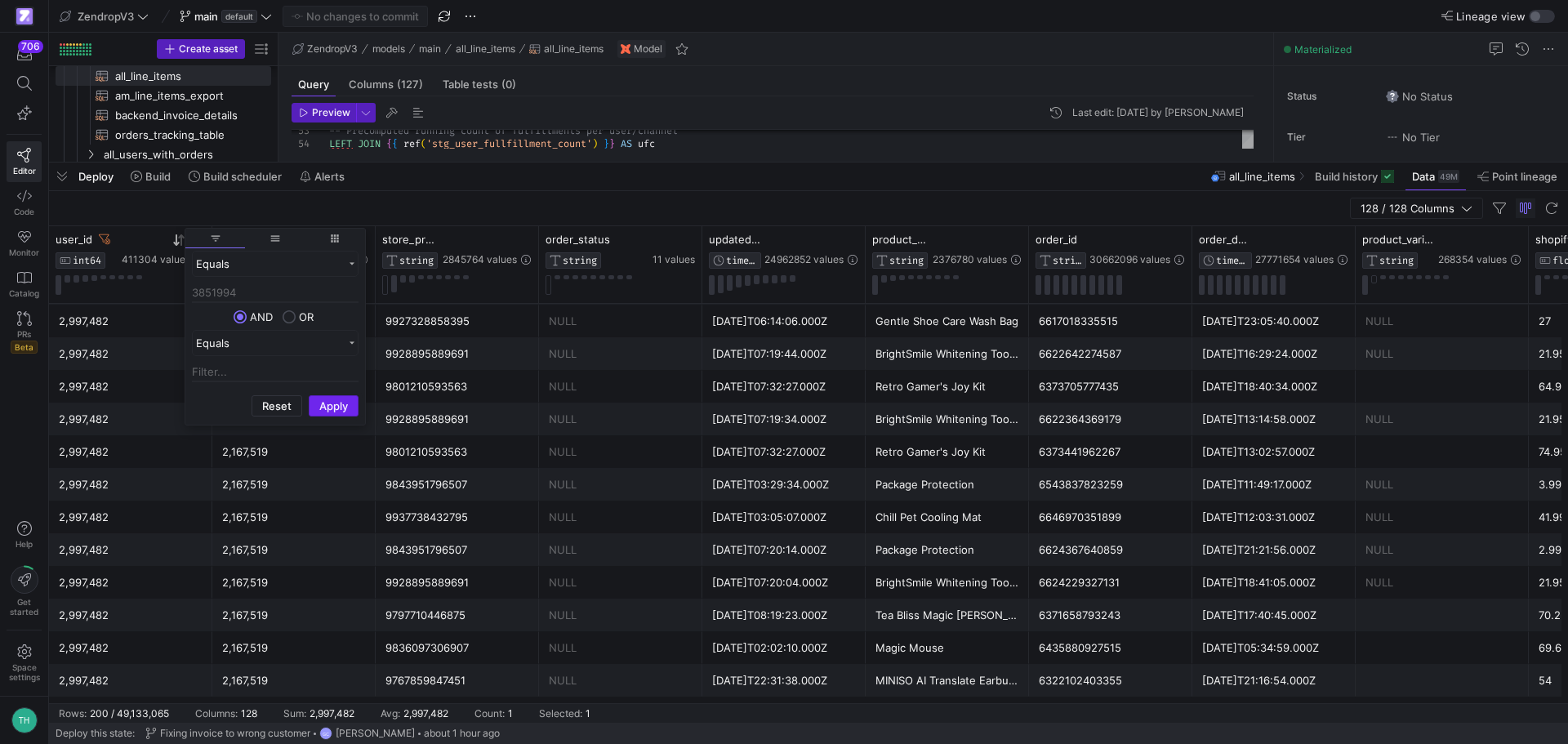
click at [323, 403] on button "Apply" at bounding box center [334, 405] width 50 height 21
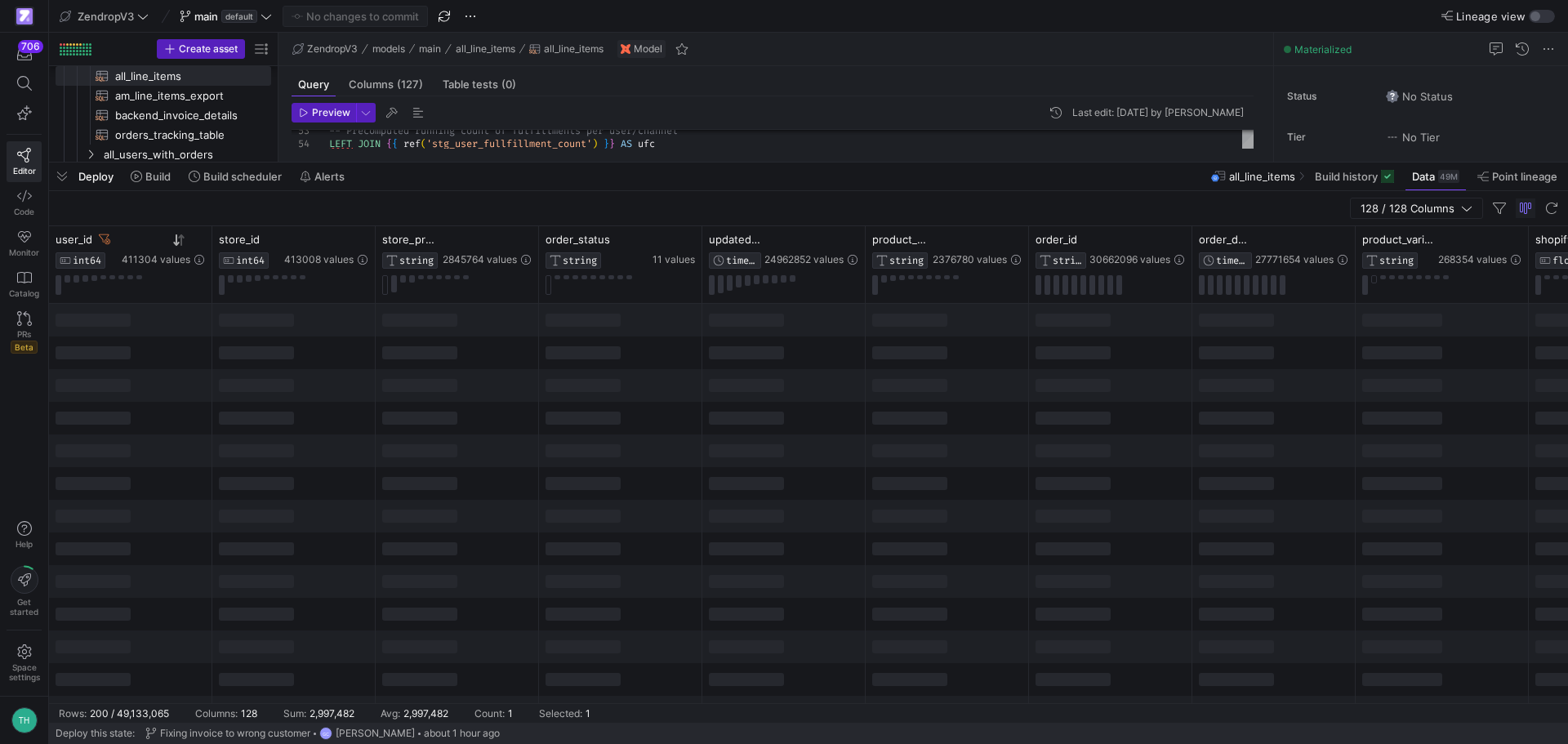
click at [665, 207] on div "128 / 128 Columns" at bounding box center [808, 208] width 1519 height 35
click at [293, 283] on div at bounding box center [293, 285] width 150 height 20
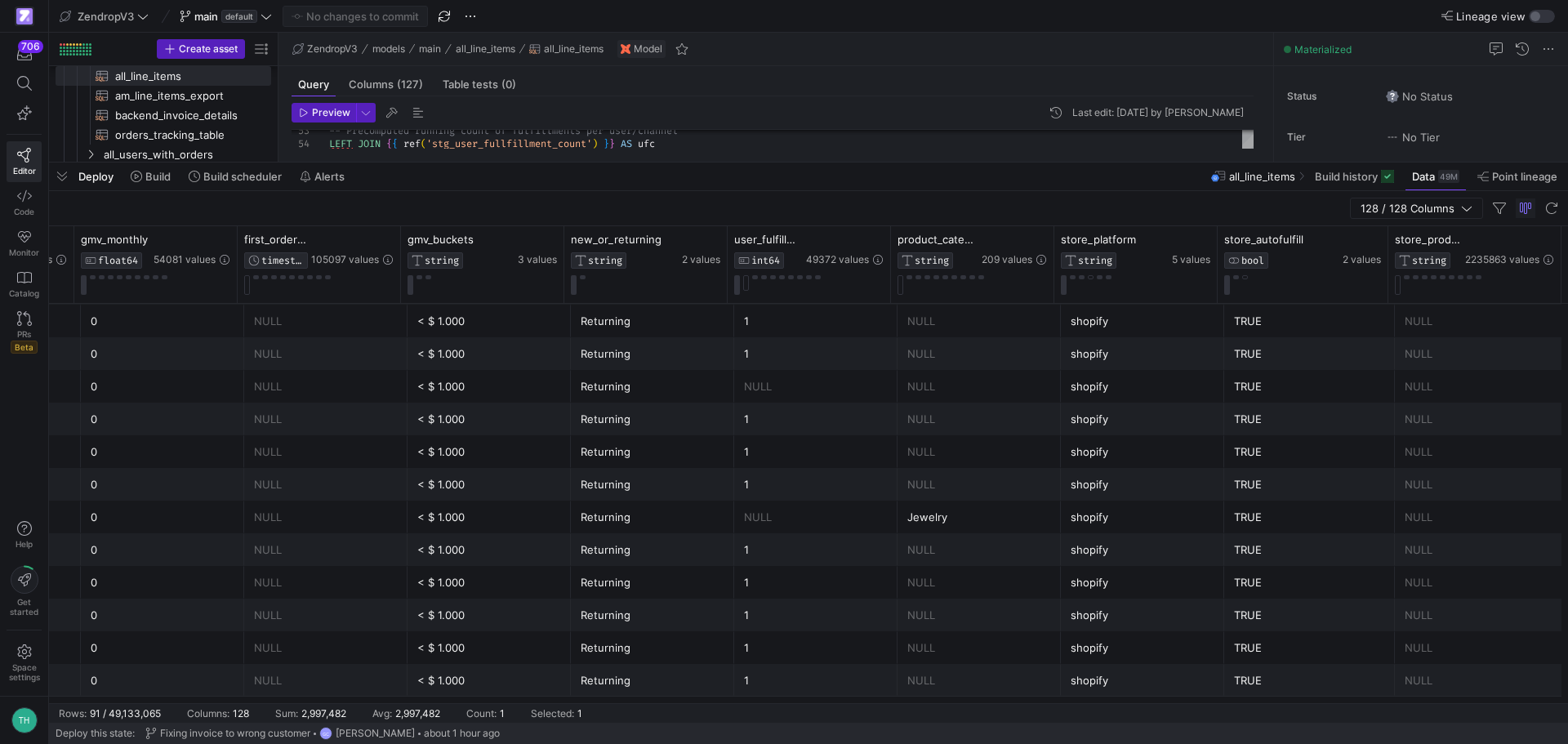
click at [923, 717] on y42-table-data-footer "Rows: 91 / 49,133,065 Columns: 128 Sum: 2,997,482 Avg: 2,997,482 Count: 1 Selec…" at bounding box center [808, 713] width 1519 height 20
click at [965, 310] on div "NULL" at bounding box center [979, 320] width 144 height 31
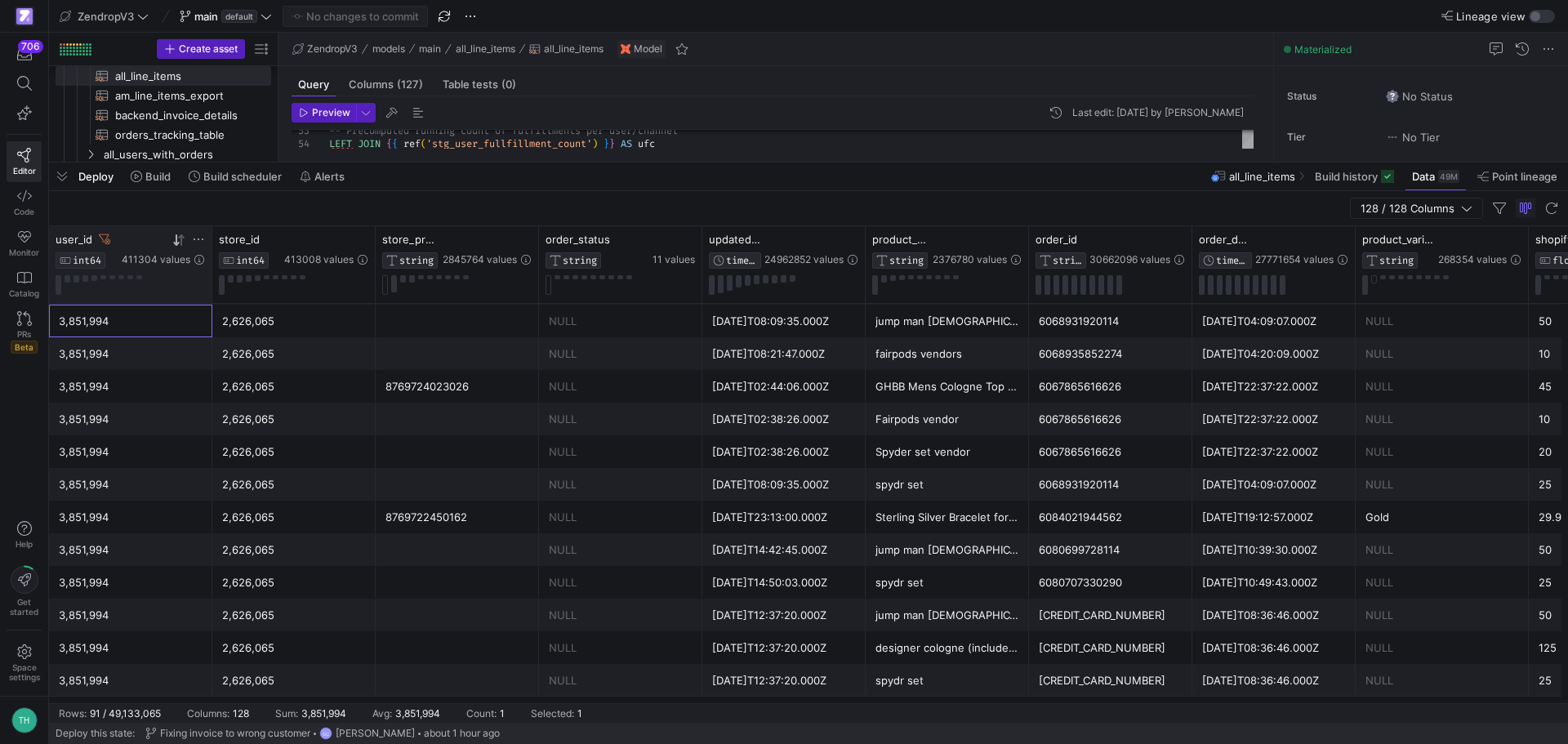
click at [196, 237] on icon at bounding box center [198, 239] width 13 height 13
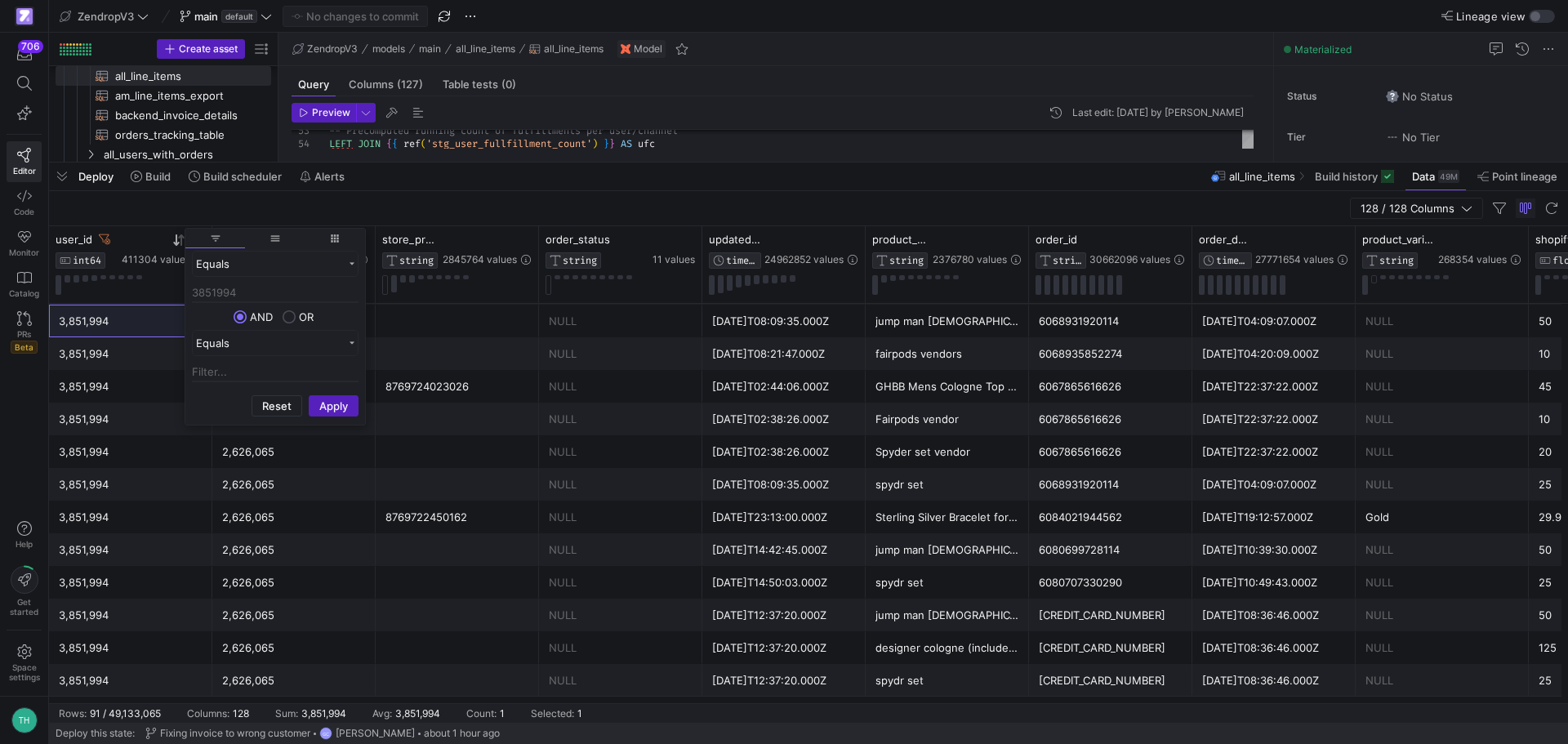
click at [227, 291] on input "3851994" at bounding box center [275, 293] width 167 height 20
type input "3279420"
click at [320, 403] on button "Apply" at bounding box center [334, 405] width 50 height 21
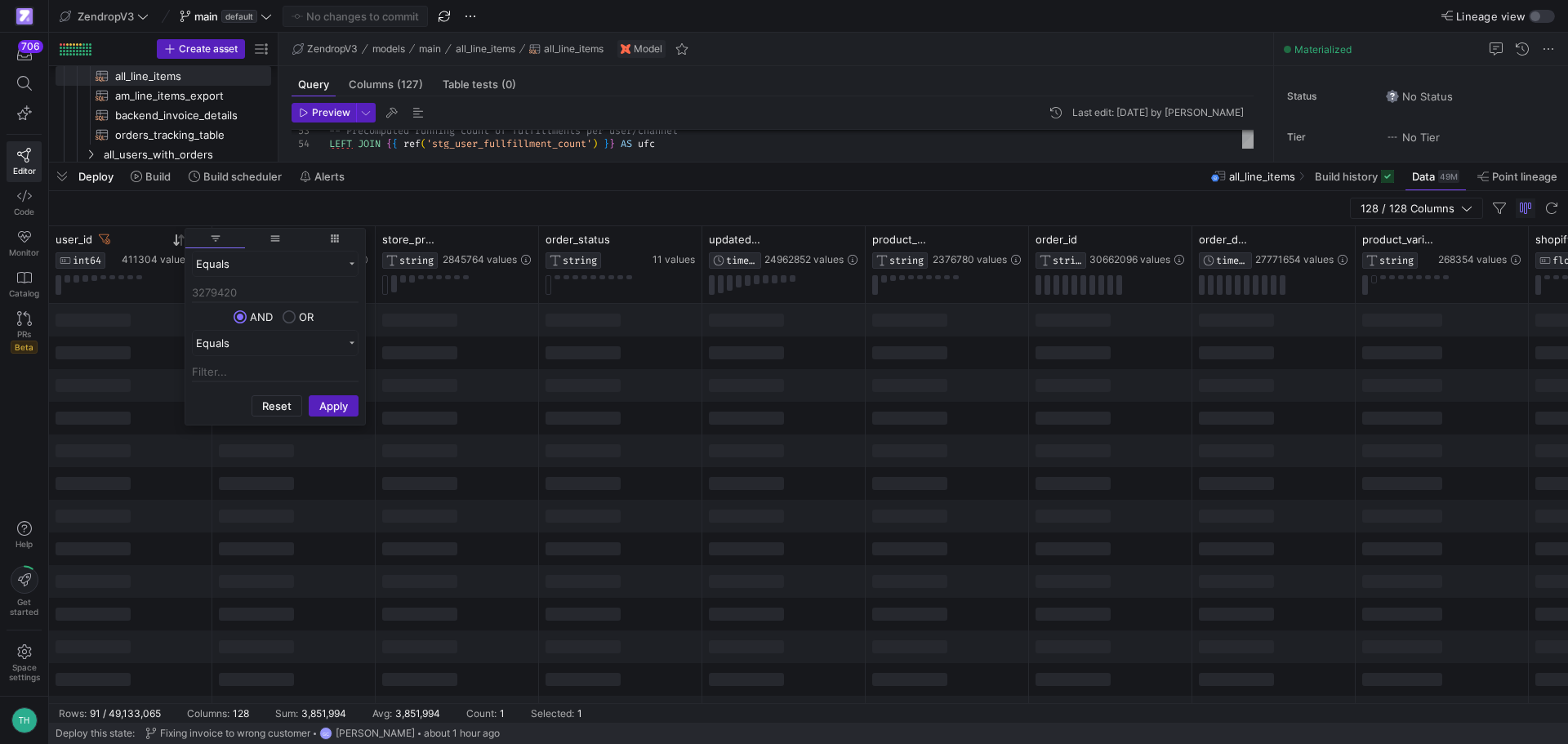
click at [441, 325] on div at bounding box center [420, 320] width 75 height 13
click at [452, 300] on div "store_product_id STRING 2845764 values" at bounding box center [457, 264] width 163 height 76
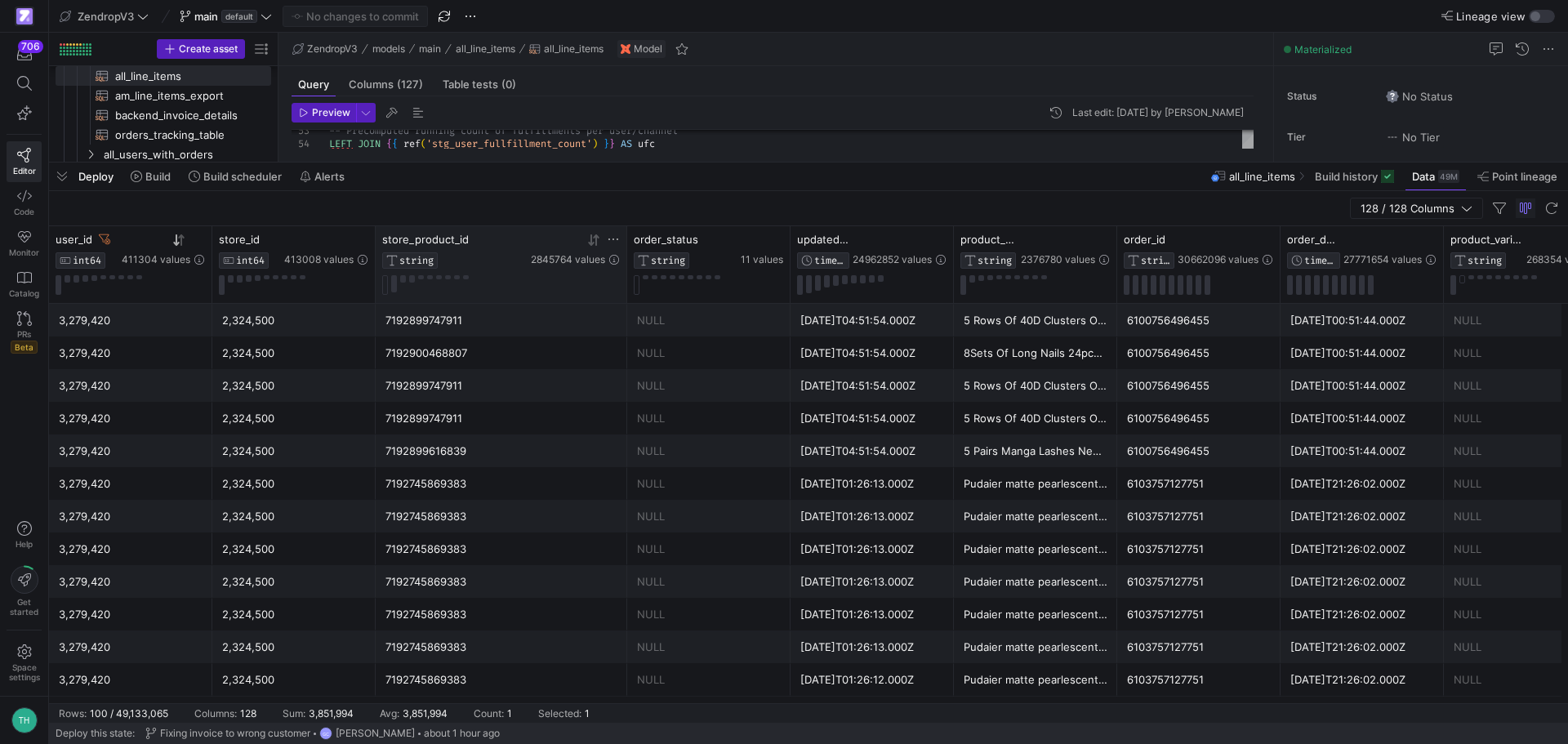
drag, startPoint x: 536, startPoint y: 246, endPoint x: 589, endPoint y: 258, distance: 54.3
click at [623, 258] on div at bounding box center [626, 264] width 7 height 76
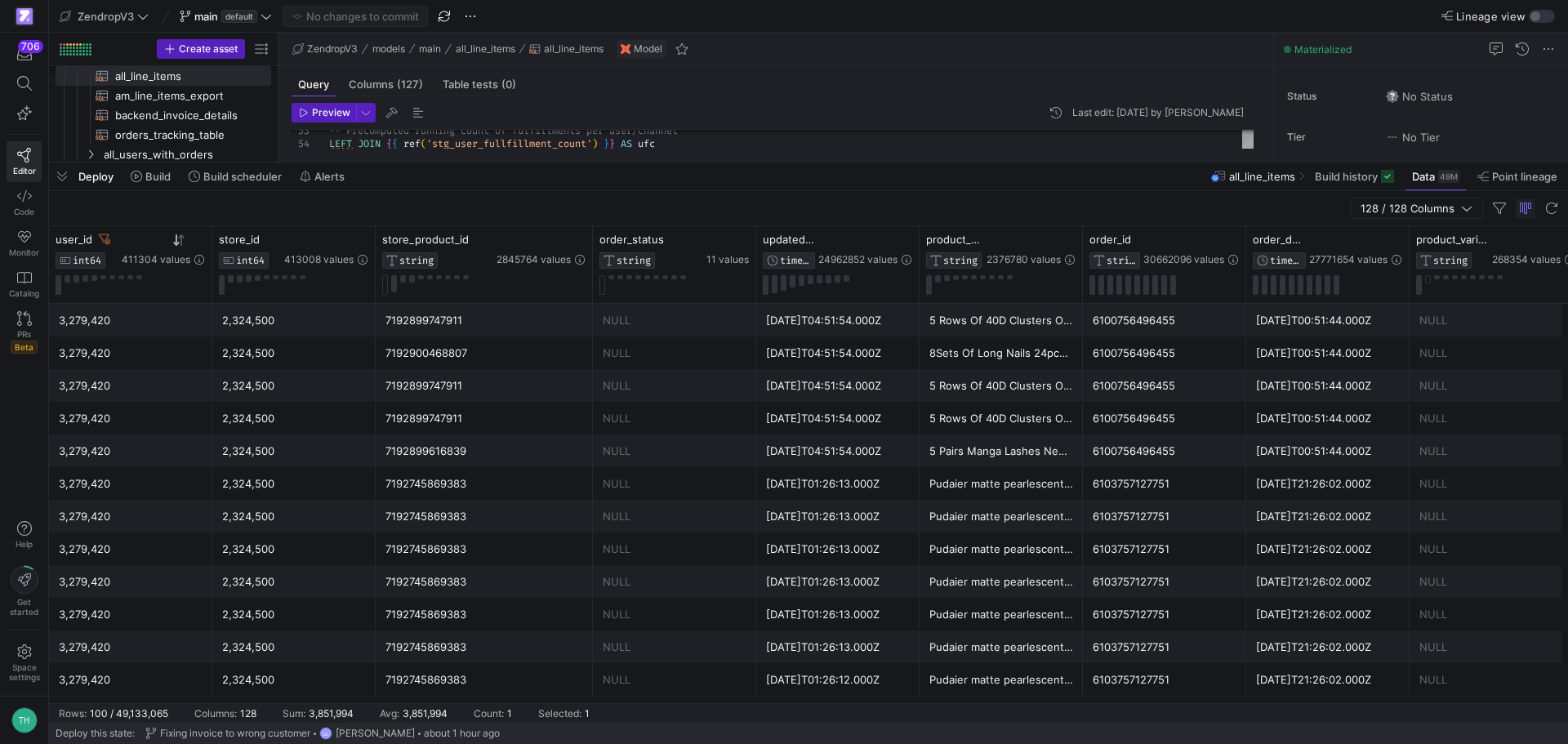
click at [569, 322] on div "7192899747911" at bounding box center [484, 320] width 197 height 31
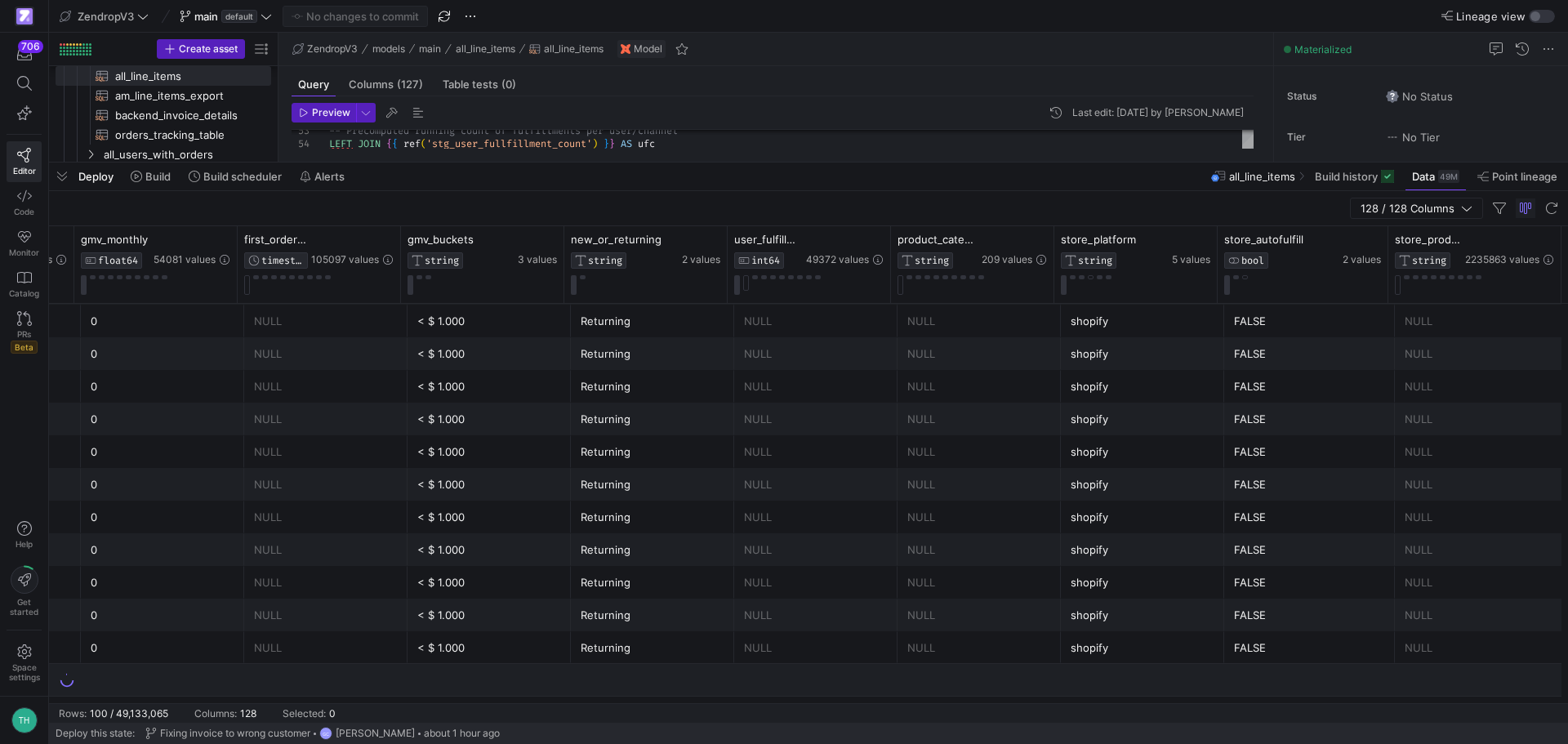
click at [1479, 694] on div at bounding box center [808, 680] width 1519 height 32
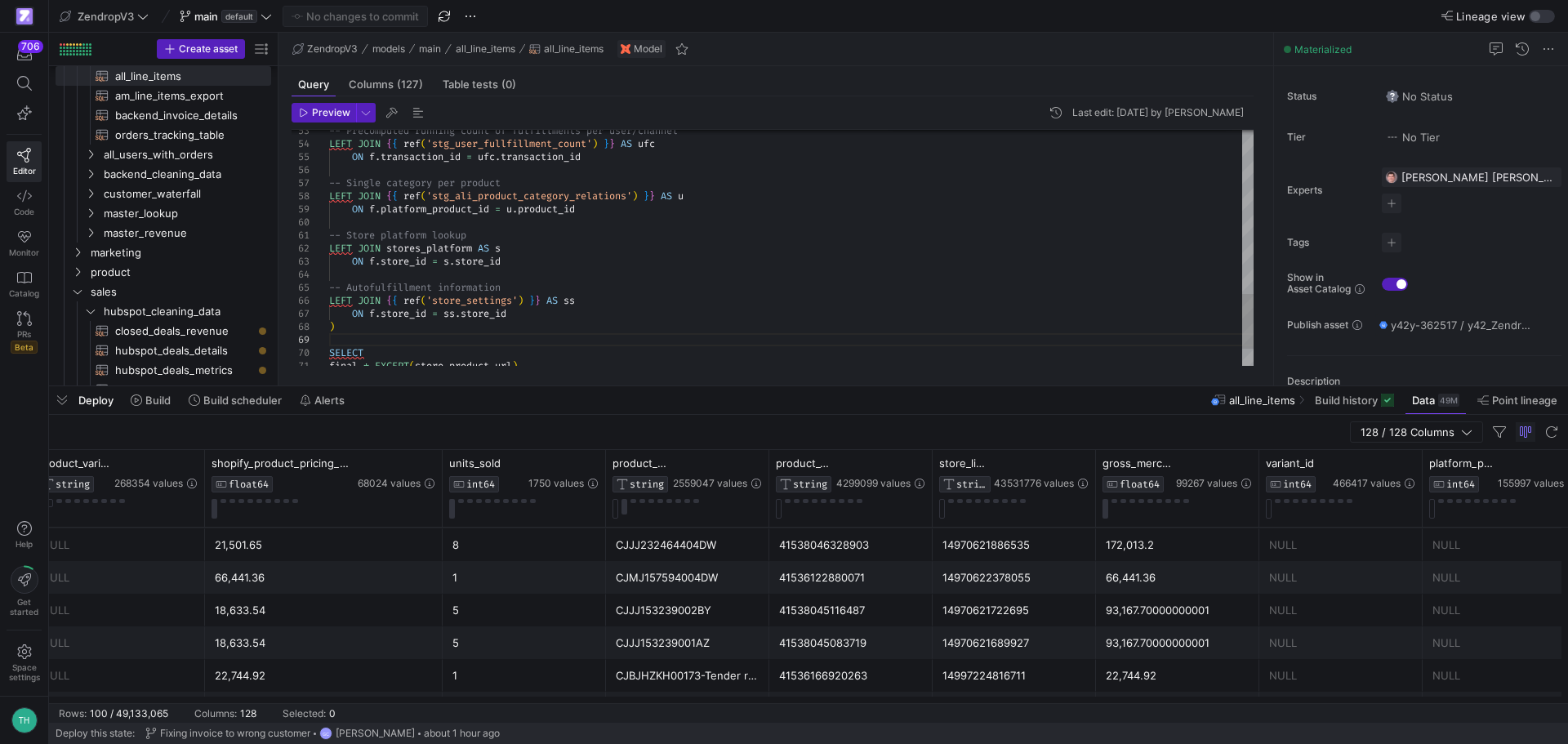
click at [709, 389] on div at bounding box center [808, 386] width 1519 height 7
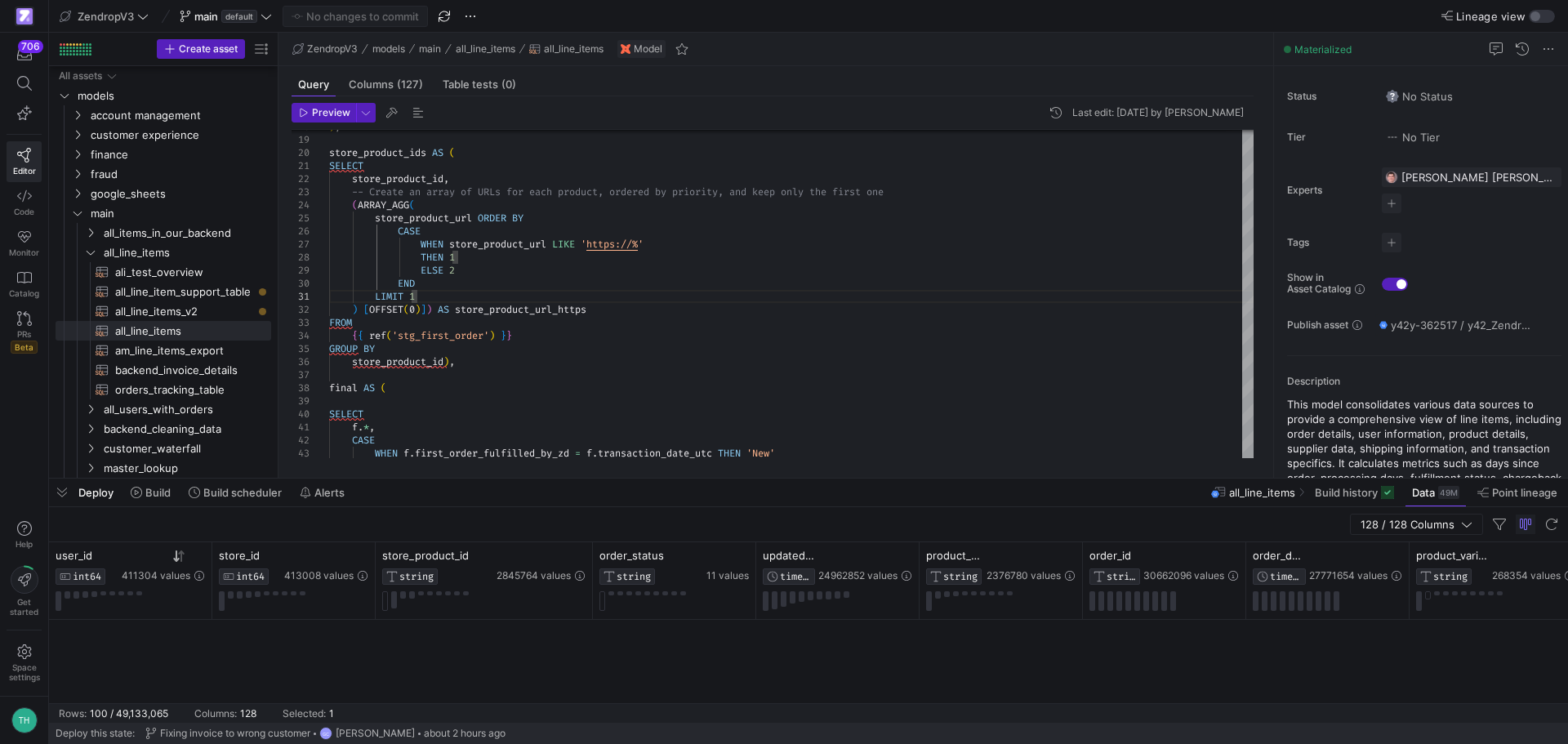
scroll to position [1731, 0]
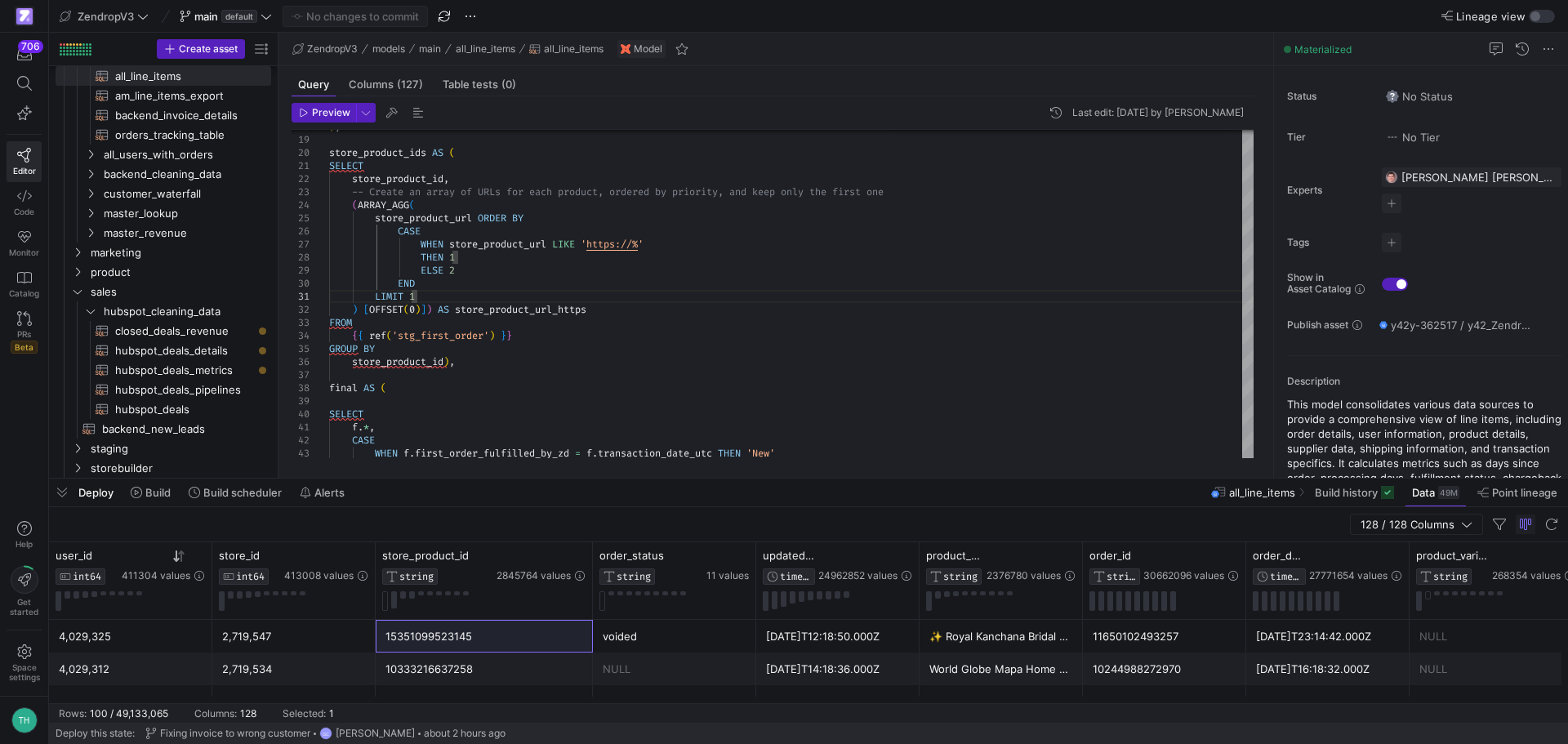
click at [290, 520] on div "128 / 128 Columns" at bounding box center [808, 525] width 1519 height 35
click at [506, 309] on div "-- Create an array of URLs for each product, order ed by priority, and keep onl…" at bounding box center [791, 387] width 924 height 1006
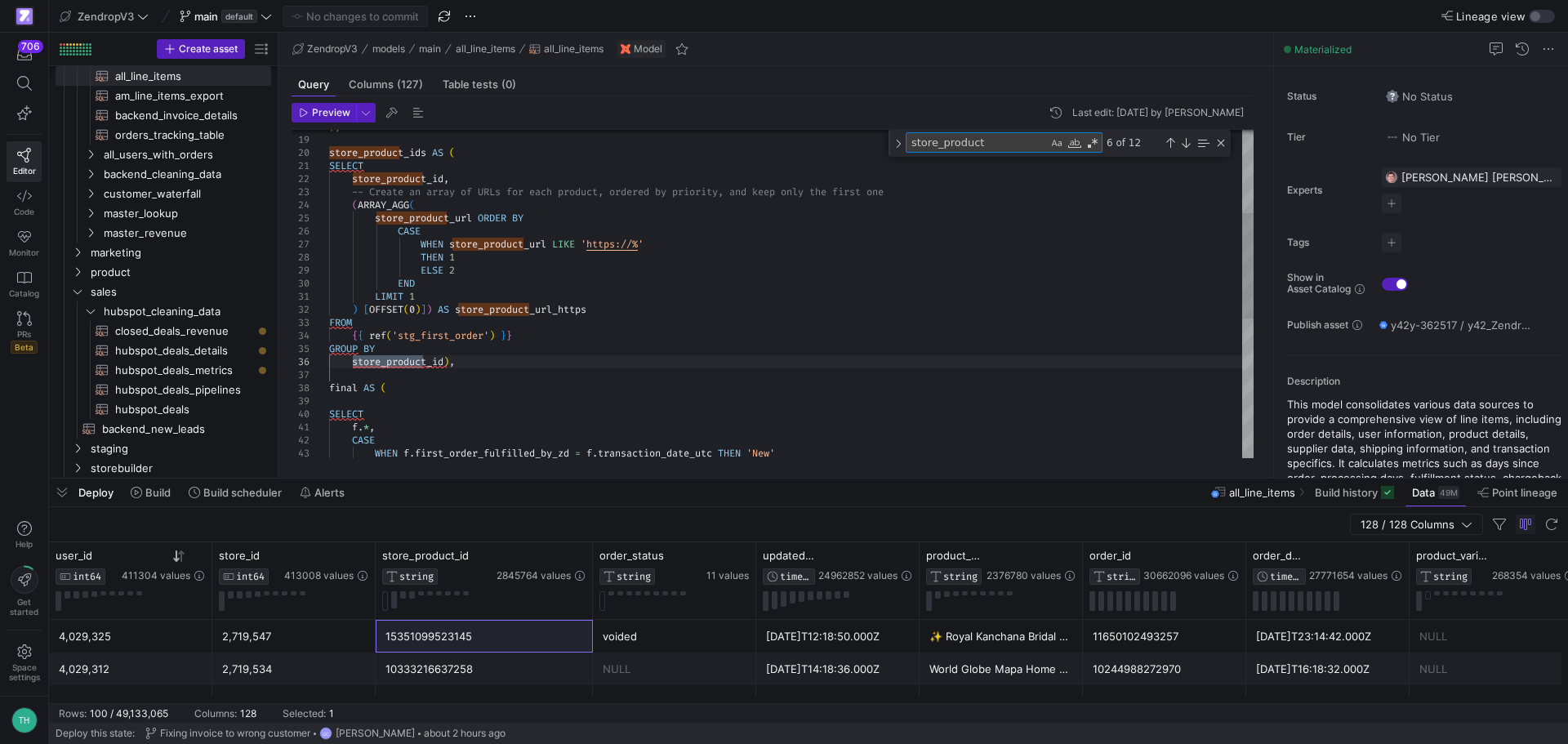
type textarea "store_product_"
type textarea "final.* EXCEPT(store_product_url), COALESCE(store_product_url_https, store_prod…"
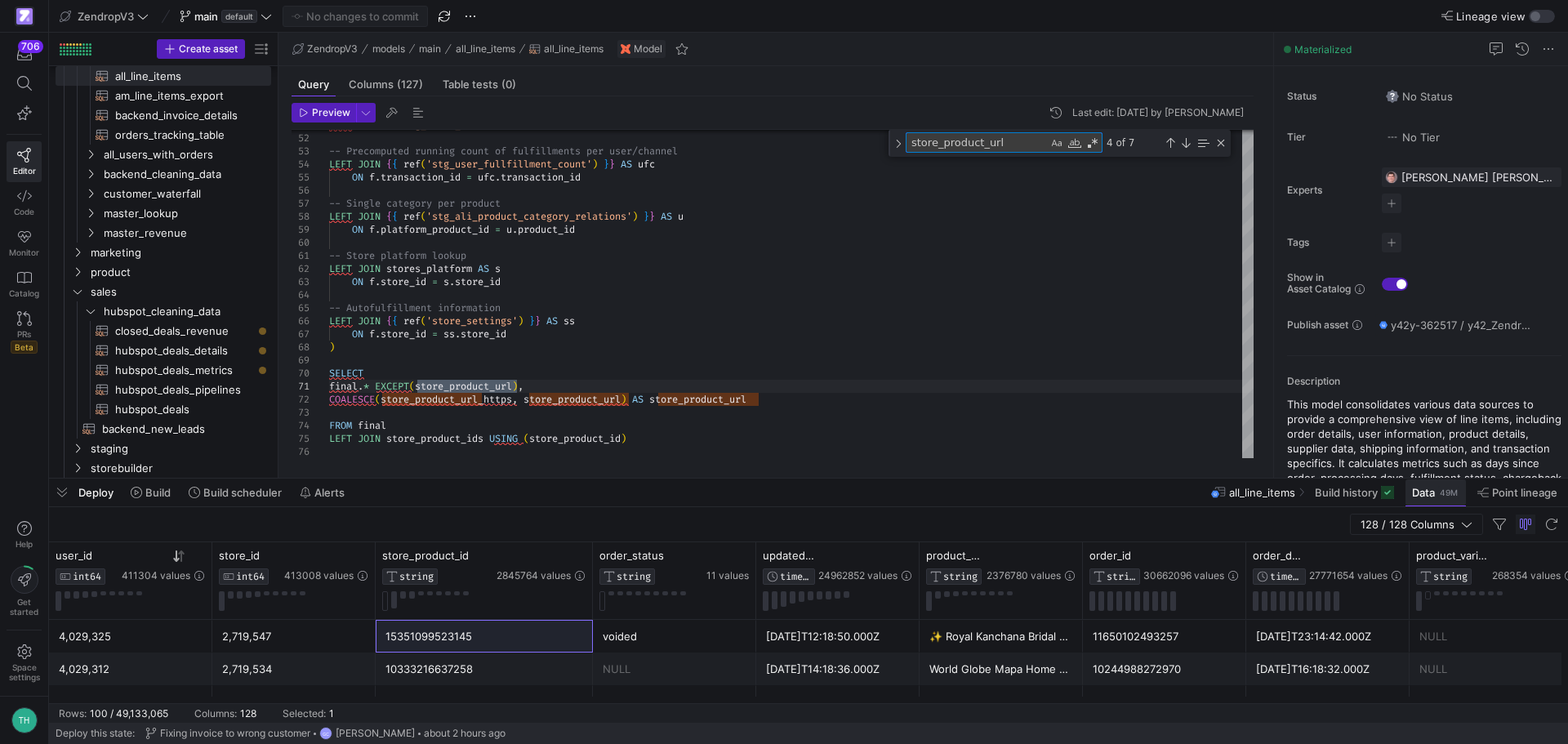
type textarea "store_product_url"
click at [1436, 488] on span "Data 49M" at bounding box center [1435, 492] width 48 height 13
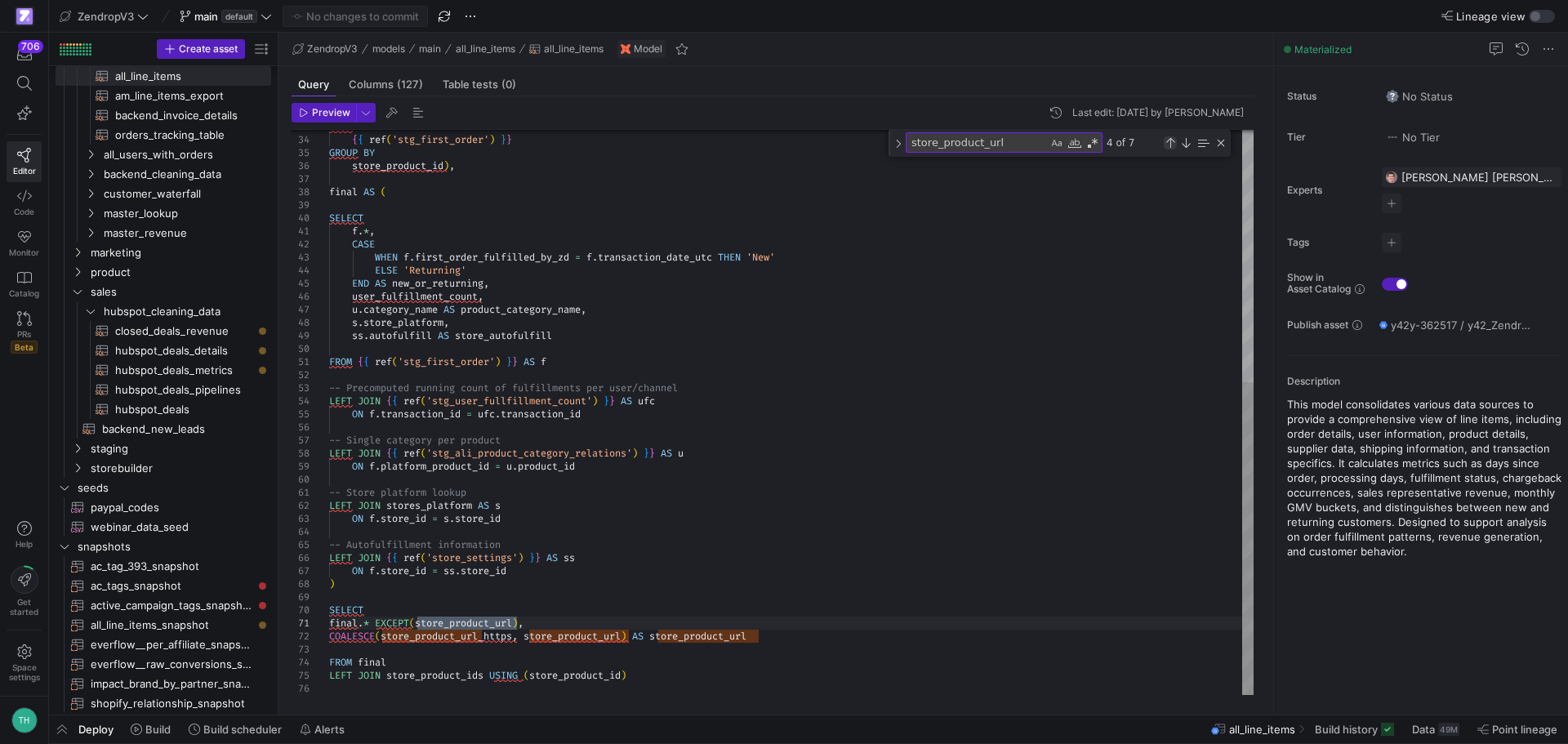
click at [1171, 146] on div "Previous Match (Shift+Enter)" at bounding box center [1170, 143] width 13 height 13
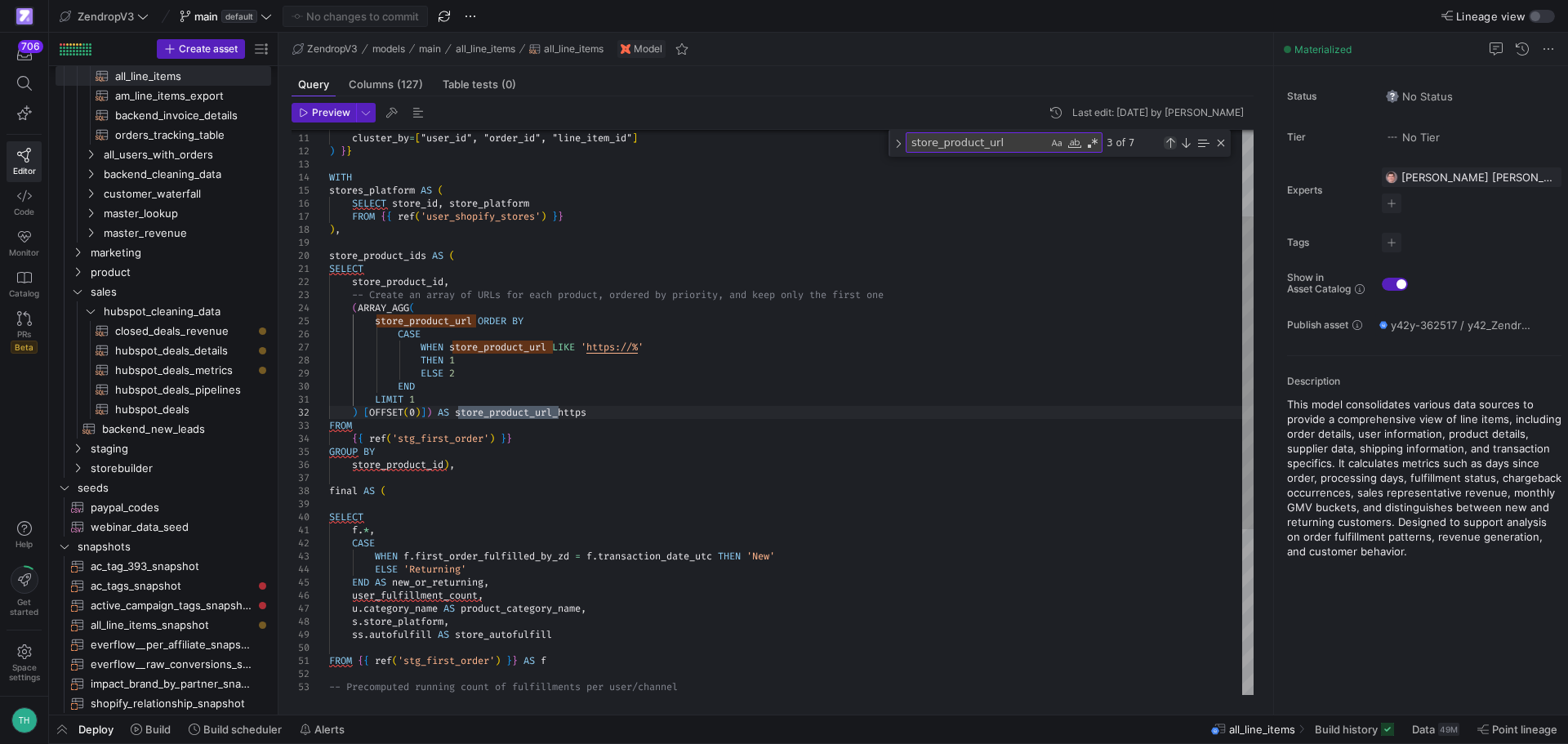
click at [1171, 146] on div "Previous Match (Shift+Enter)" at bounding box center [1170, 143] width 13 height 13
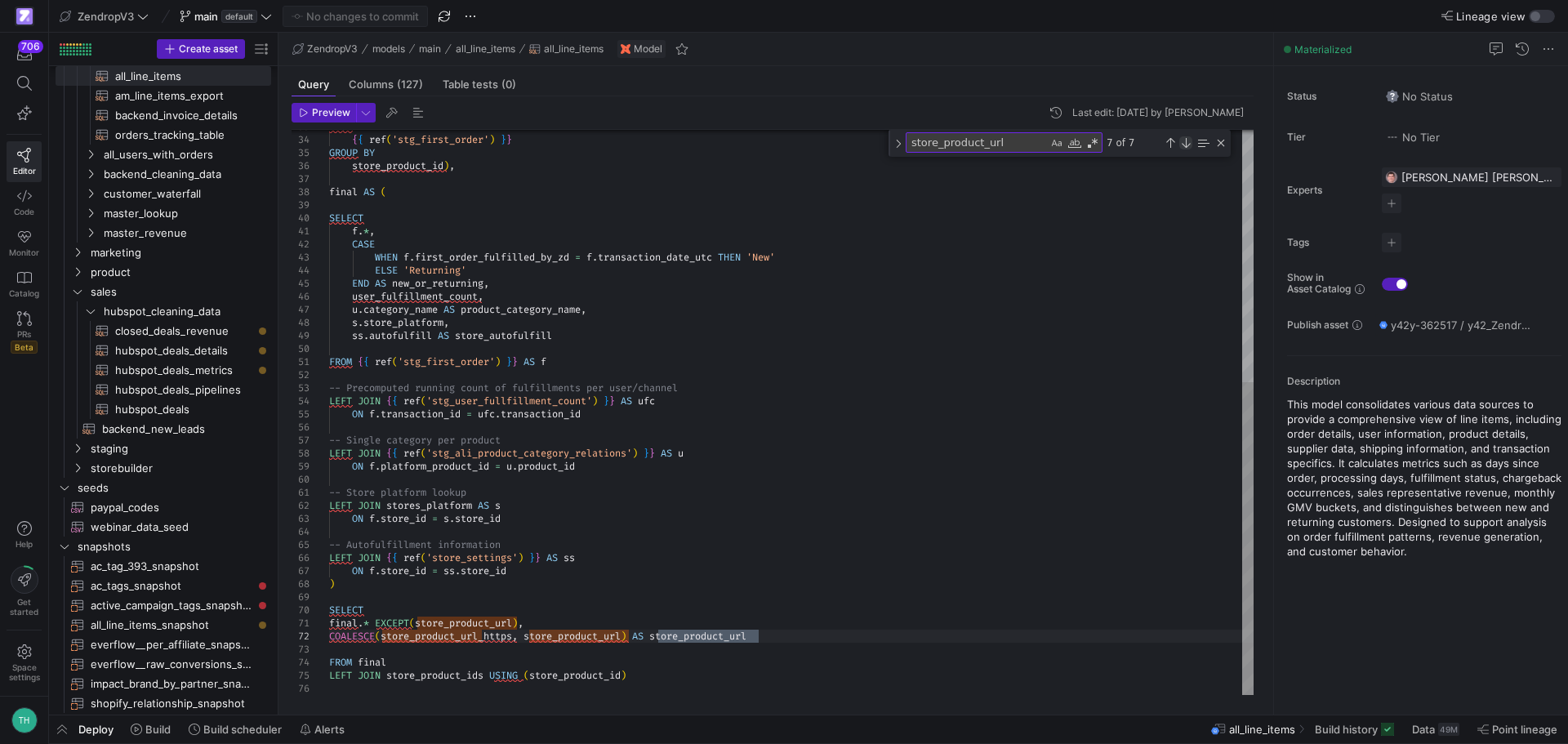
click at [1182, 140] on div "Next Match (Enter)" at bounding box center [1186, 143] width 13 height 13
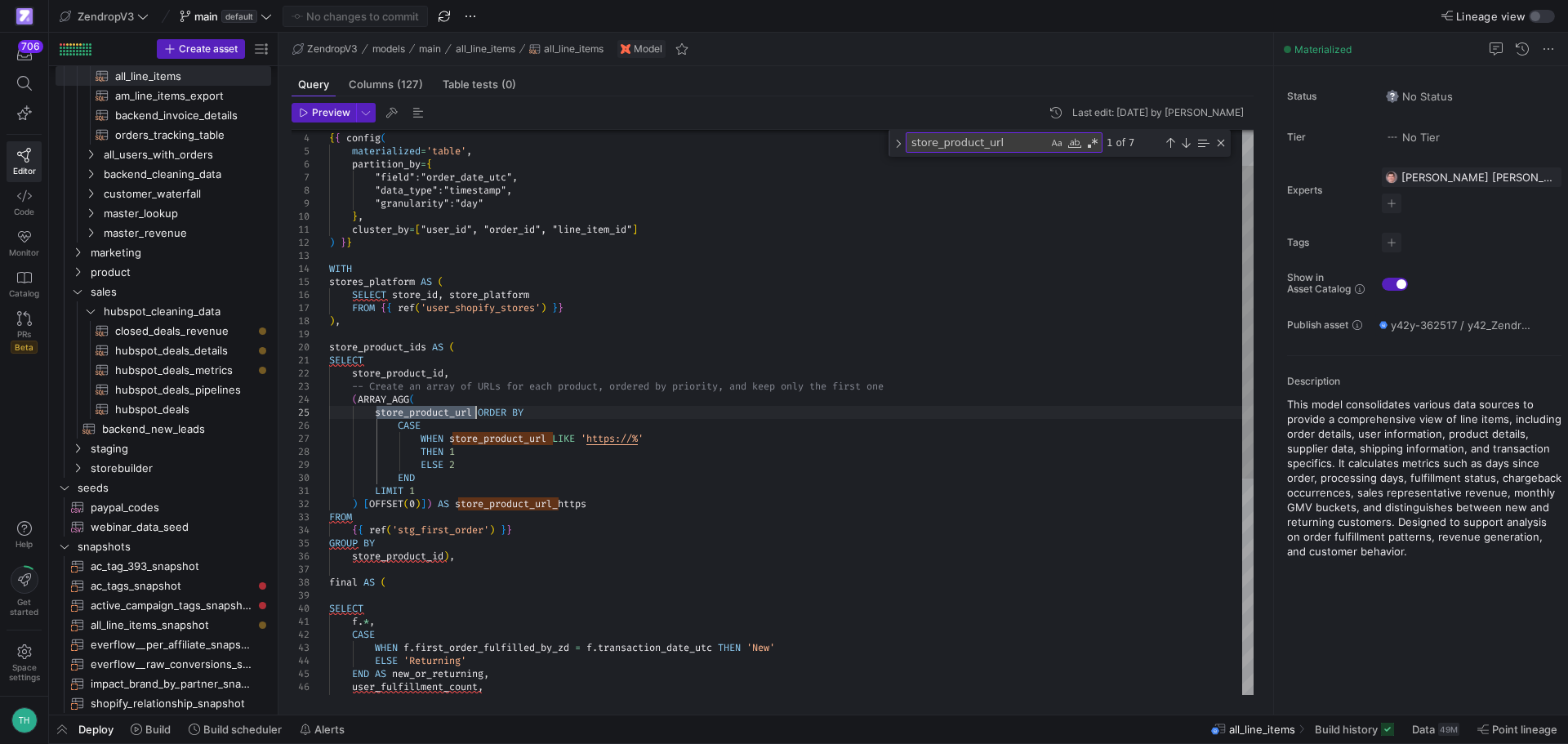
click at [419, 413] on div "FROM { { ref ( 'stg_first_order' ) } } GROUP BY store_product_id ) , final AS (…" at bounding box center [791, 575] width 924 height 1020
click at [444, 679] on span "Redirect to asset" at bounding box center [448, 683] width 88 height 13
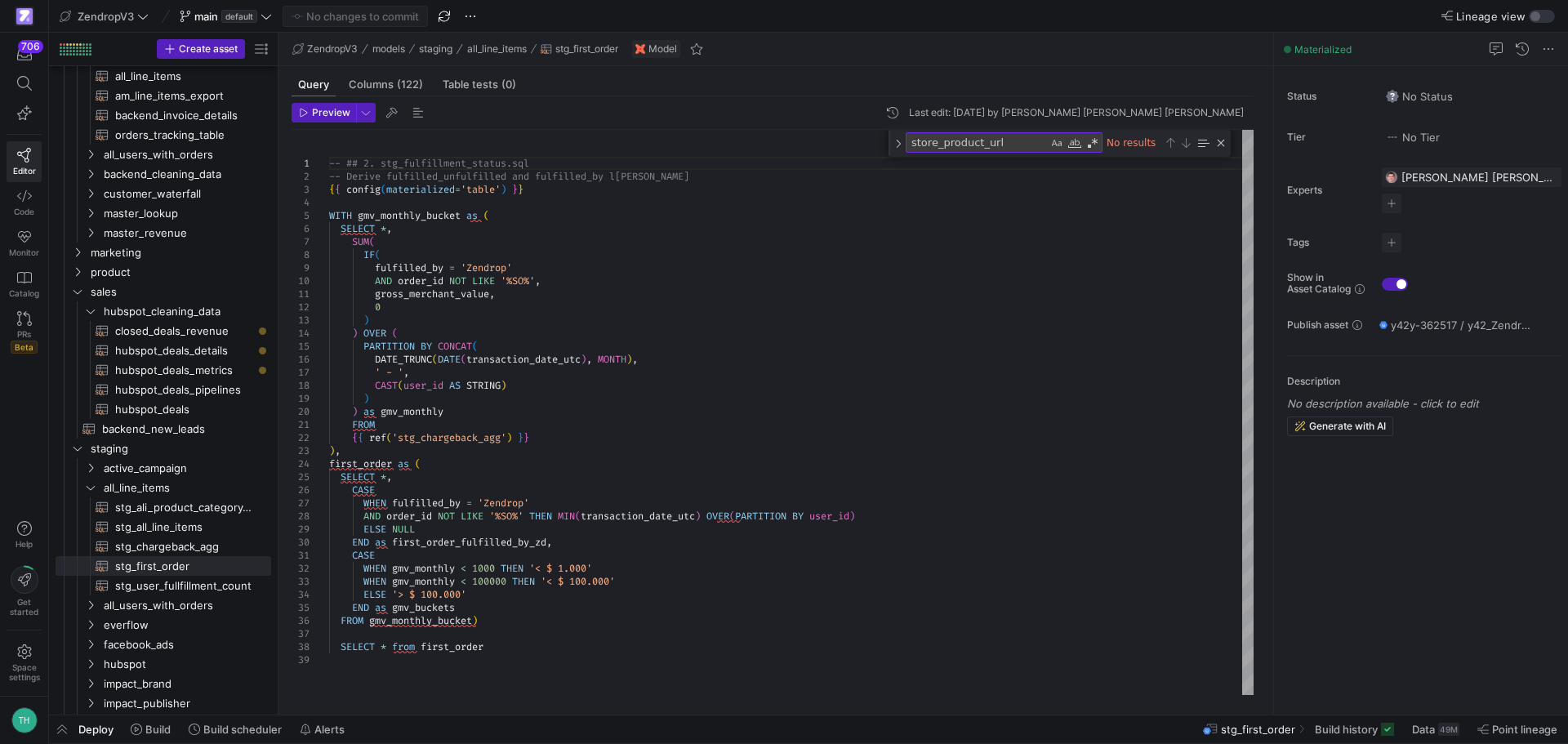
click at [1182, 150] on div "No results" at bounding box center [1165, 142] width 125 height 20
click at [1219, 139] on div "Close (Escape)" at bounding box center [1221, 143] width 13 height 13
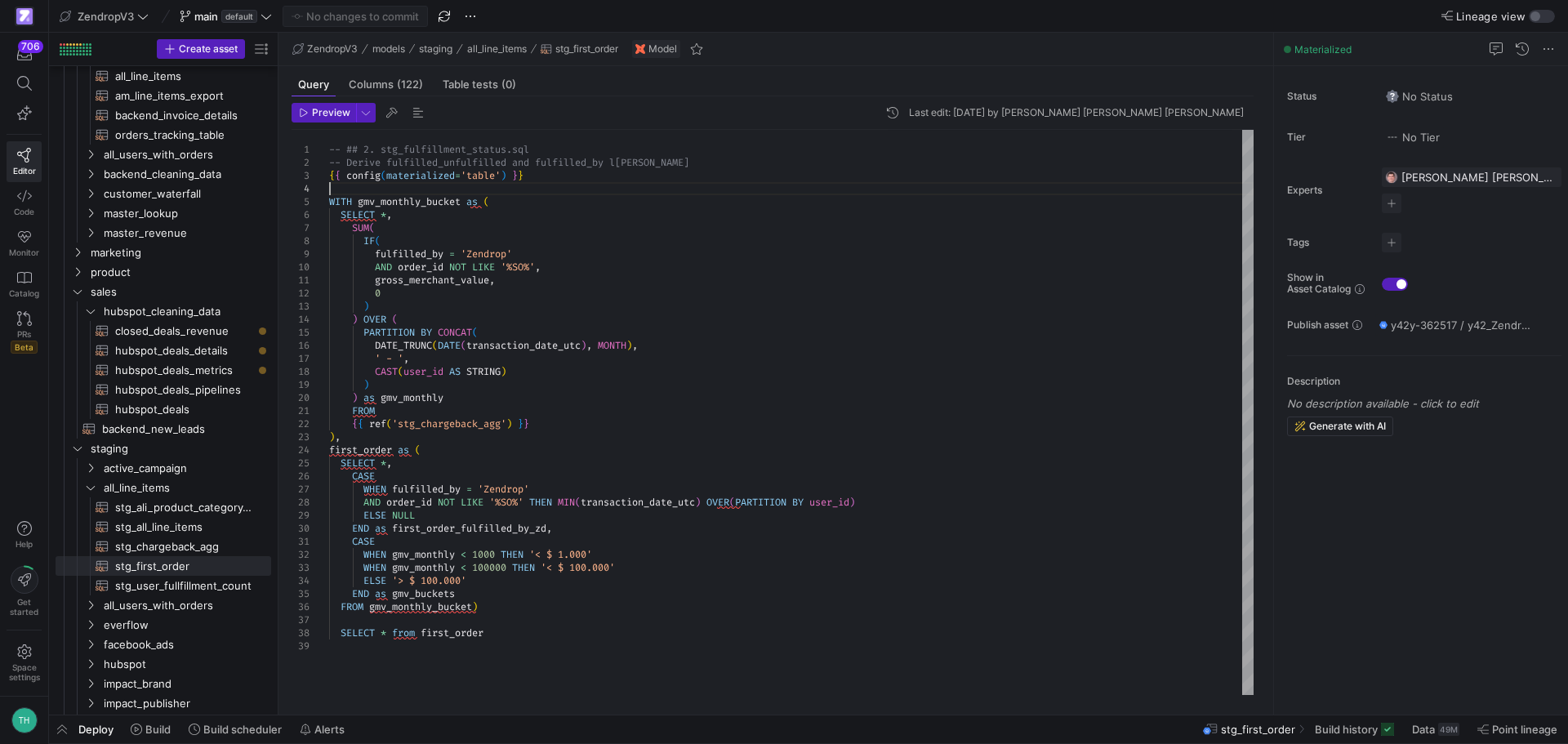
click at [524, 194] on div "-- ## 2. stg_fulfillment_status.sql -- Derive fulfilled_unfulfilled and fulfill…" at bounding box center [791, 412] width 924 height 566
click at [520, 198] on div "-- ## 2. stg_fulfillment_status.sql -- Derive fulfilled_unfulfilled and fulfill…" at bounding box center [791, 412] width 924 height 566
click at [1442, 738] on span at bounding box center [1435, 729] width 60 height 26
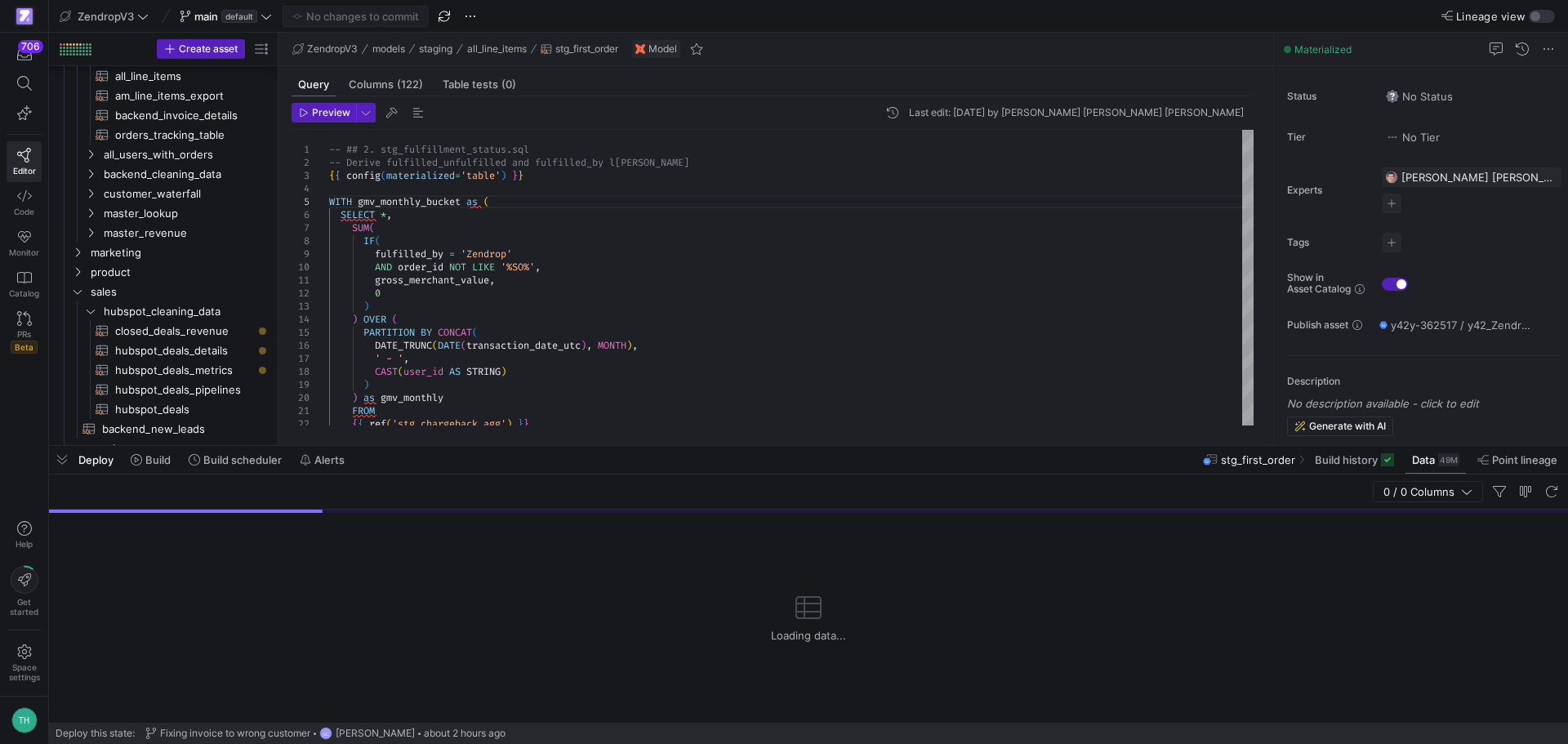
drag, startPoint x: 800, startPoint y: 446, endPoint x: 799, endPoint y: 212, distance: 234.0
click at [803, 443] on div at bounding box center [808, 445] width 1519 height 7
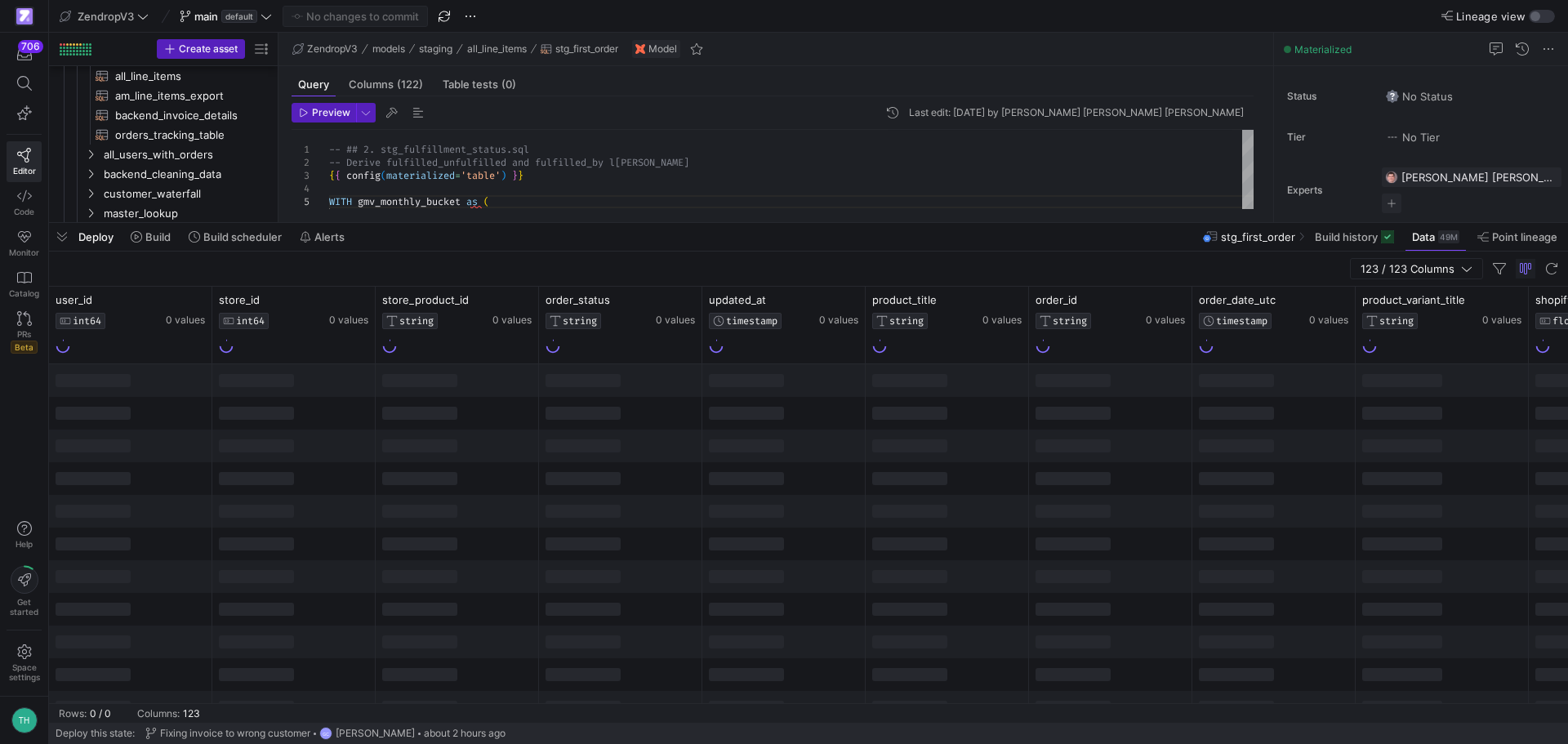
click at [445, 388] on div at bounding box center [457, 381] width 163 height 32
click at [432, 349] on div at bounding box center [457, 344] width 150 height 18
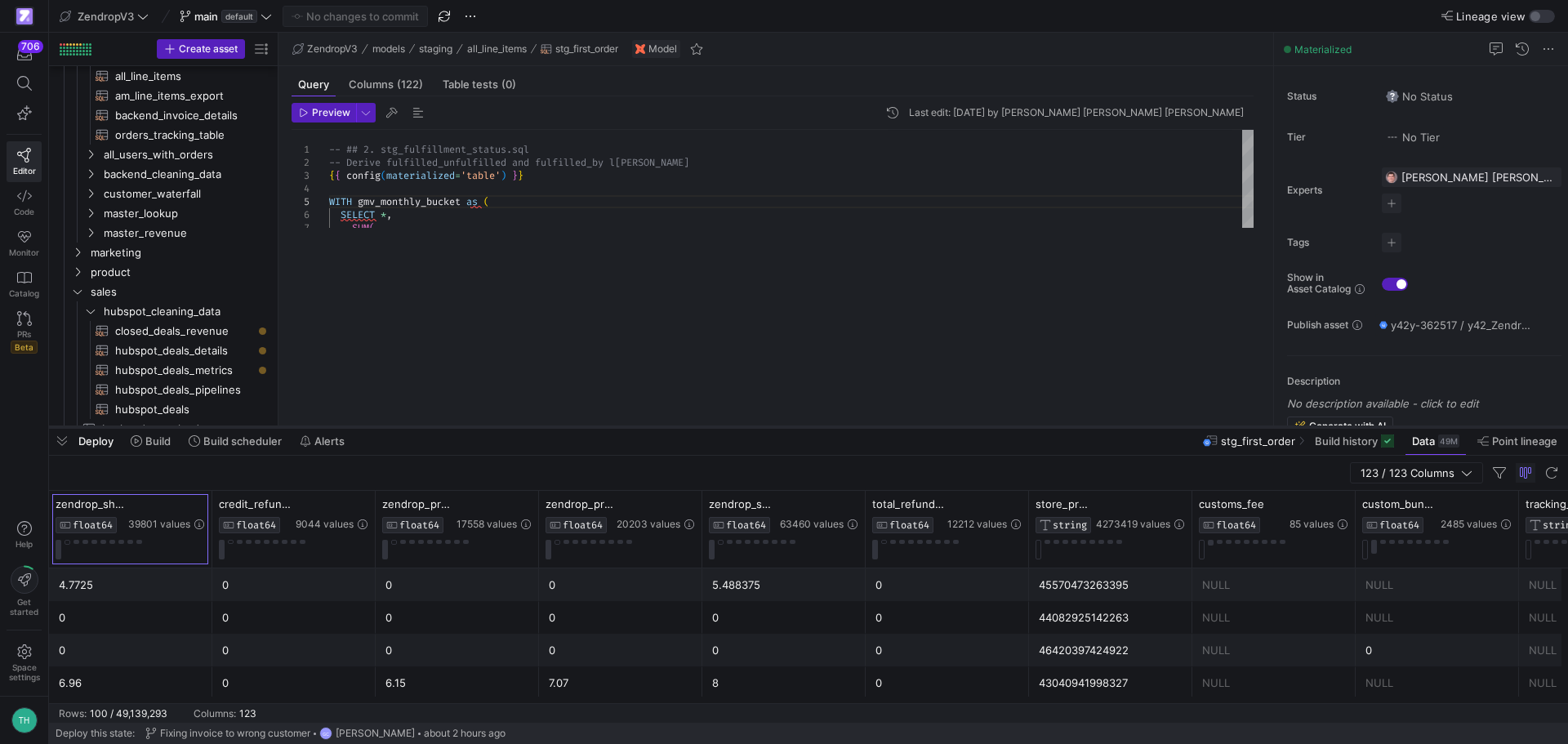
drag, startPoint x: 558, startPoint y: 221, endPoint x: 577, endPoint y: 441, distance: 220.8
click at [577, 430] on div at bounding box center [808, 426] width 1519 height 7
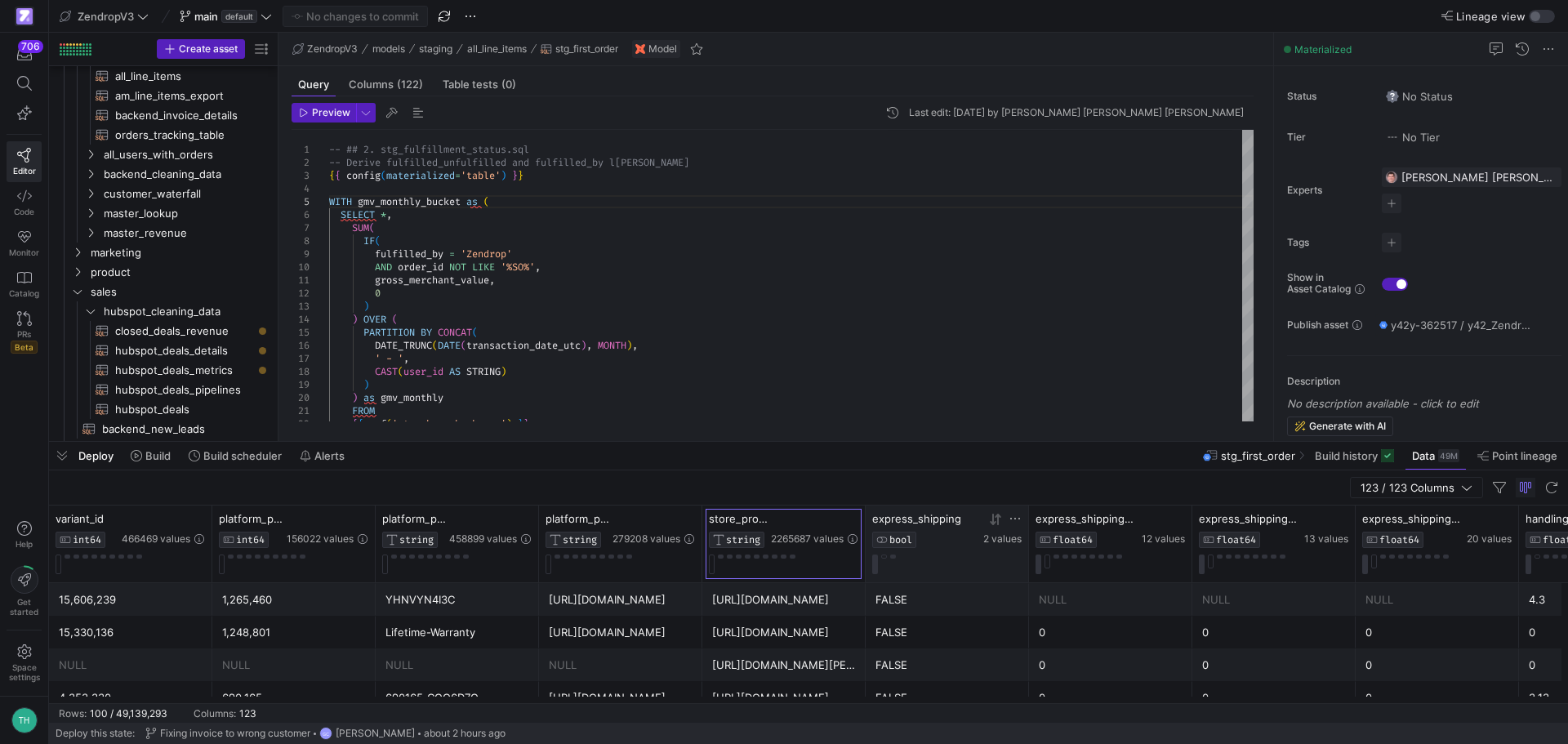
drag, startPoint x: 863, startPoint y: 517, endPoint x: 996, endPoint y: 526, distance: 133.3
click at [868, 514] on div at bounding box center [864, 544] width 7 height 76
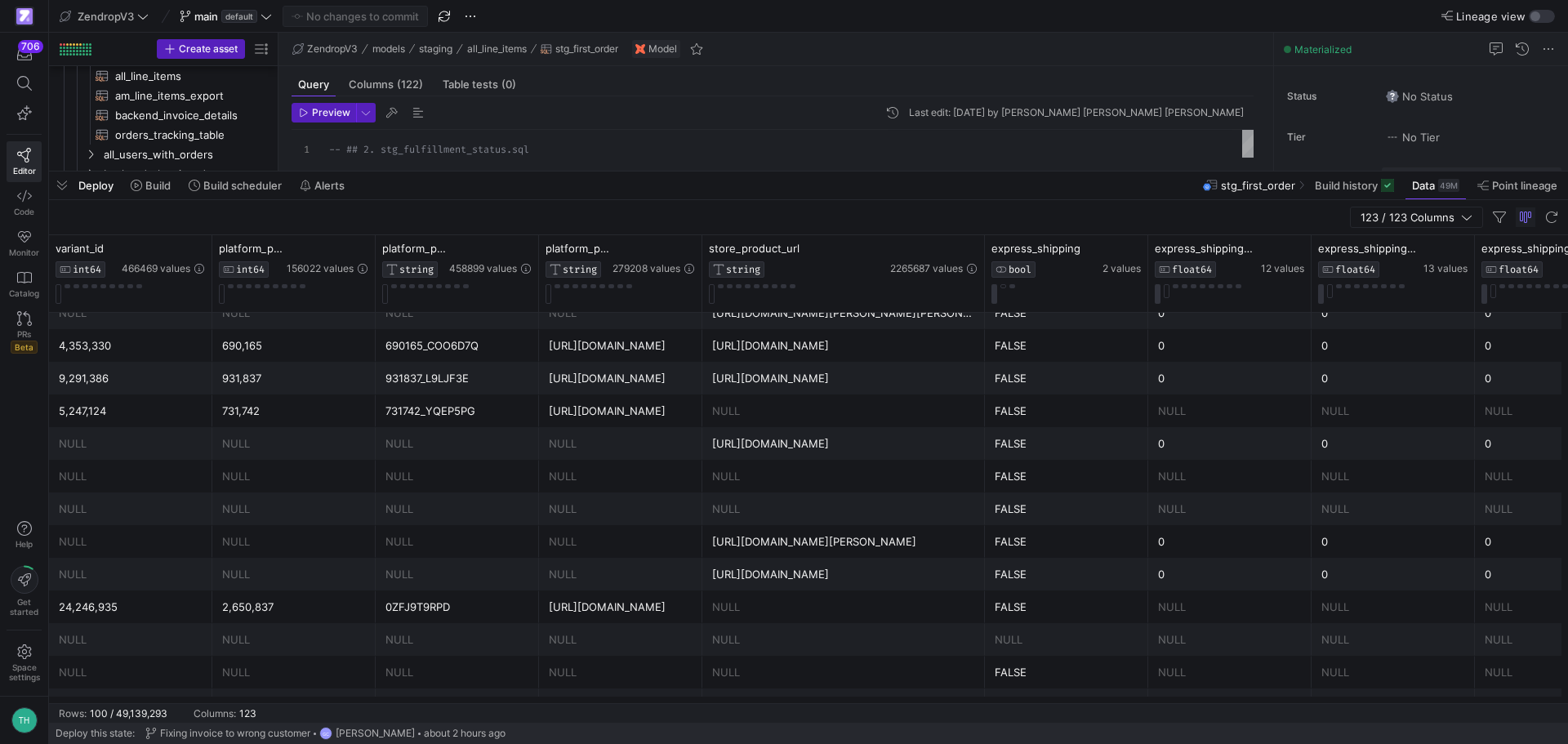
drag, startPoint x: 888, startPoint y: 442, endPoint x: 824, endPoint y: 167, distance: 282.3
click at [824, 168] on div at bounding box center [808, 171] width 1519 height 7
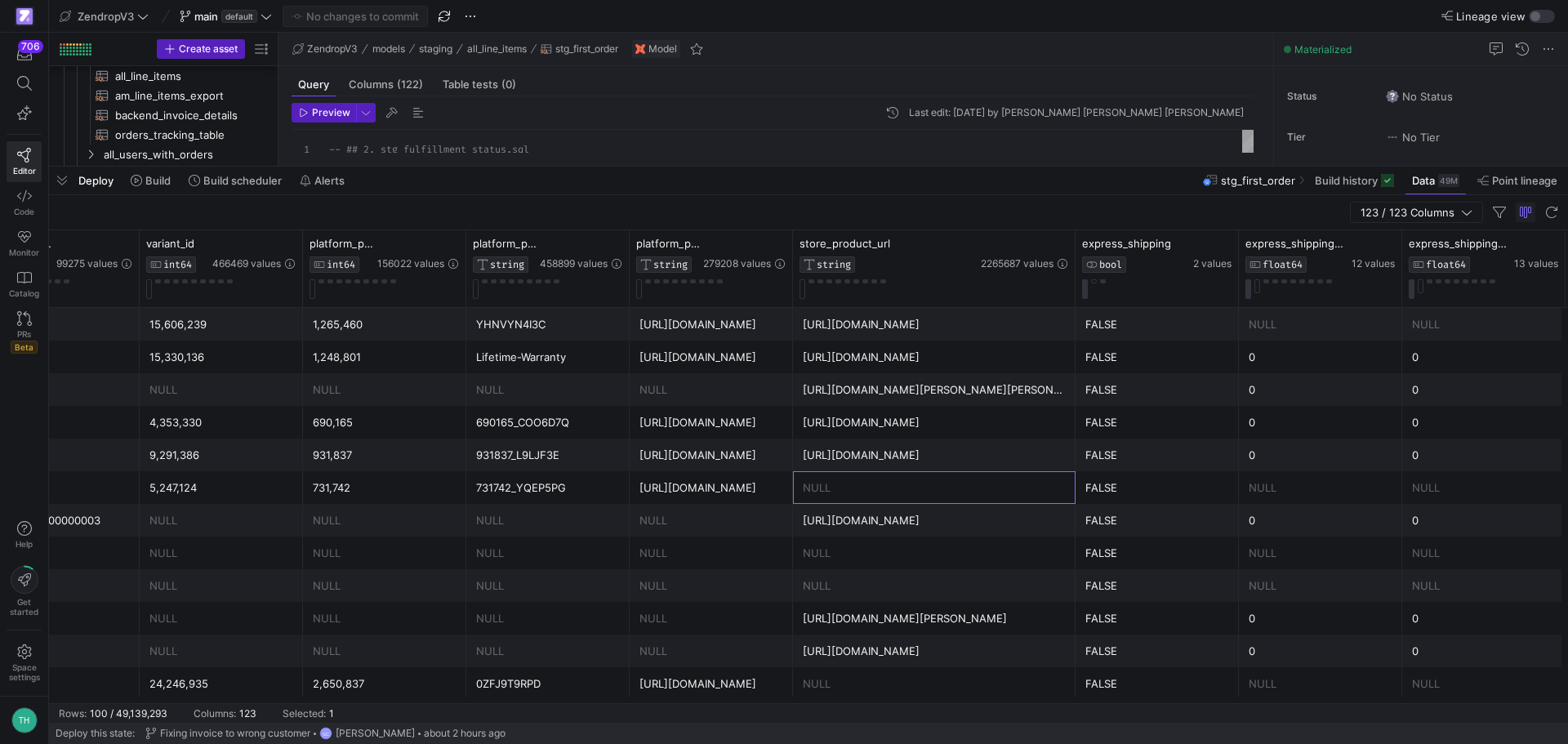
click at [980, 493] on div "NULL" at bounding box center [935, 487] width 263 height 31
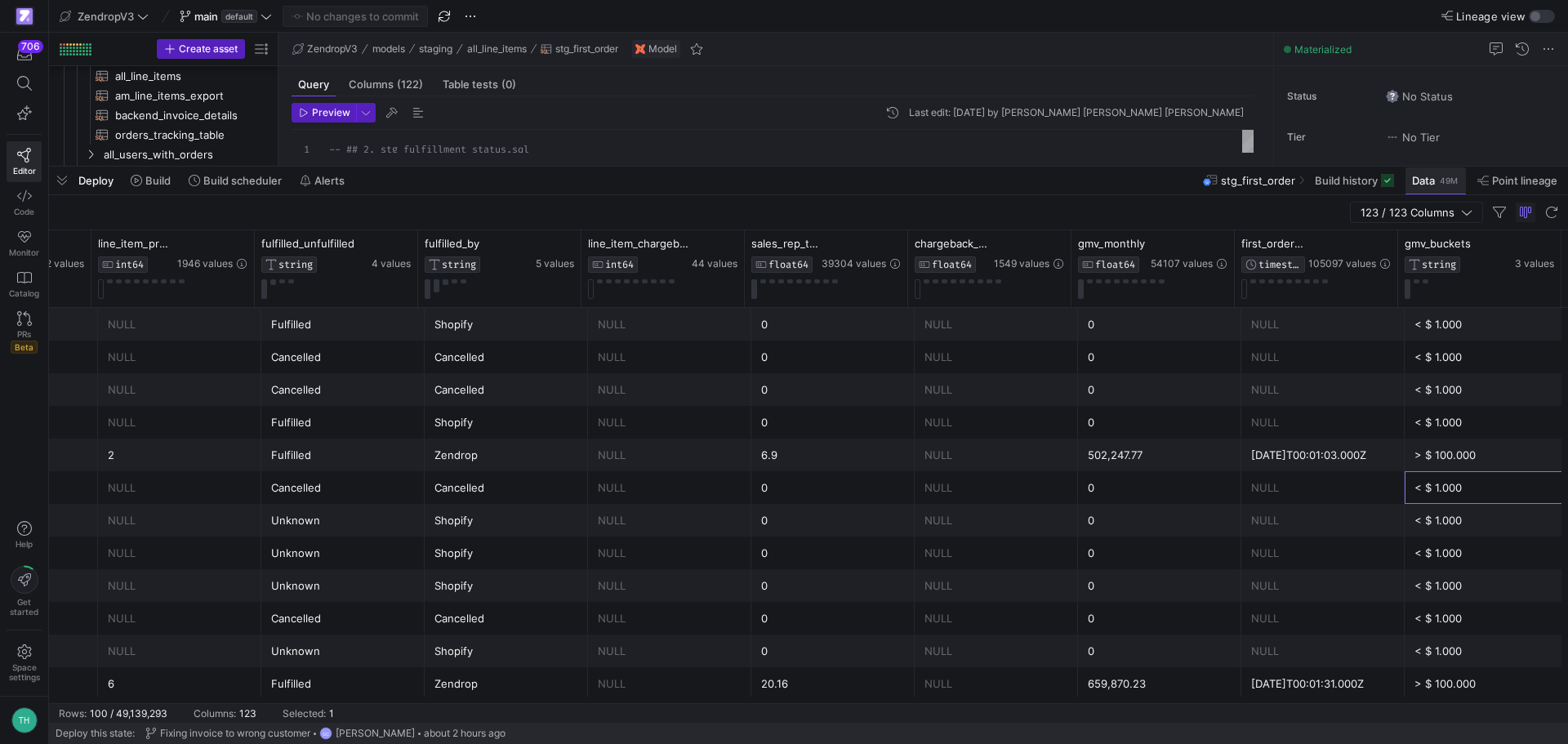
click at [1434, 189] on span at bounding box center [1435, 180] width 60 height 26
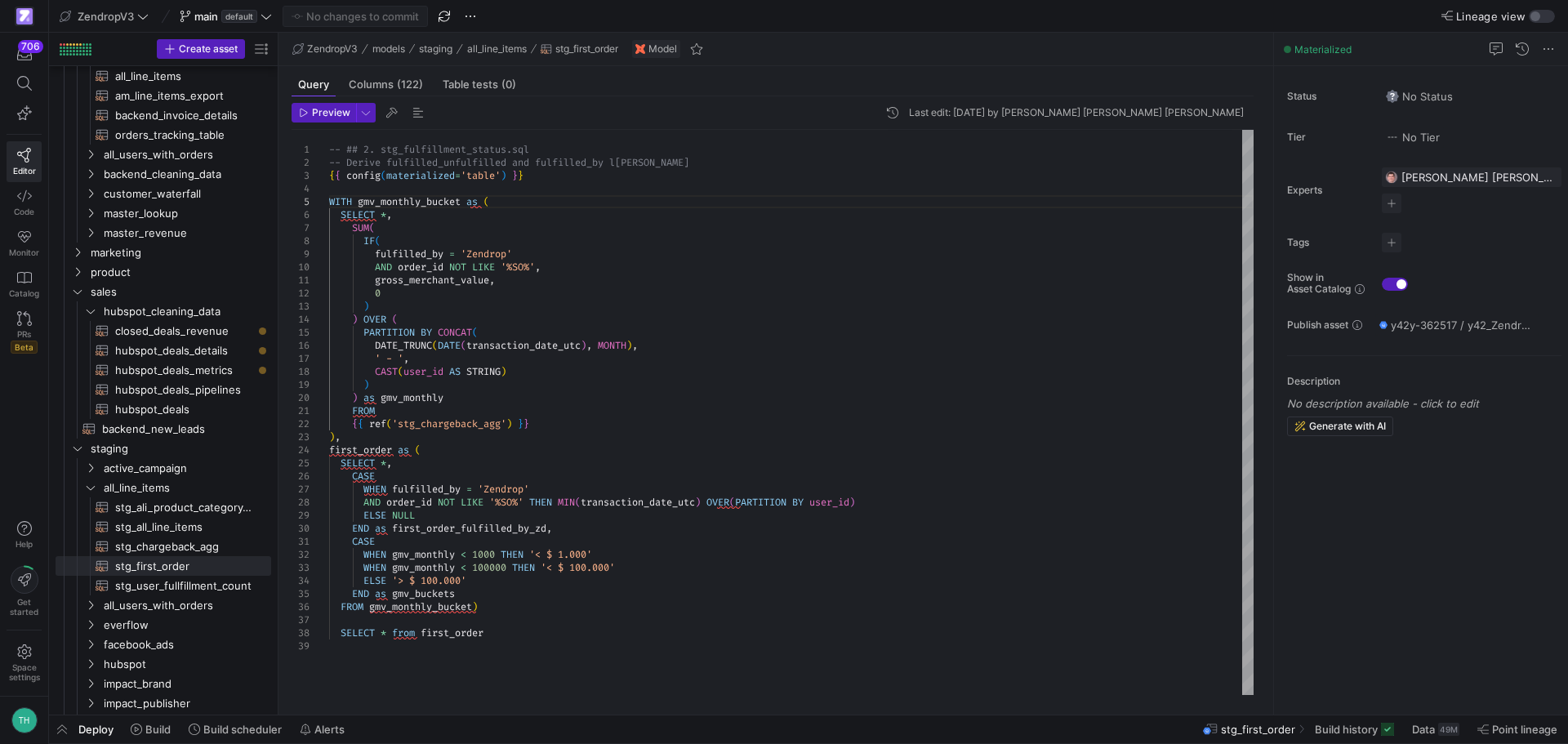
drag, startPoint x: 644, startPoint y: 456, endPoint x: 656, endPoint y: 450, distance: 13.4
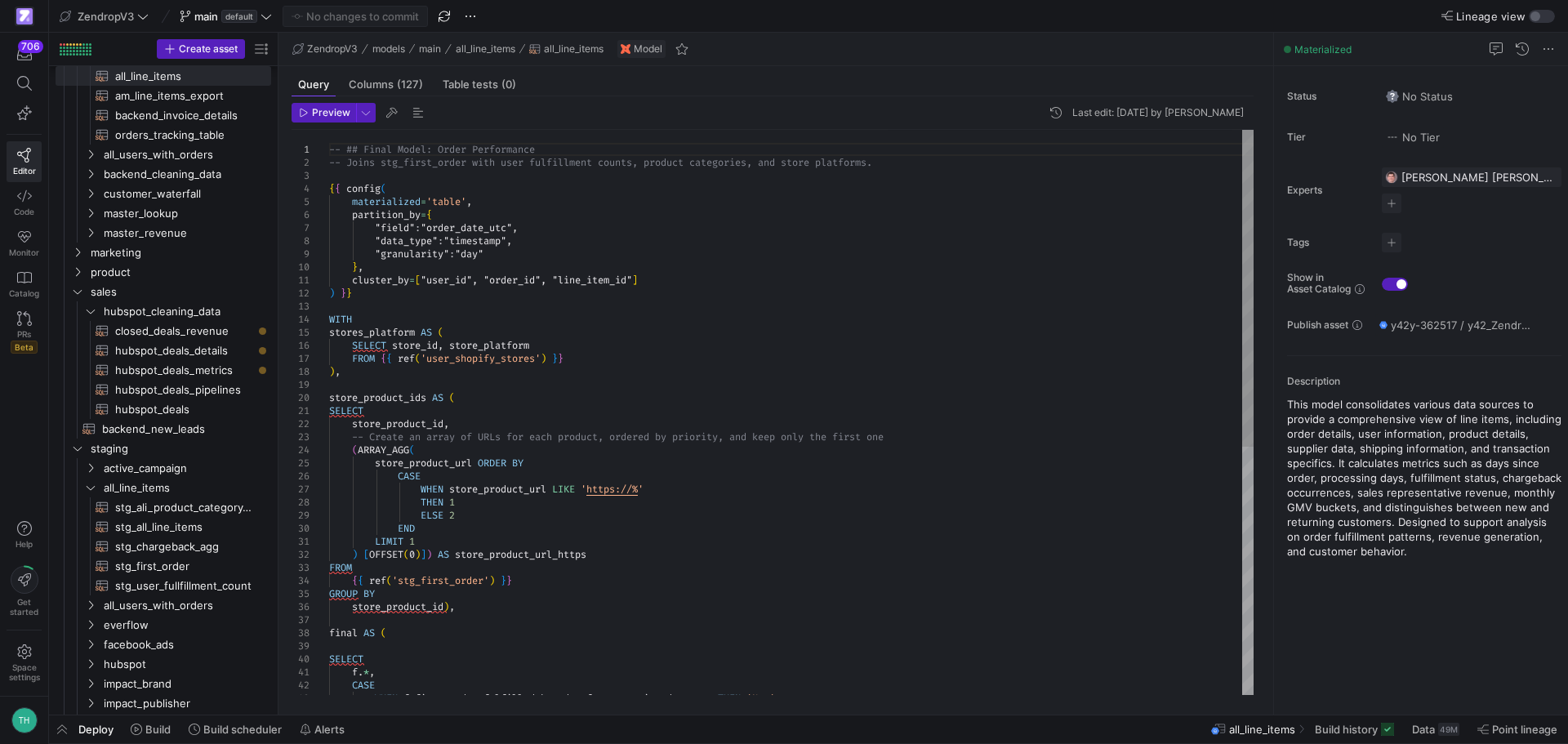
click at [394, 367] on div "{ { config ( materialized = 'table' , partition_by = { "field" : "order_date_ut…" at bounding box center [791, 632] width 924 height 1006
click at [428, 339] on div "{ { config ( materialized = 'table' , partition_by = { "field" : "order_date_ut…" at bounding box center [791, 632] width 924 height 1006
click at [504, 253] on div at bounding box center [784, 372] width 1568 height 744
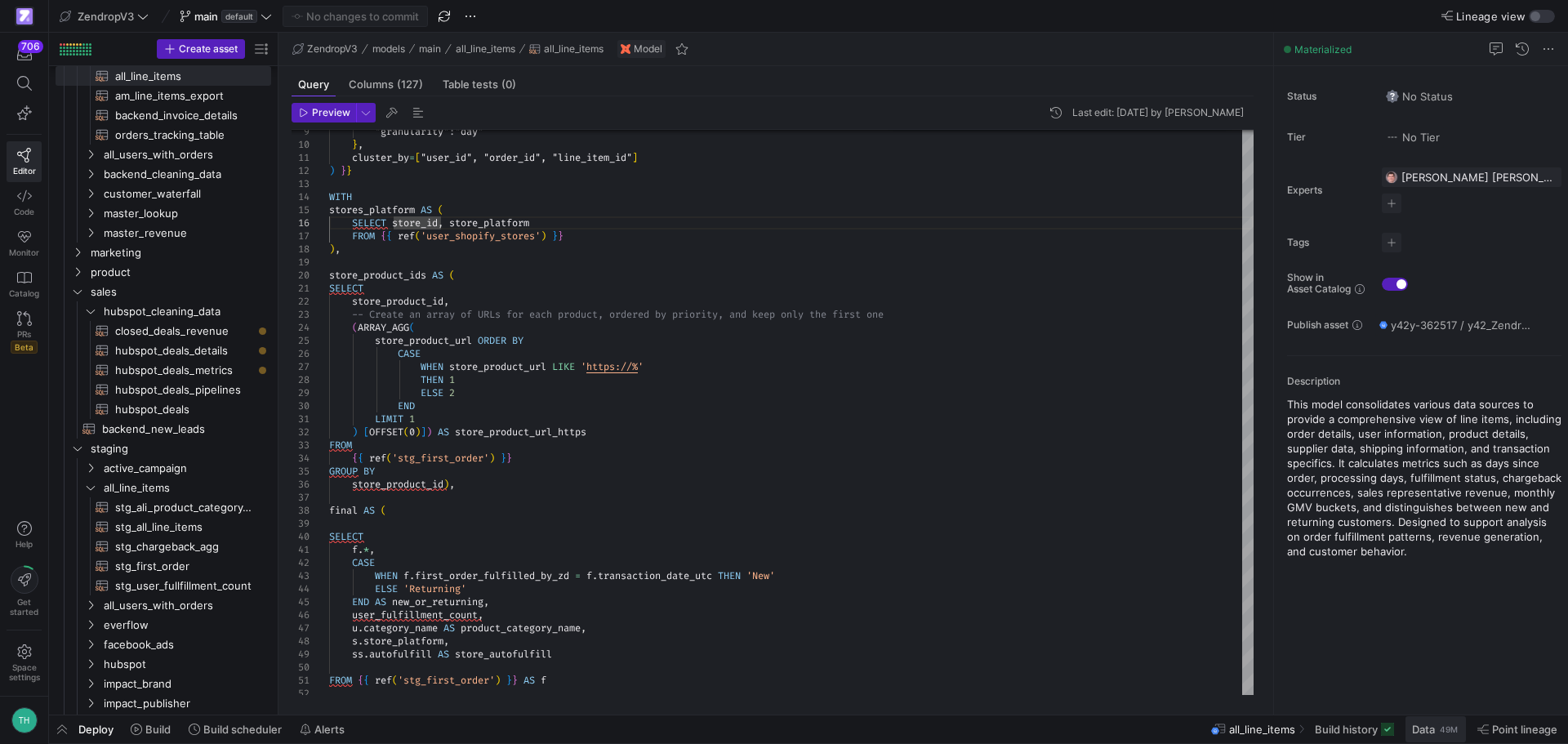
click at [1417, 725] on span "Data" at bounding box center [1423, 730] width 23 height 13
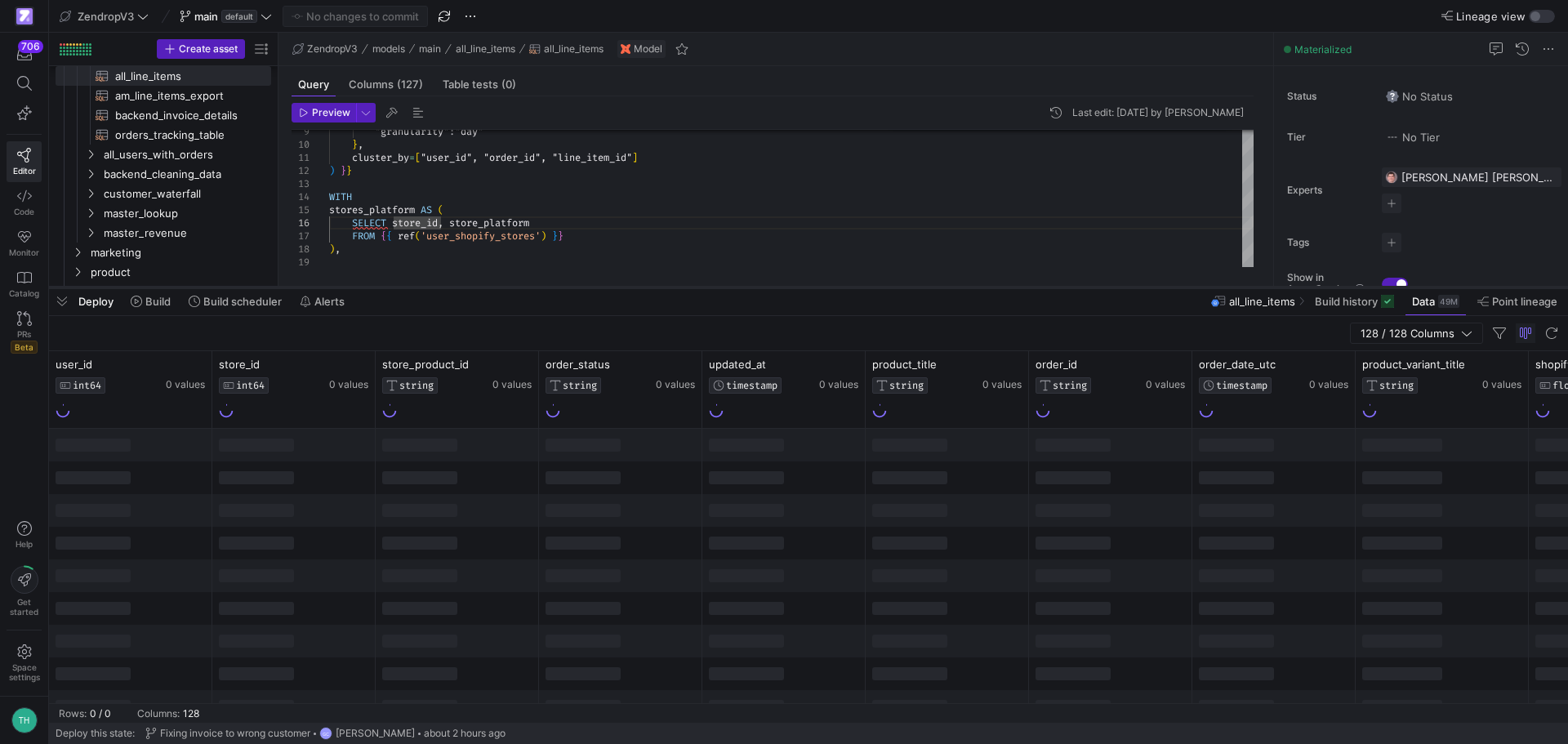
drag, startPoint x: 948, startPoint y: 446, endPoint x: 960, endPoint y: 288, distance: 158.5
click at [960, 288] on div at bounding box center [808, 287] width 1519 height 7
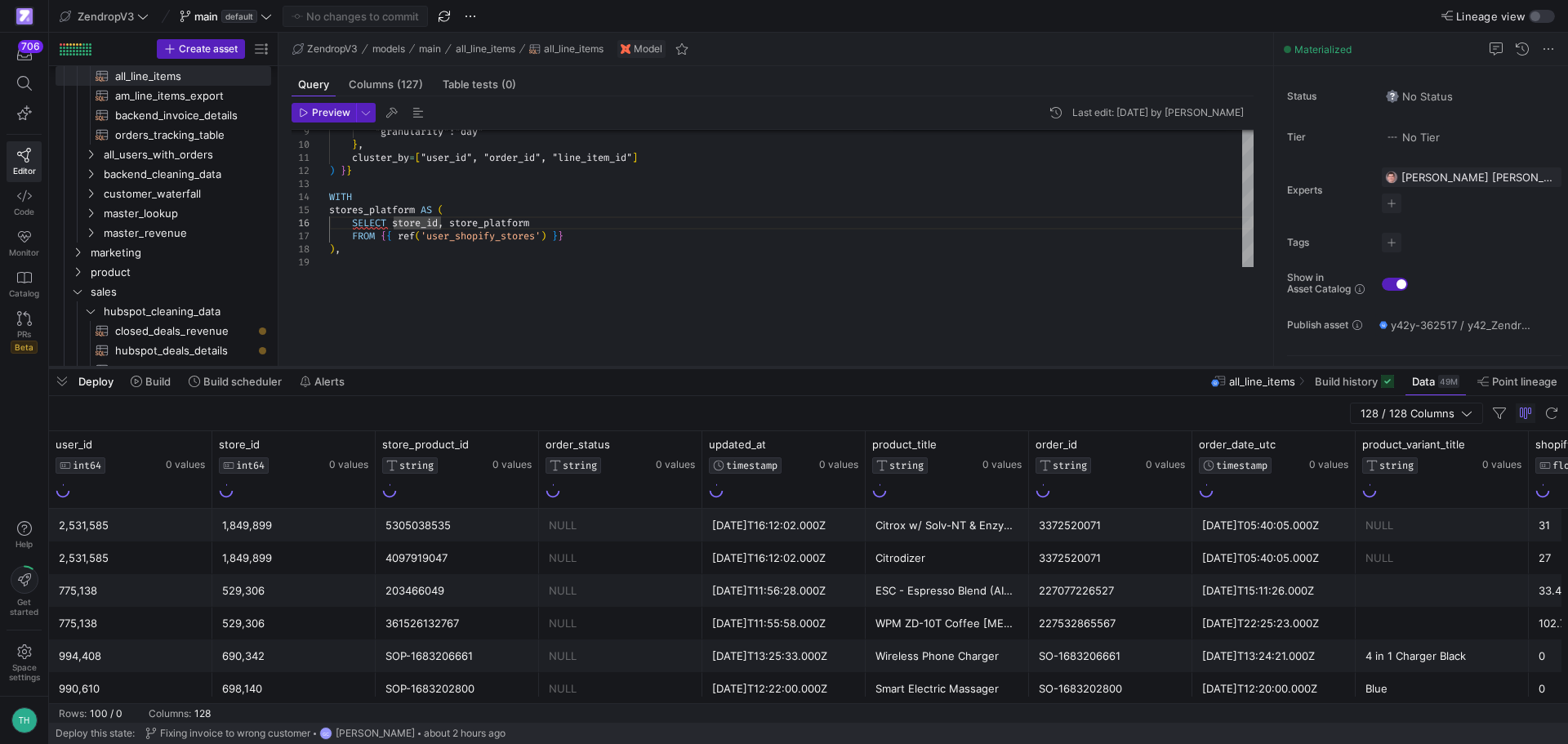
drag, startPoint x: 645, startPoint y: 289, endPoint x: 646, endPoint y: 375, distance: 86.0
click at [646, 371] on div at bounding box center [808, 367] width 1519 height 7
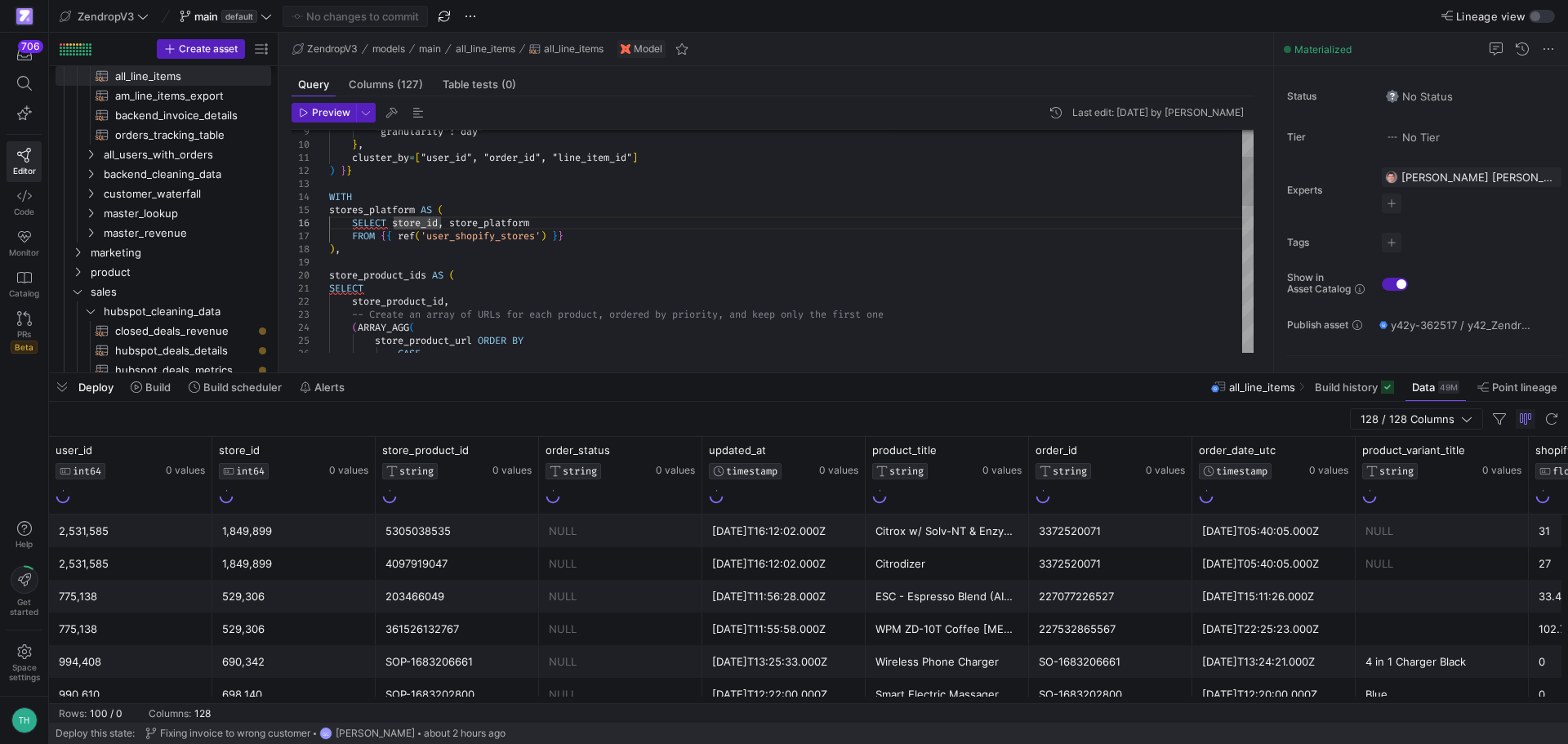
click at [592, 535] on div "NULL" at bounding box center [620, 530] width 144 height 31
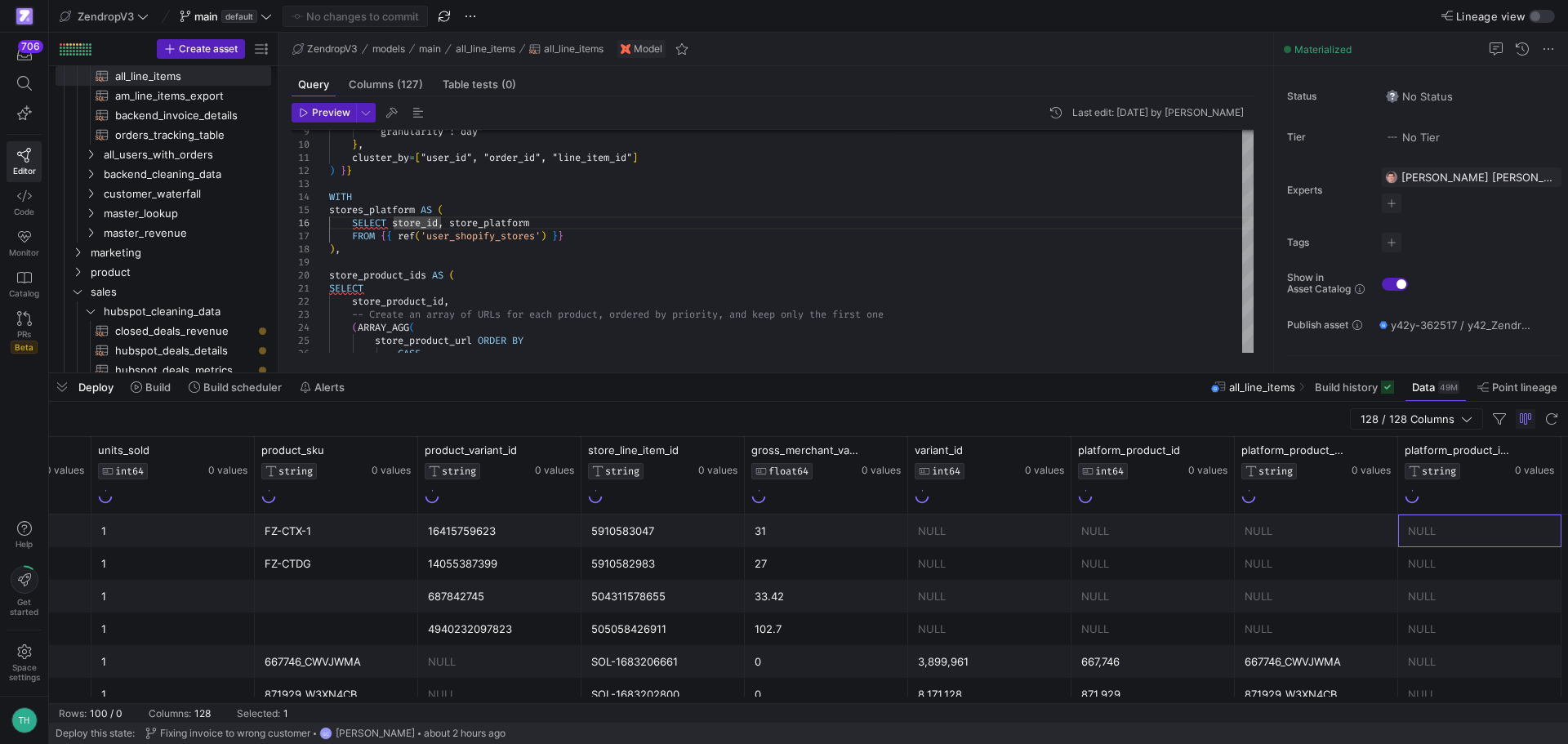
scroll to position [0, 1838]
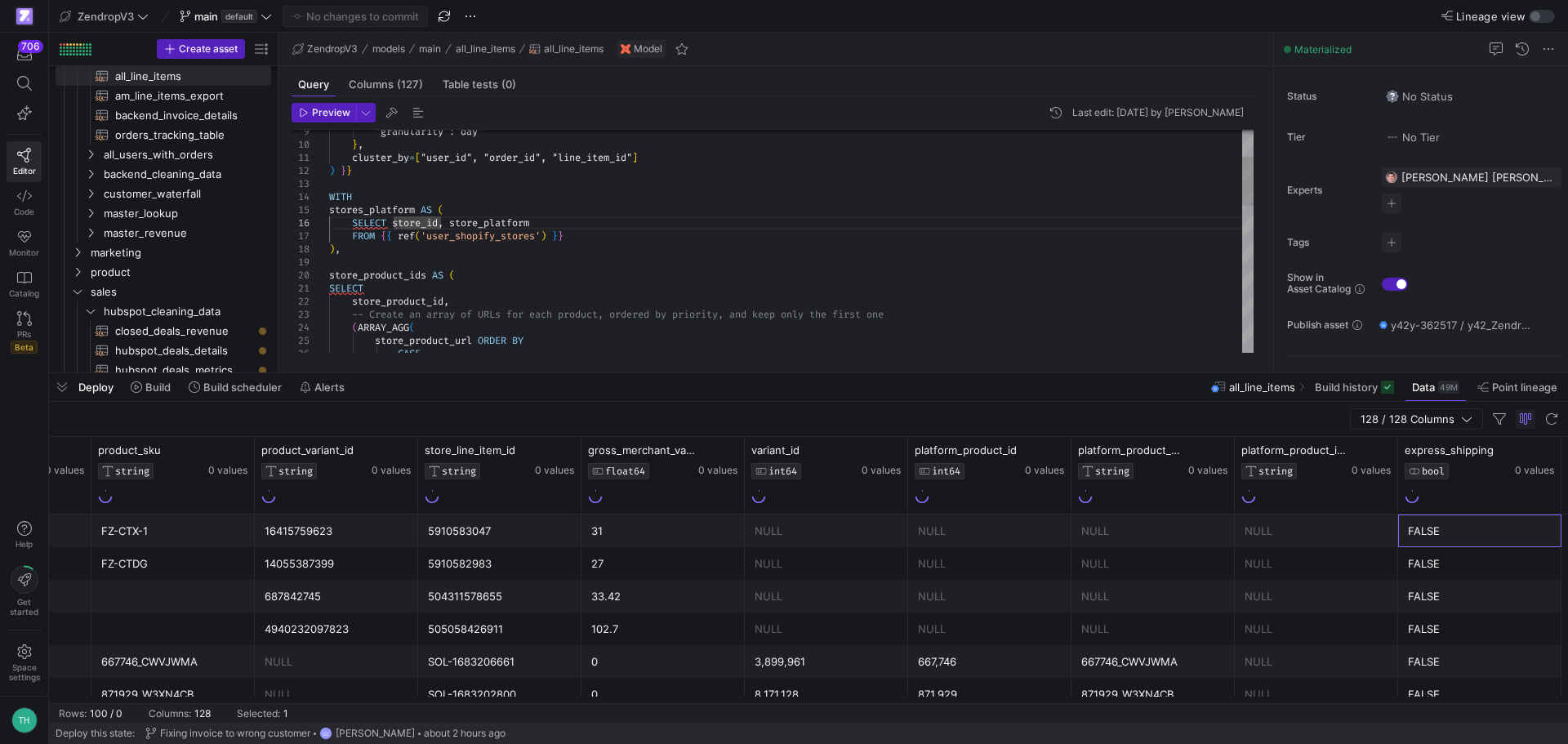
click at [637, 350] on div ""granularity" : "day" } , cluster_by = [ "user_id", "order_id", "line_item_id" …" at bounding box center [791, 510] width 924 height 1006
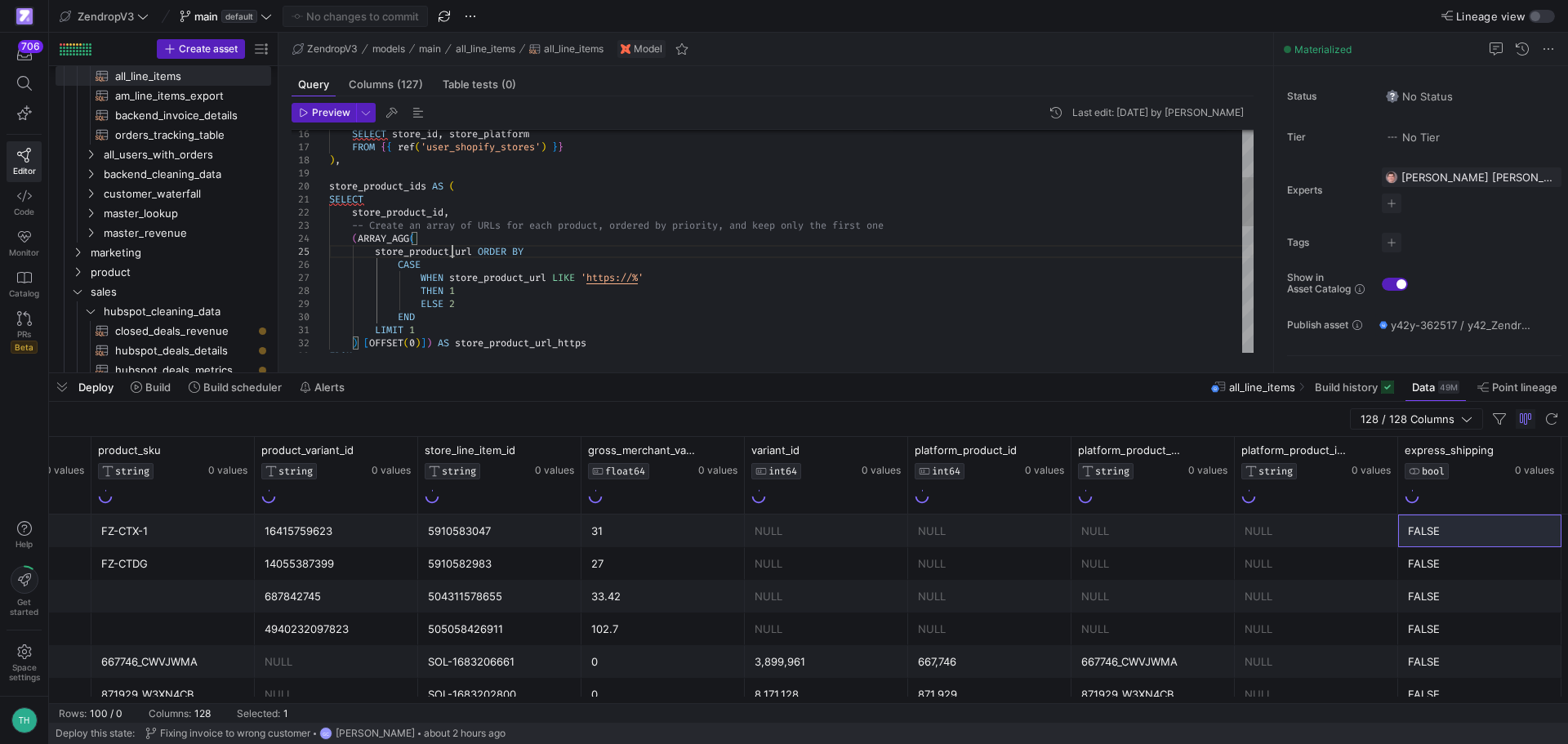
click at [452, 249] on div "SELECT store_id , store_platform FROM { { ref ( 'user_shopify_stores' ) } } ) ,…" at bounding box center [791, 421] width 924 height 1006
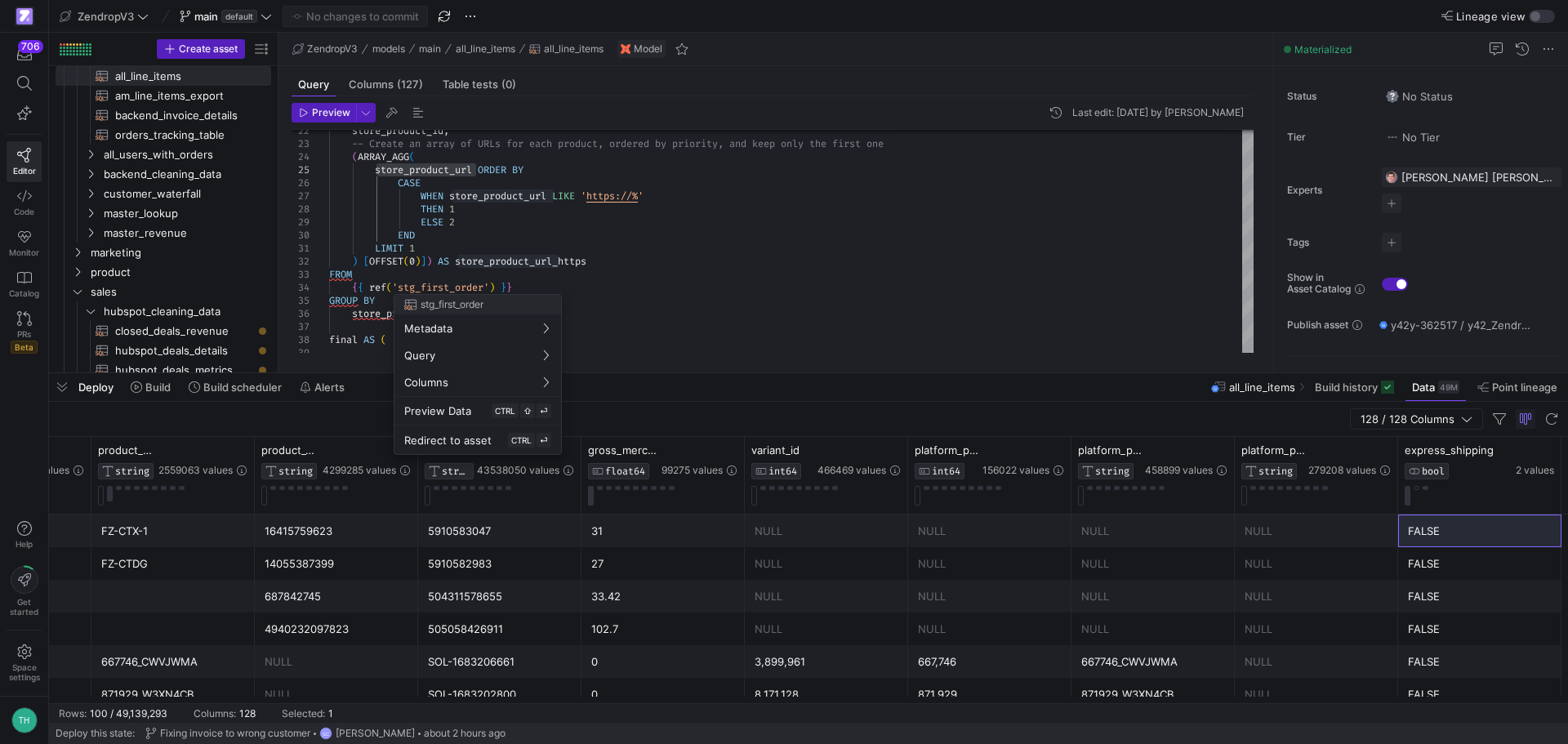
click at [691, 262] on div at bounding box center [784, 372] width 1568 height 744
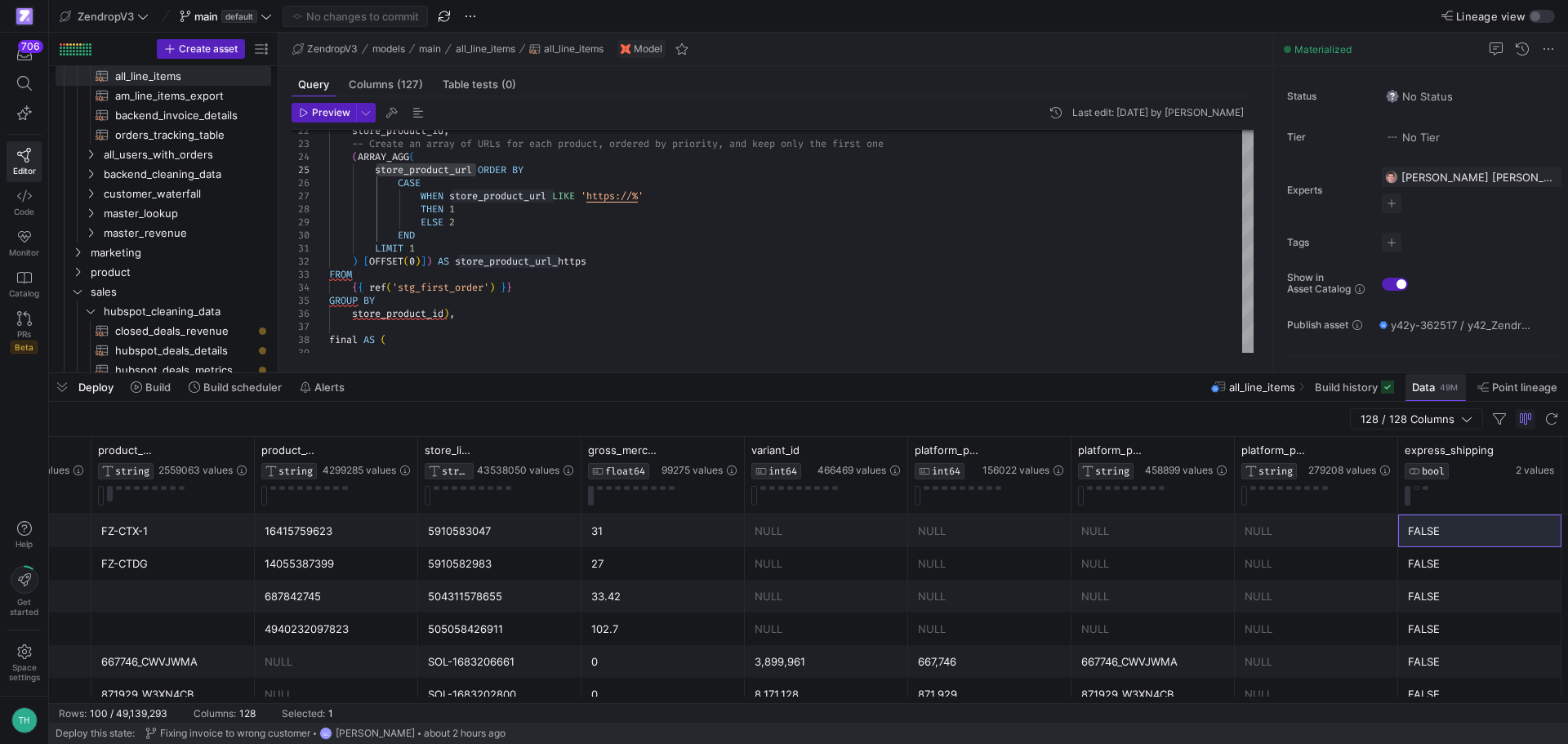
click at [1443, 391] on div "49M" at bounding box center [1449, 387] width 21 height 13
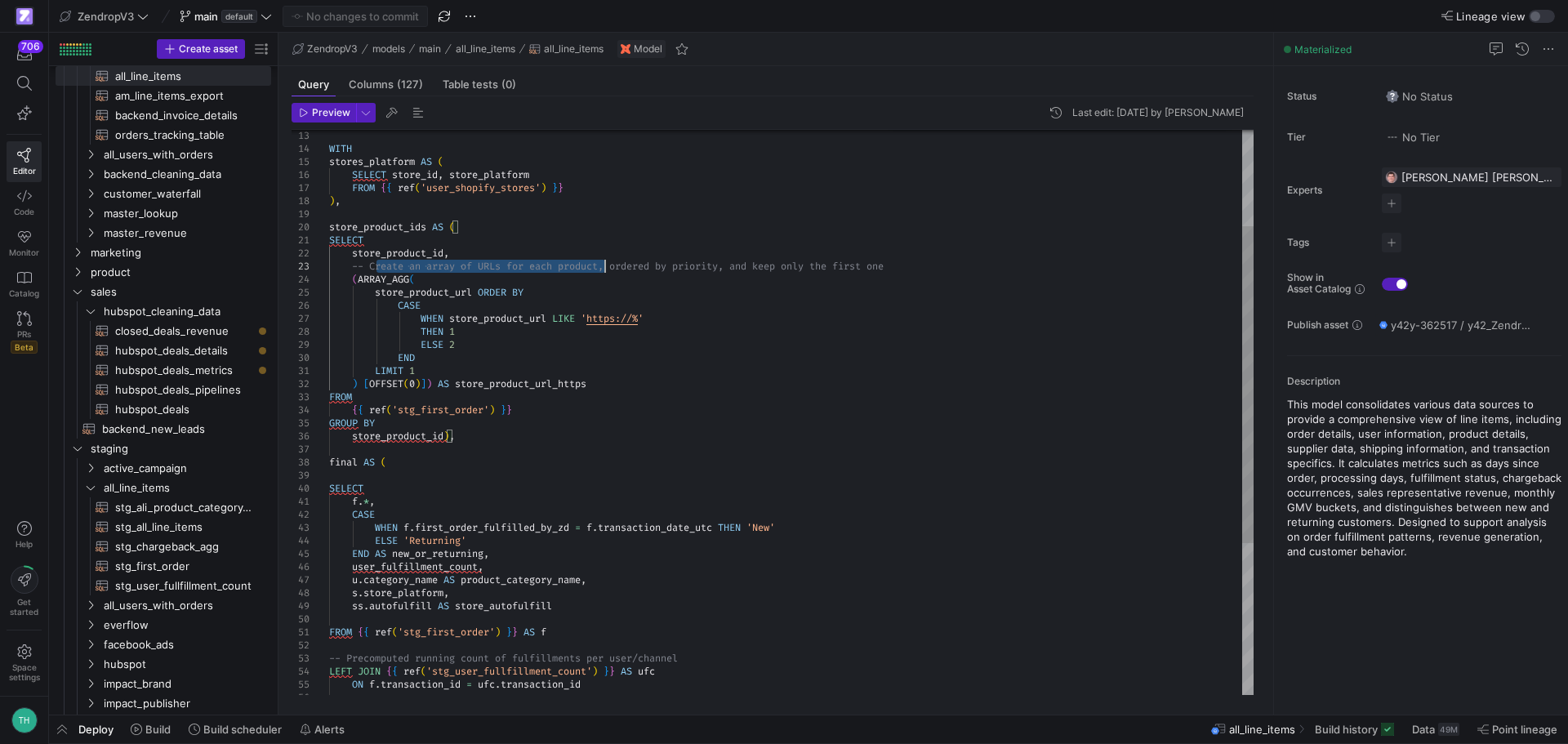
drag, startPoint x: 374, startPoint y: 264, endPoint x: 658, endPoint y: 258, distance: 284.1
click at [658, 258] on div "store_product_id , -- Create an array of URLs for each product, order ed by pri…" at bounding box center [791, 462] width 924 height 1006
type textarea "LIMIT 1 ) [OFFSET(0)]) AS store_product_url_https FROM {{ ref('stg_first_order'…"
click at [848, 403] on div "store_product_id , -- Create an array of URLs for each product, order ed by pri…" at bounding box center [791, 462] width 924 height 1006
click at [1430, 725] on span "Data" at bounding box center [1423, 730] width 23 height 13
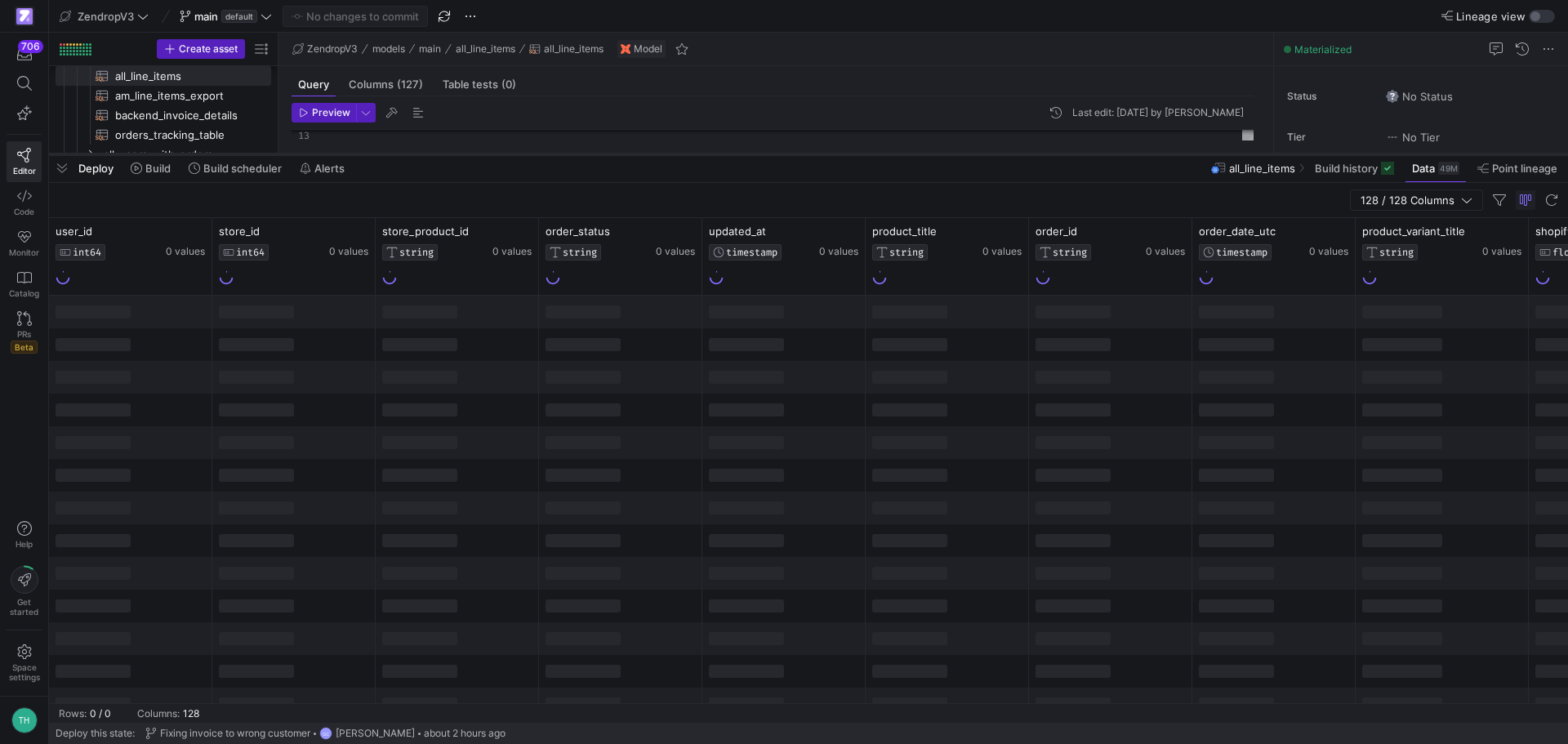
drag, startPoint x: 653, startPoint y: 446, endPoint x: 698, endPoint y: 155, distance: 294.5
click at [698, 155] on div at bounding box center [808, 154] width 1519 height 7
click at [936, 279] on div at bounding box center [946, 276] width 150 height 18
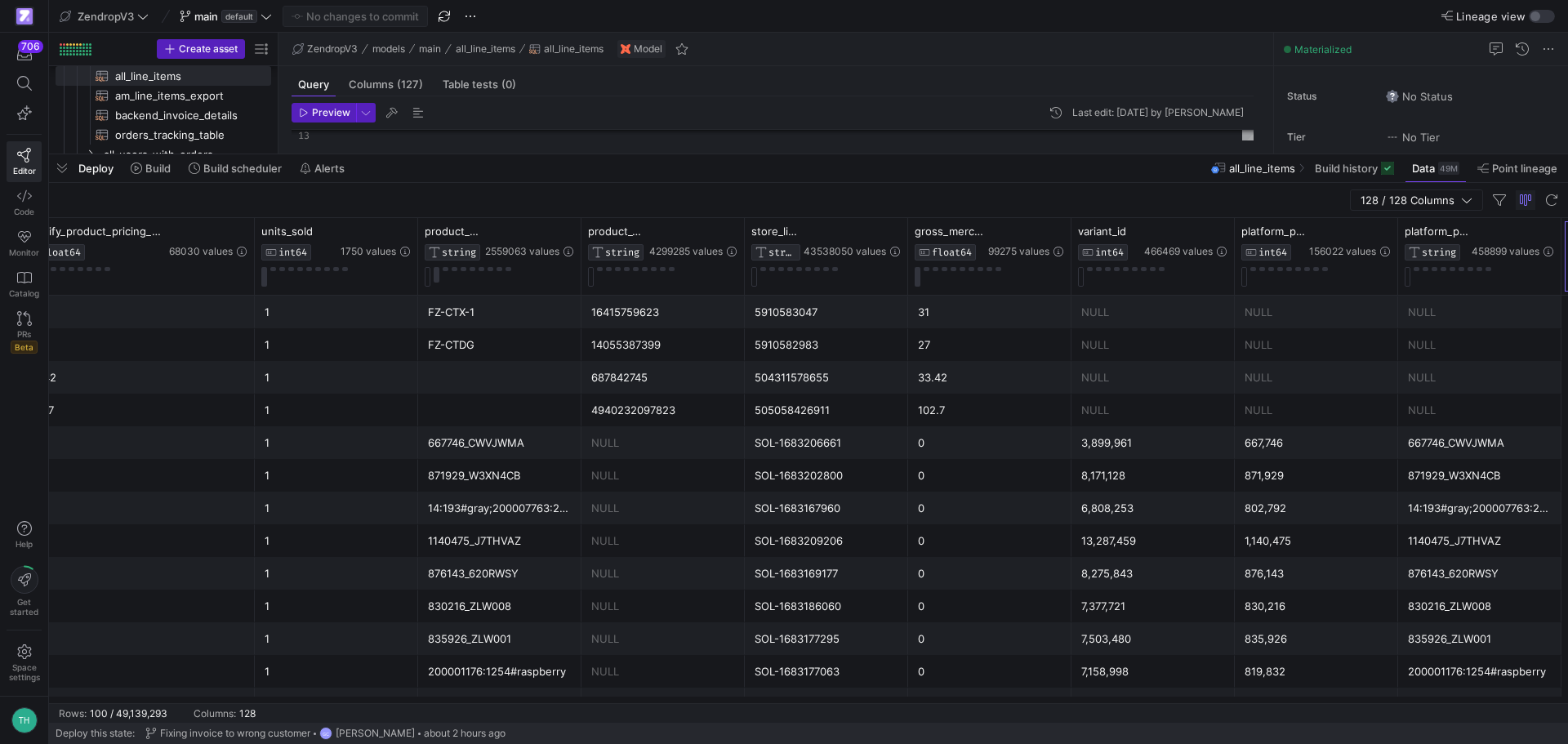
scroll to position [0, 1675]
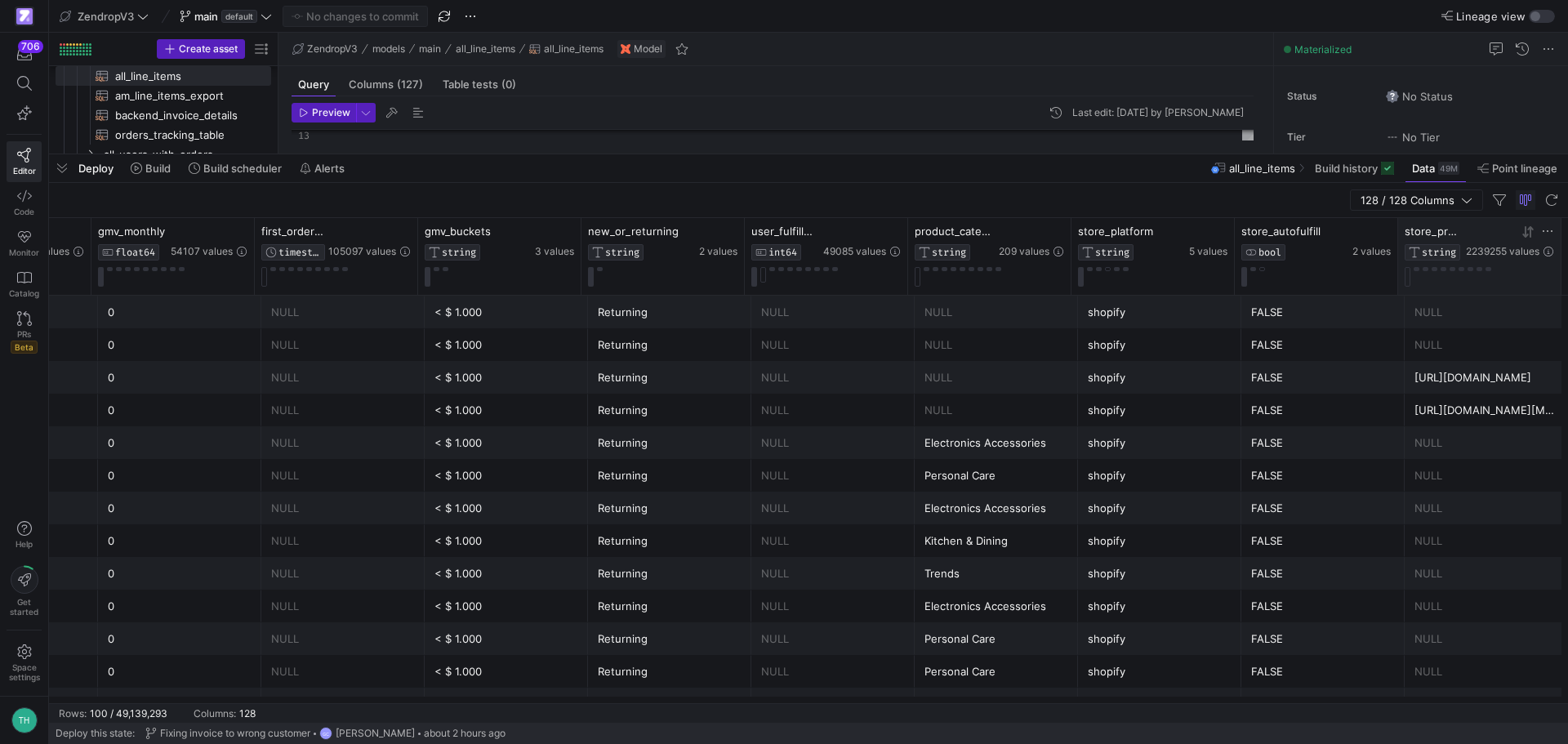
click at [1550, 232] on icon at bounding box center [1548, 231] width 13 height 13
click at [1497, 258] on div "Contains" at bounding box center [1473, 256] width 145 height 13
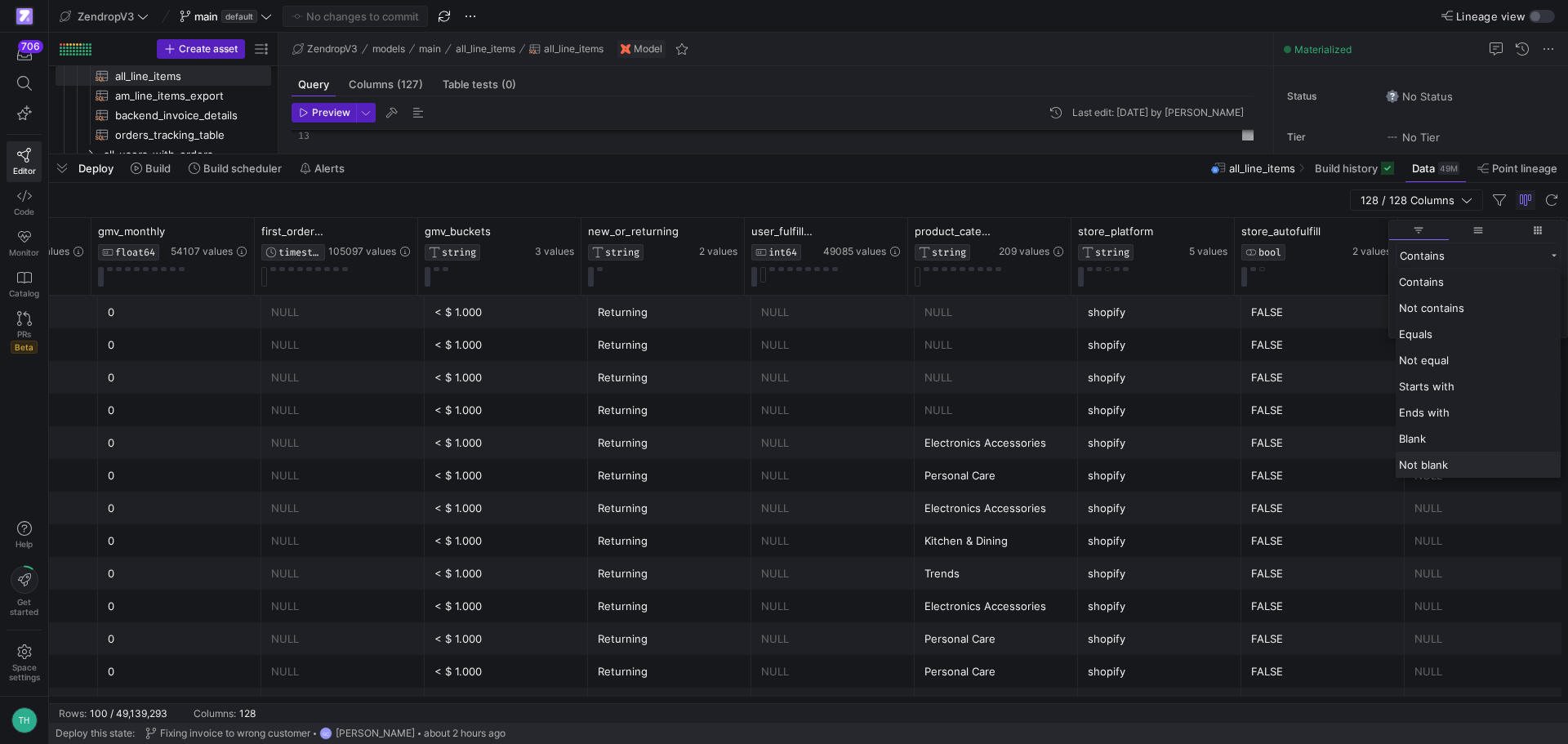
click at [1423, 472] on div "Not blank" at bounding box center [1477, 465] width 165 height 26
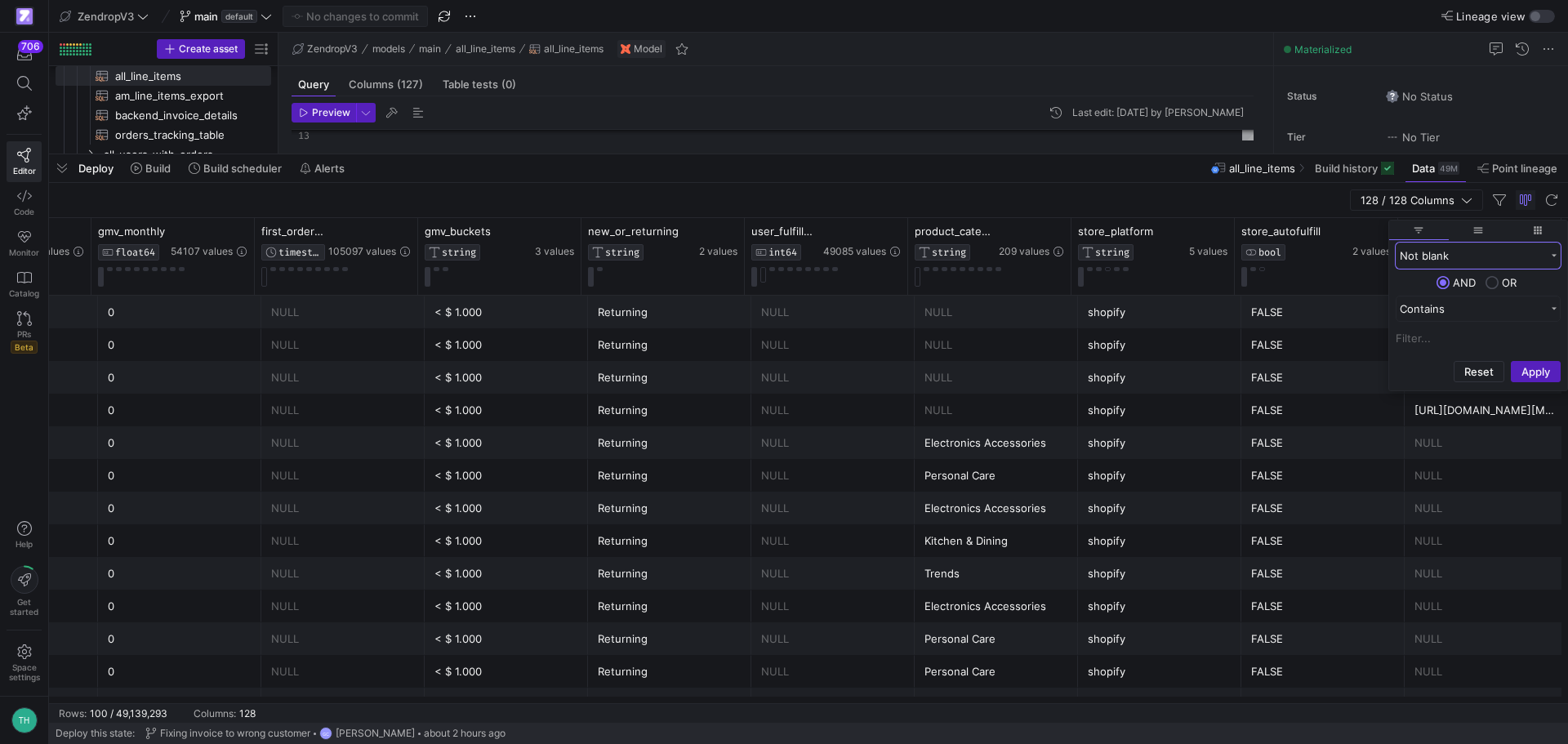
click at [1511, 258] on div "Not blank" at bounding box center [1473, 256] width 145 height 13
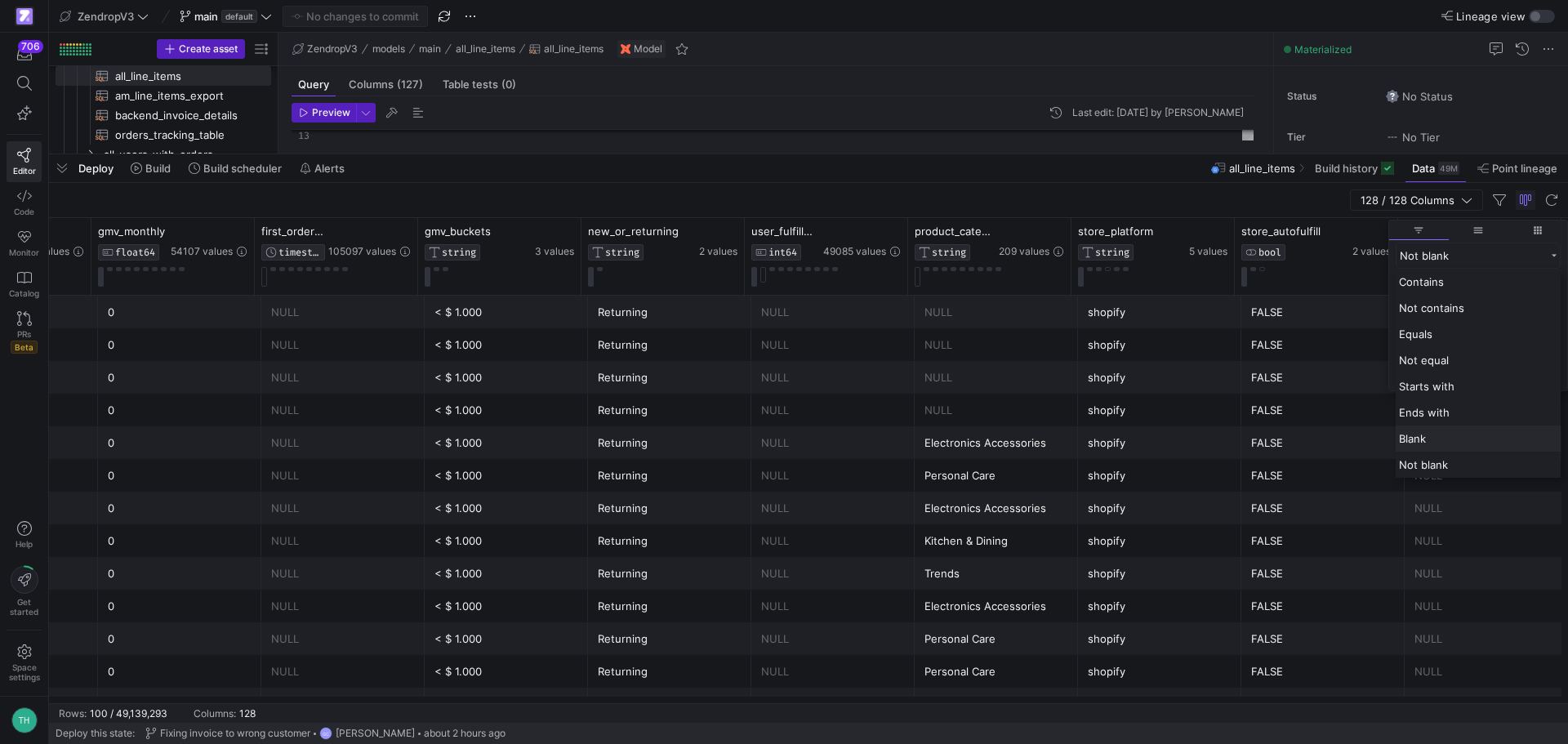
click at [1447, 435] on div "Blank" at bounding box center [1477, 438] width 165 height 26
click at [1528, 372] on button "Apply" at bounding box center [1536, 371] width 50 height 21
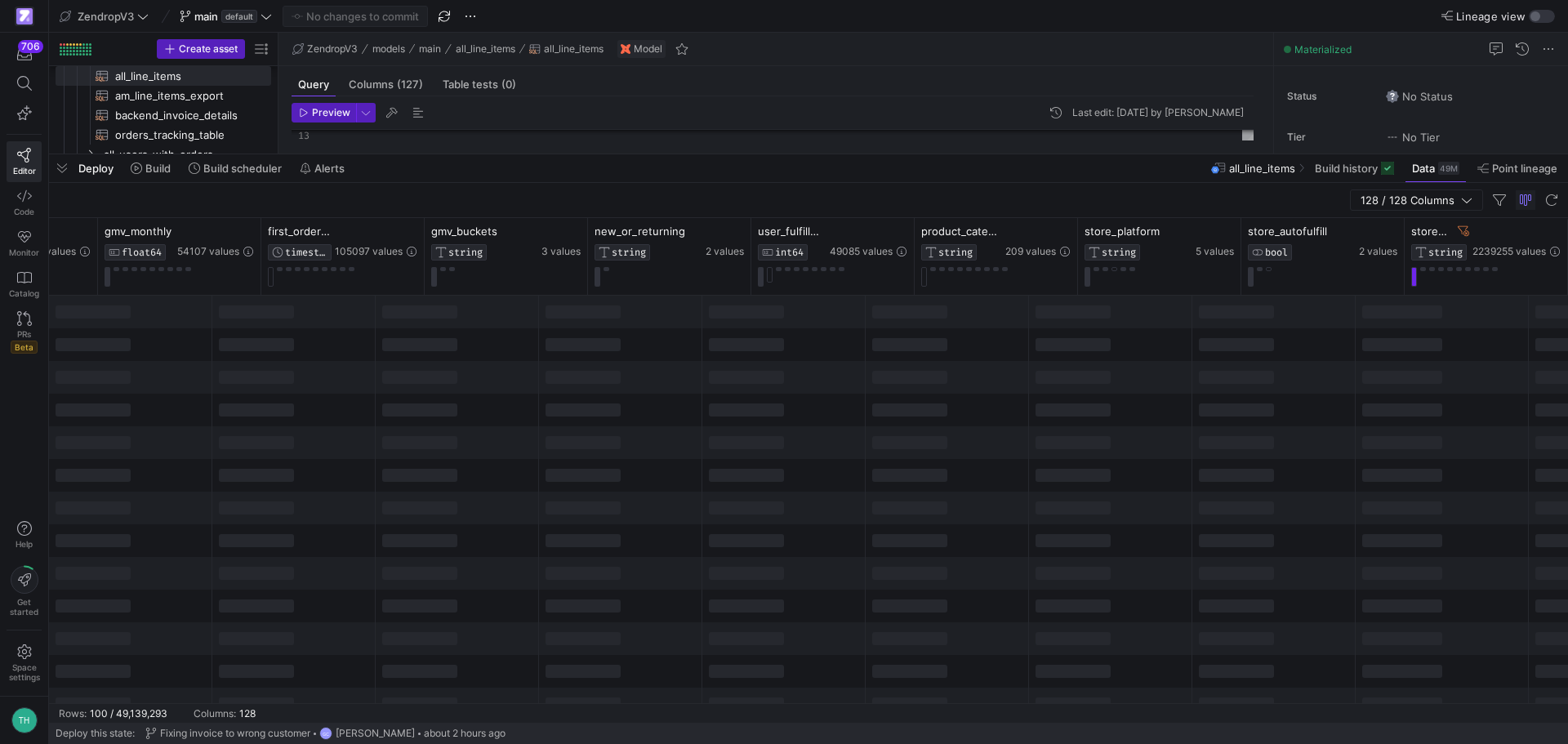
click at [1282, 205] on div "128 / 128 Columns" at bounding box center [808, 200] width 1519 height 35
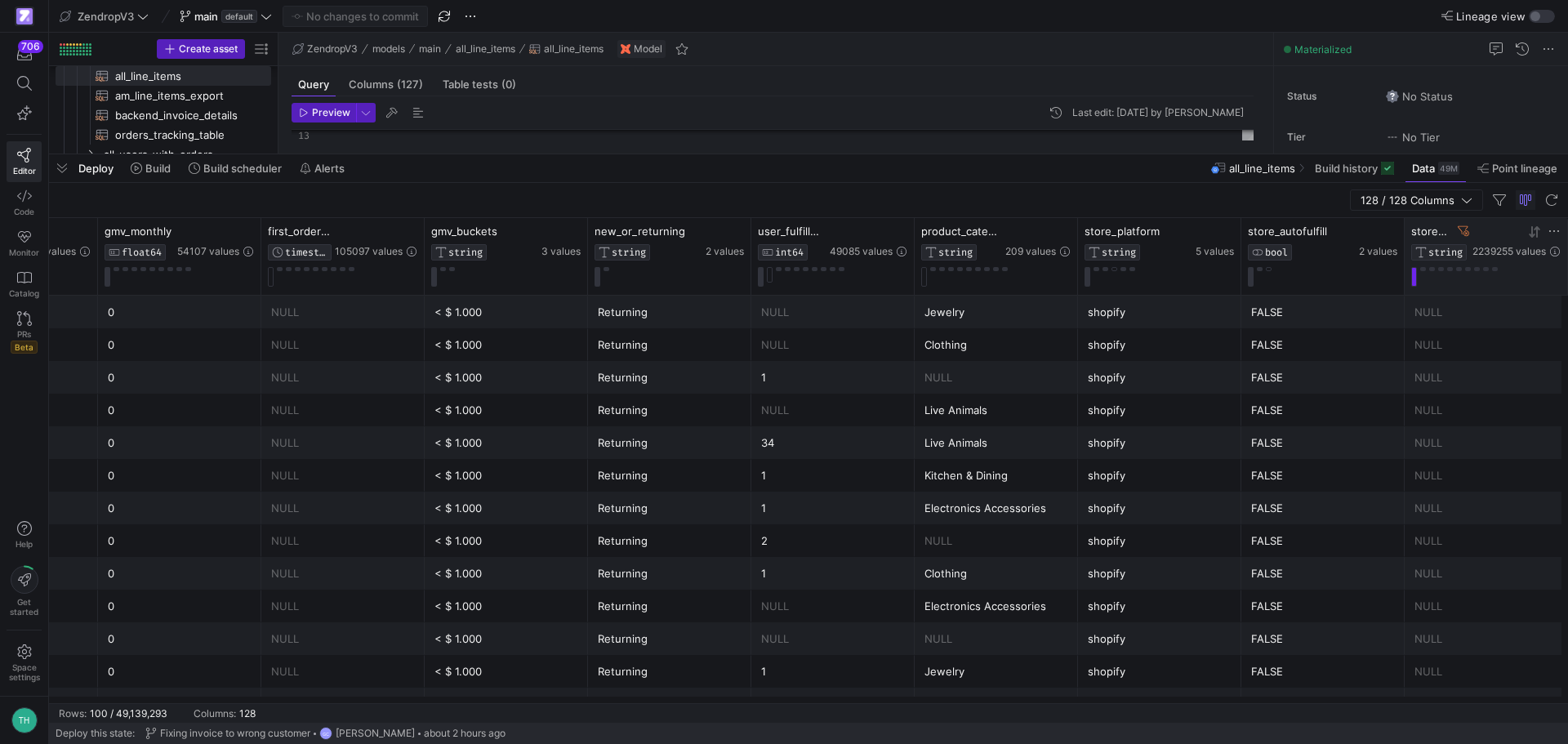
click at [1547, 231] on div at bounding box center [1516, 231] width 88 height 14
click at [1559, 233] on icon at bounding box center [1555, 231] width 13 height 13
click at [1485, 248] on div "Blank" at bounding box center [1477, 255] width 165 height 26
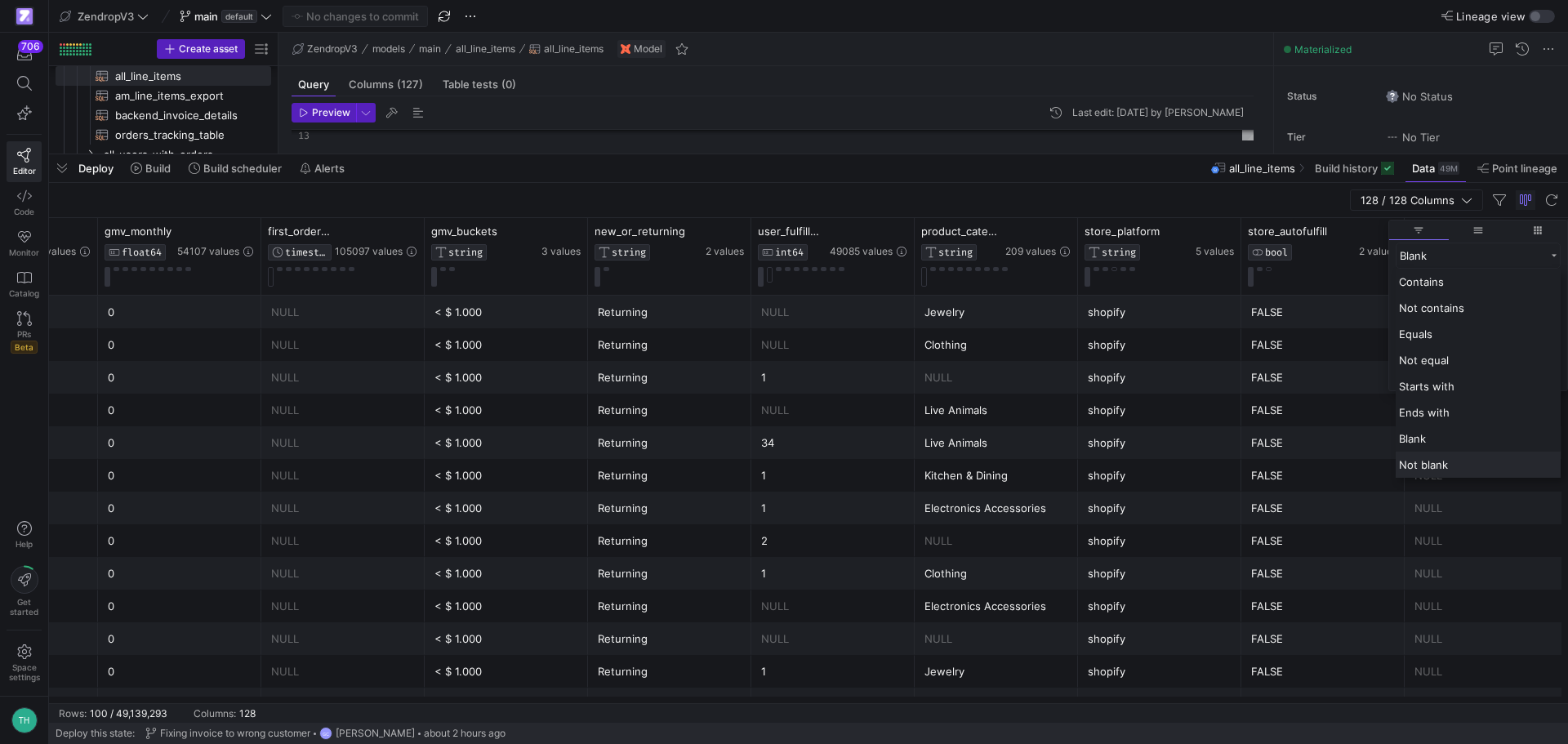
click at [1419, 474] on div "Not blank" at bounding box center [1477, 465] width 165 height 26
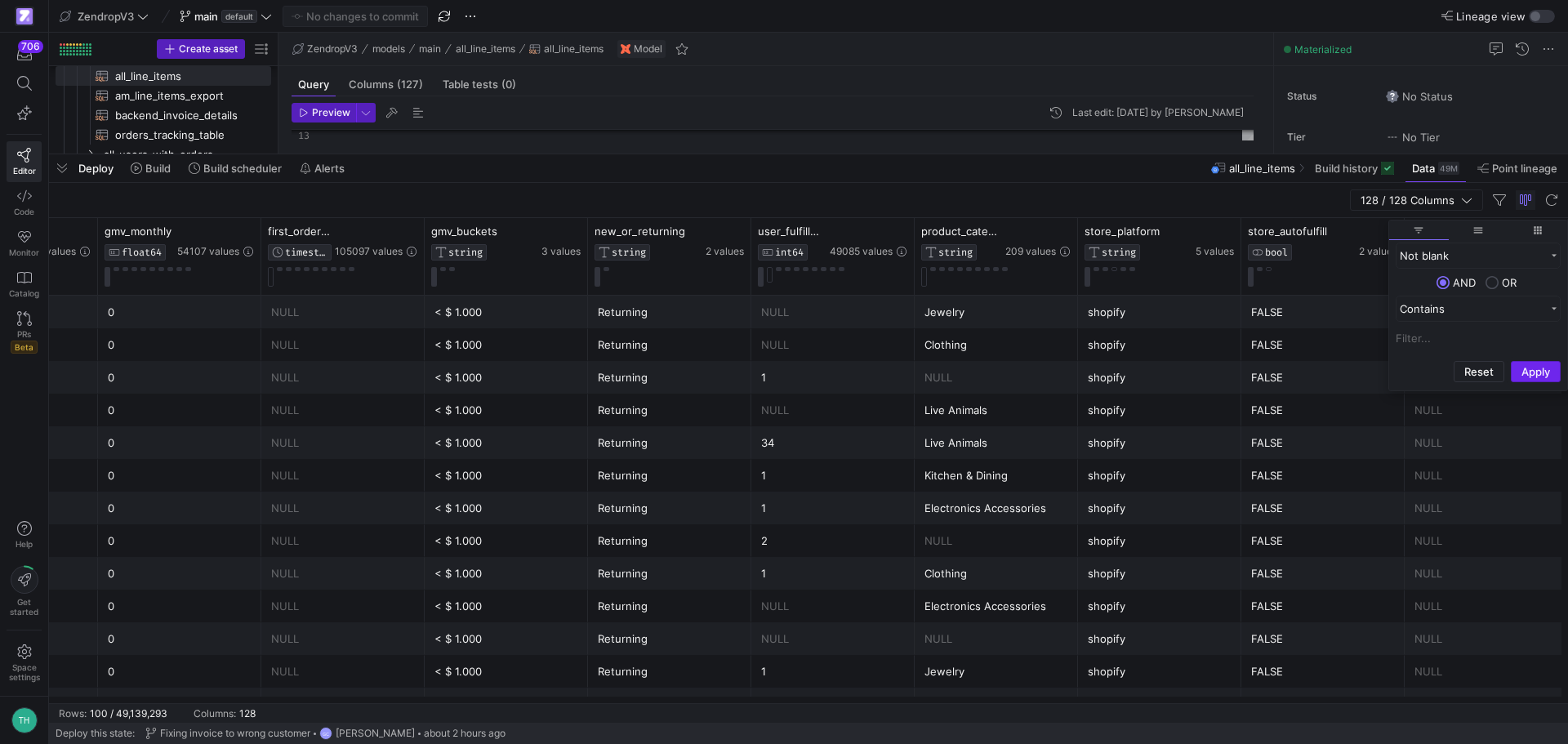
drag, startPoint x: 1554, startPoint y: 382, endPoint x: 1548, endPoint y: 368, distance: 15.2
click at [1549, 374] on button "Apply" at bounding box center [1536, 371] width 50 height 21
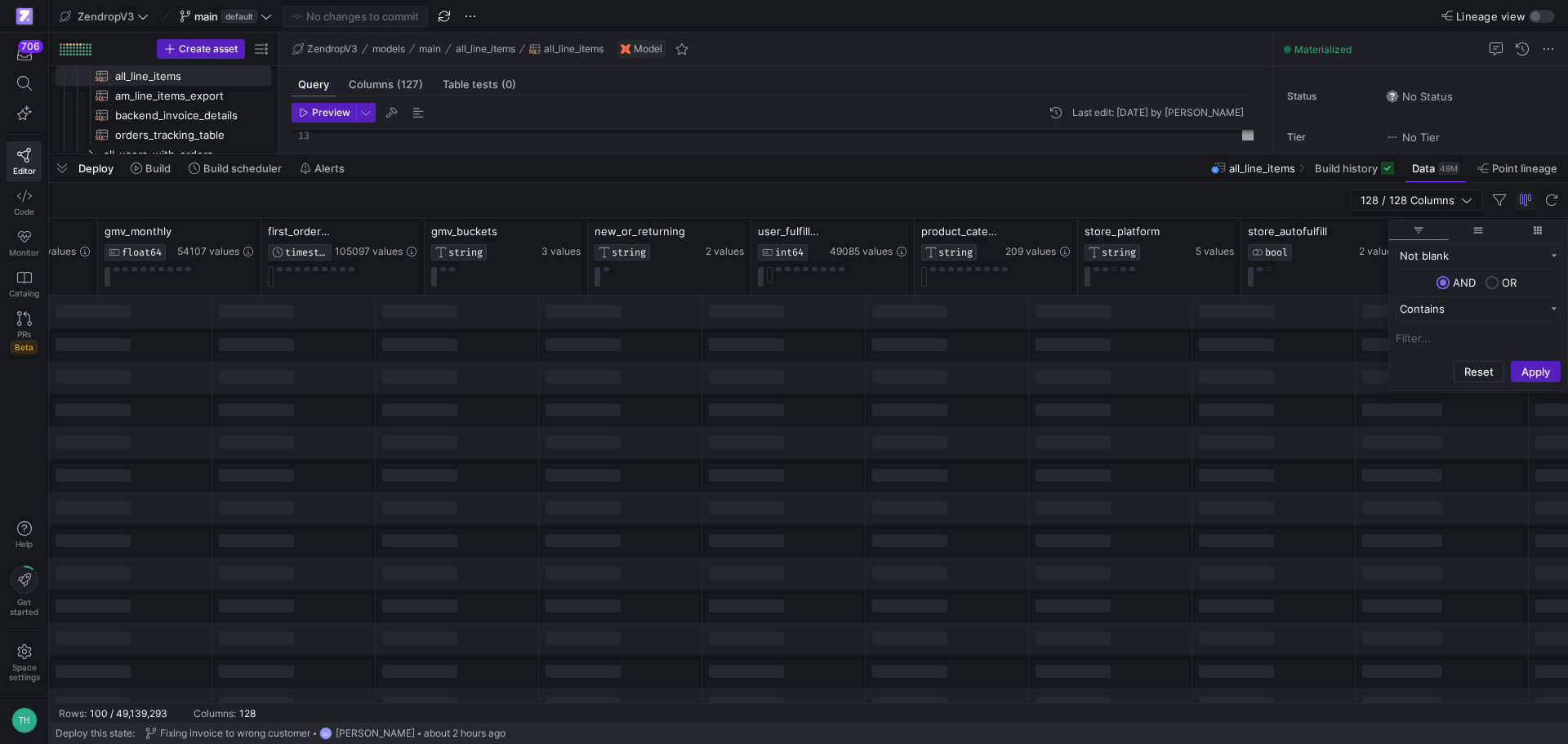
click at [1122, 192] on div "128 / 128 Columns" at bounding box center [808, 200] width 1519 height 35
click at [770, 281] on button at bounding box center [770, 275] width 6 height 15
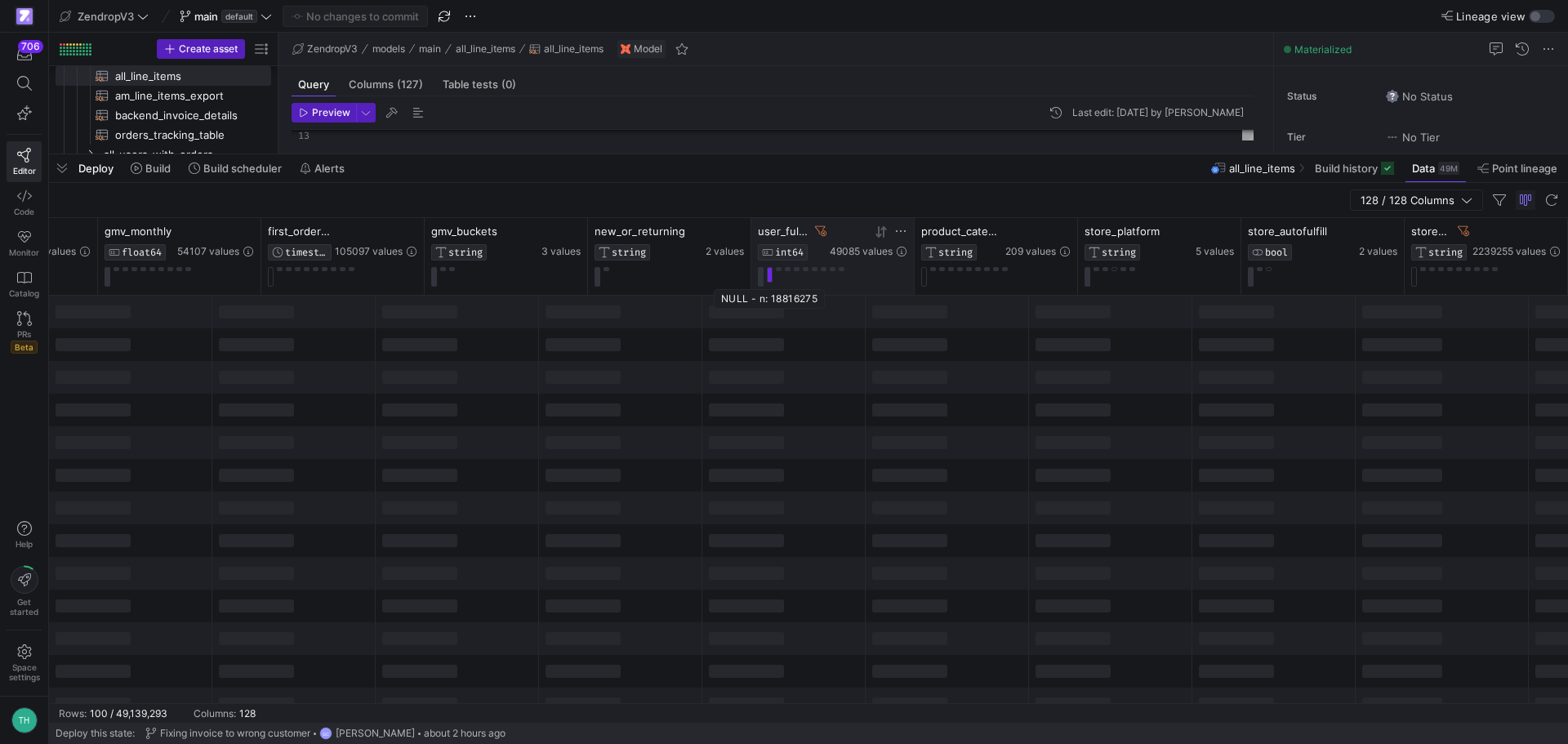
click at [770, 281] on button at bounding box center [770, 275] width 6 height 15
click at [771, 276] on button at bounding box center [770, 275] width 6 height 15
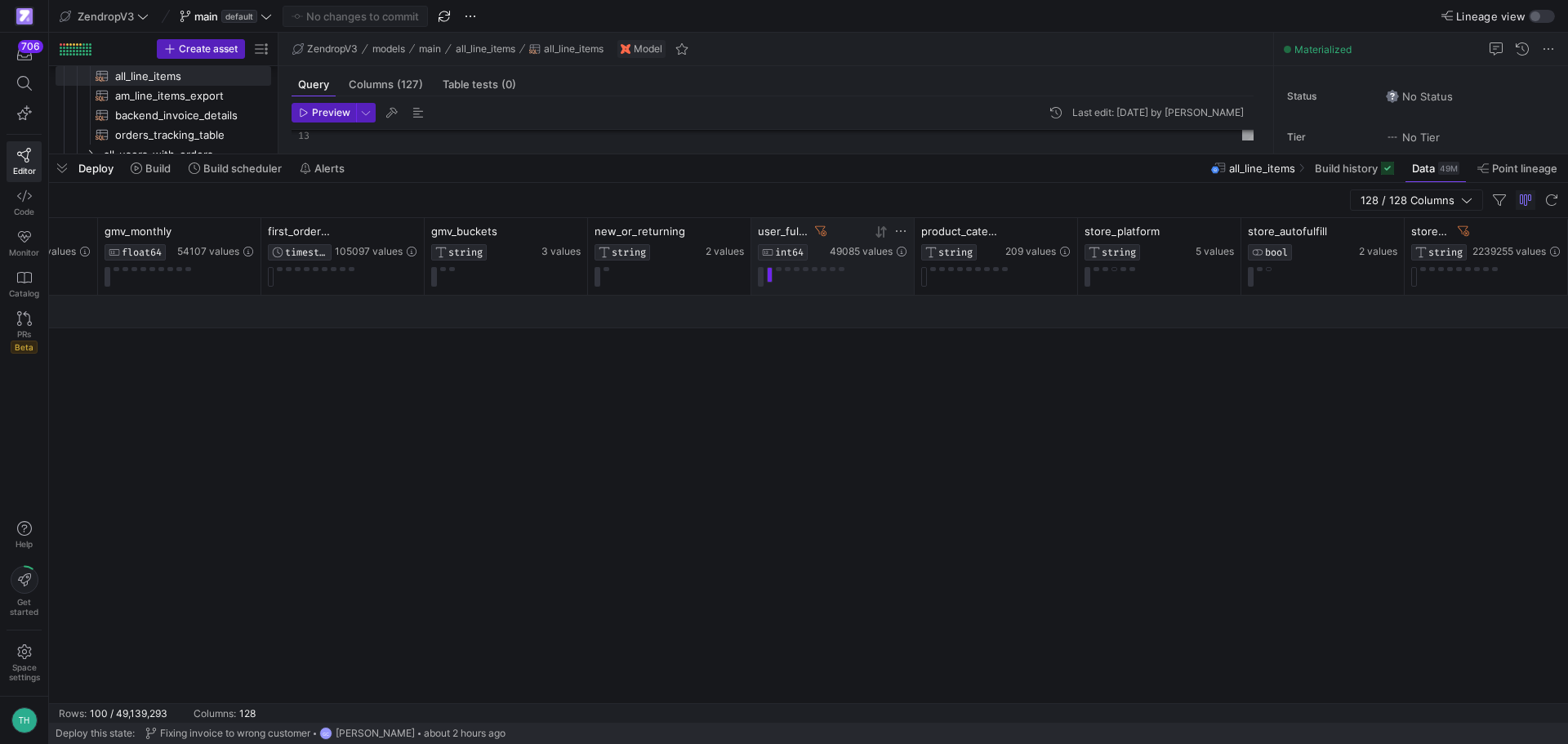
click at [820, 224] on div "user_fulfillment_count" at bounding box center [793, 231] width 69 height 13
click at [819, 234] on icon at bounding box center [821, 231] width 11 height 10
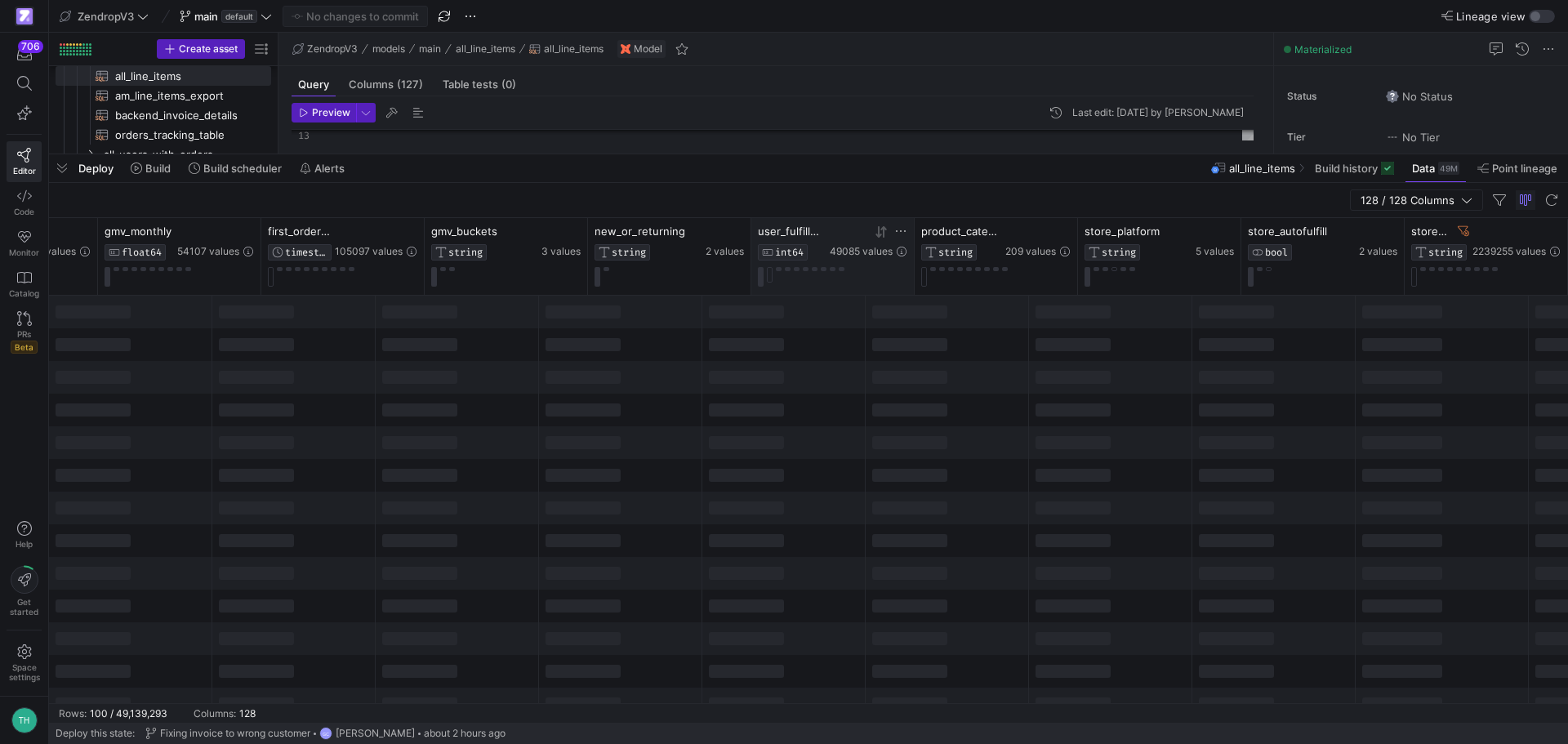
click at [862, 293] on div "user_fulfillment_count INT64 49085 values" at bounding box center [833, 257] width 163 height 76
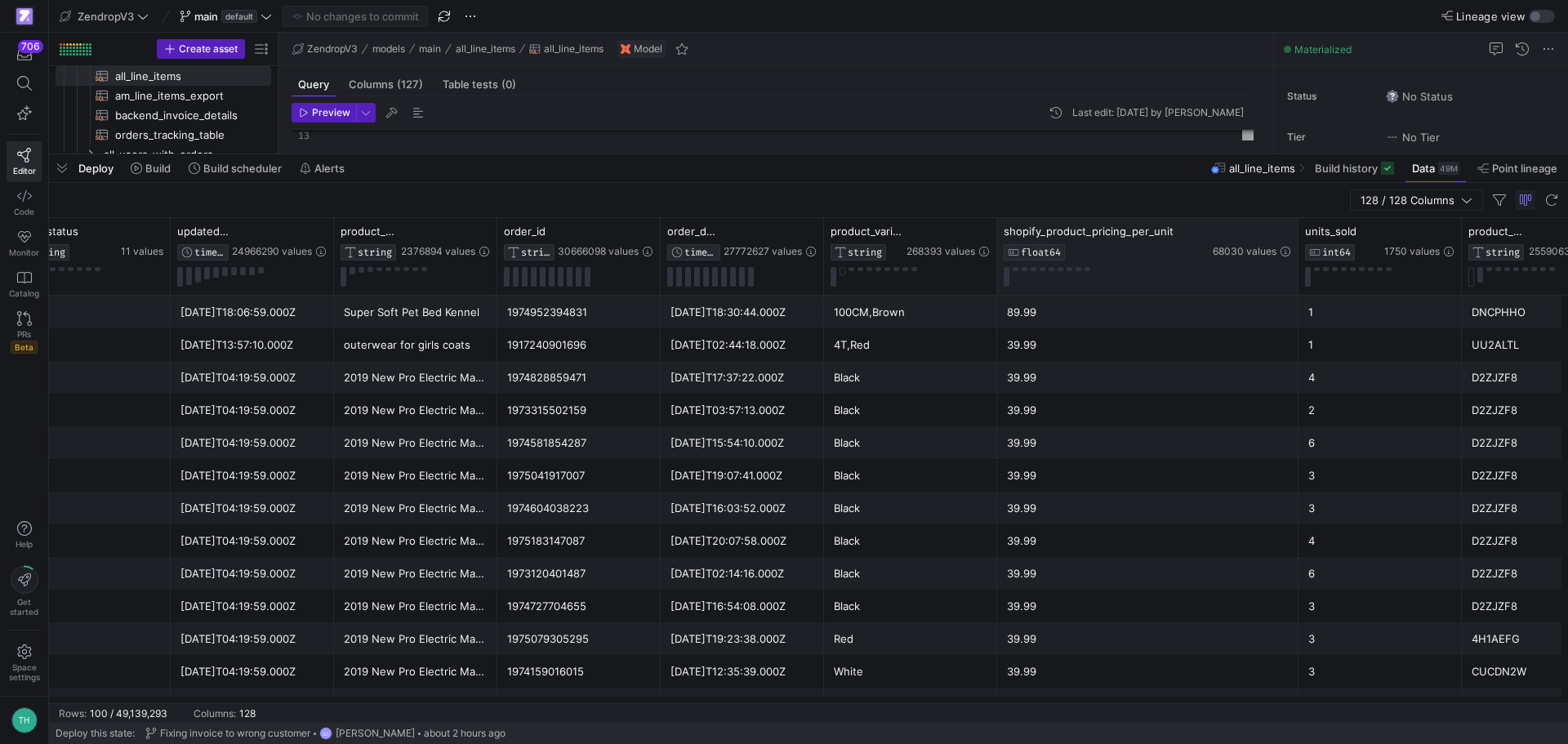
drag, startPoint x: 1232, startPoint y: 236, endPoint x: 1296, endPoint y: 237, distance: 64.0
click at [1296, 237] on div at bounding box center [1297, 257] width 7 height 76
click at [1263, 236] on icon at bounding box center [1262, 232] width 6 height 11
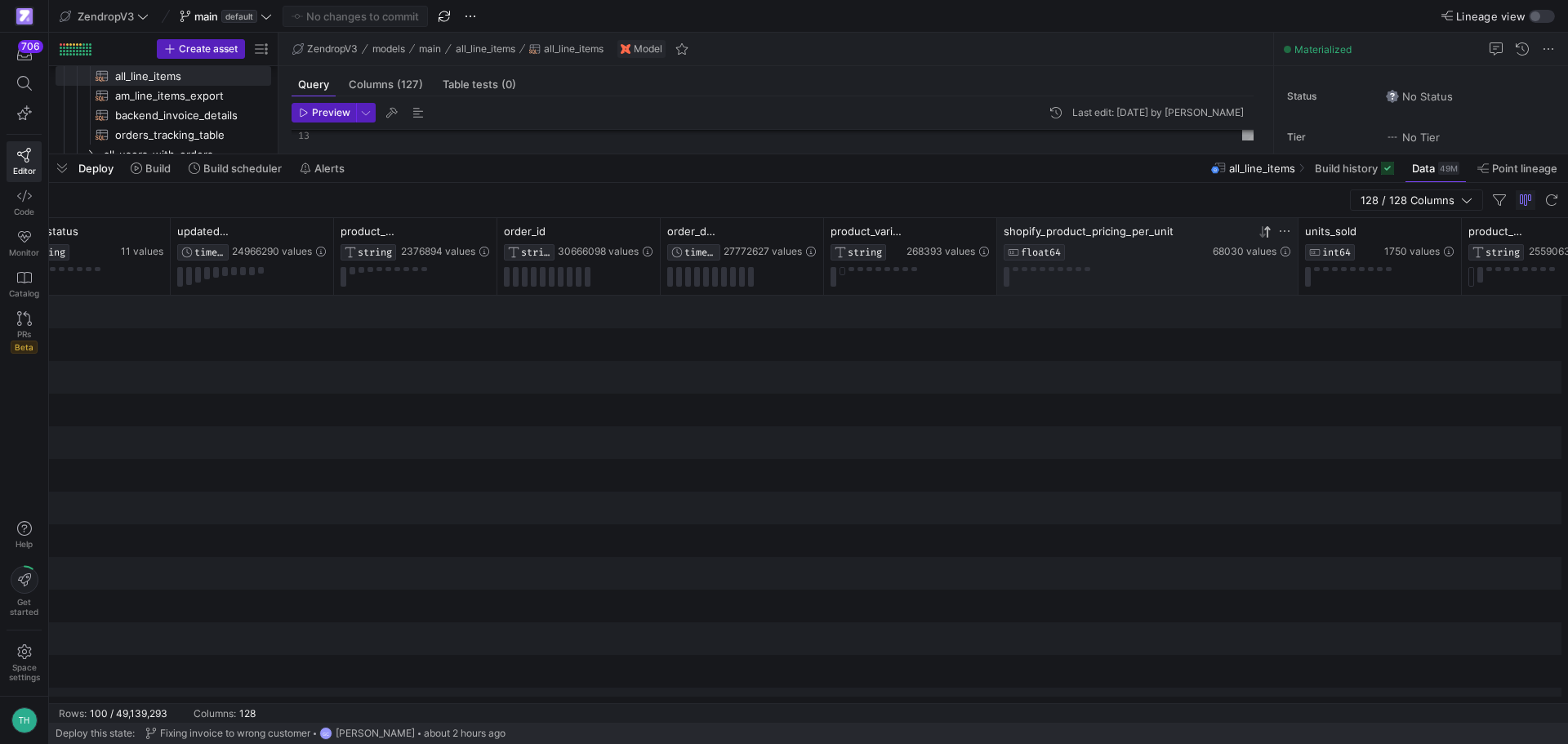
click at [1263, 236] on icon at bounding box center [1262, 232] width 6 height 11
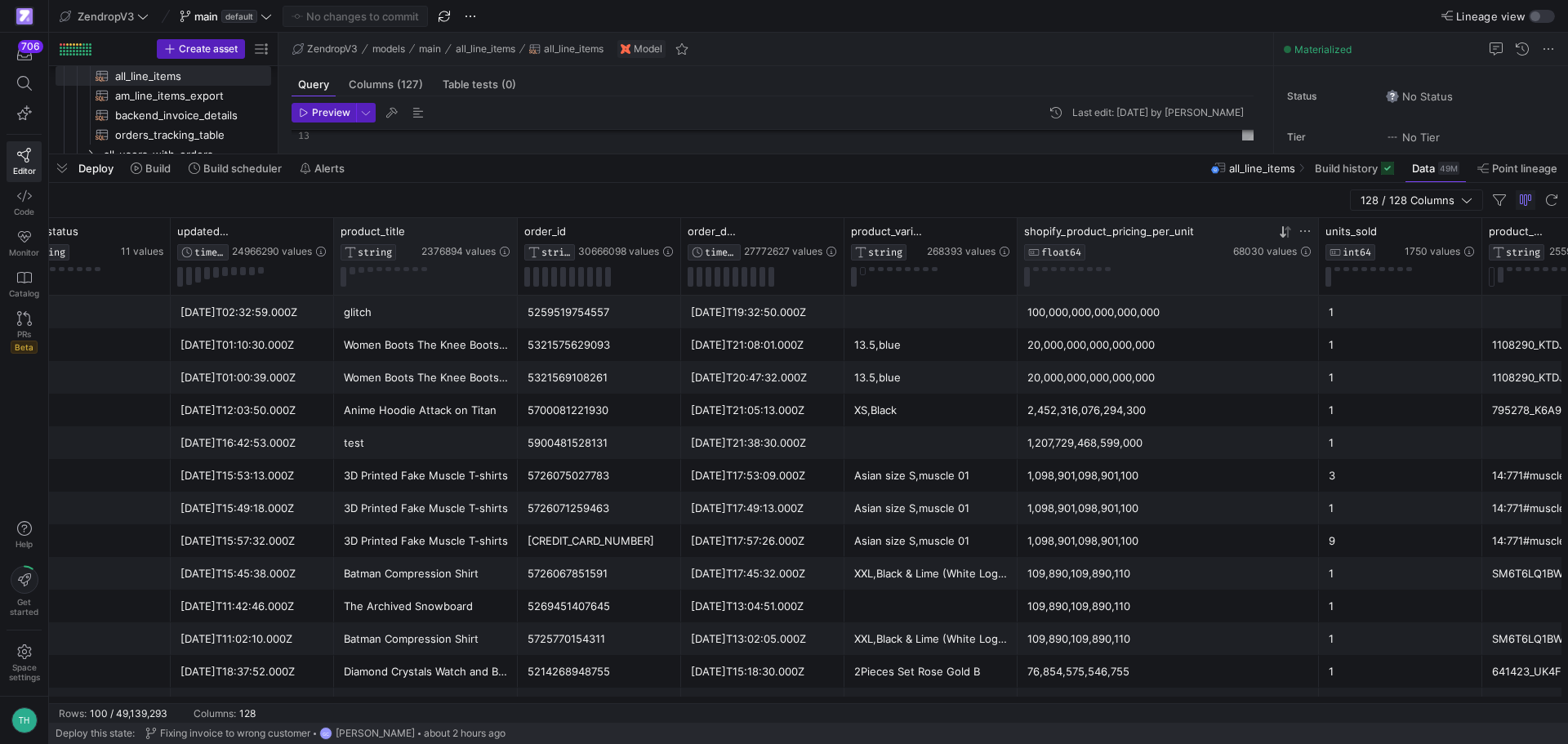
drag, startPoint x: 496, startPoint y: 234, endPoint x: 516, endPoint y: 236, distance: 20.1
click at [516, 236] on div at bounding box center [517, 257] width 7 height 76
click at [919, 313] on div at bounding box center [931, 312] width 174 height 32
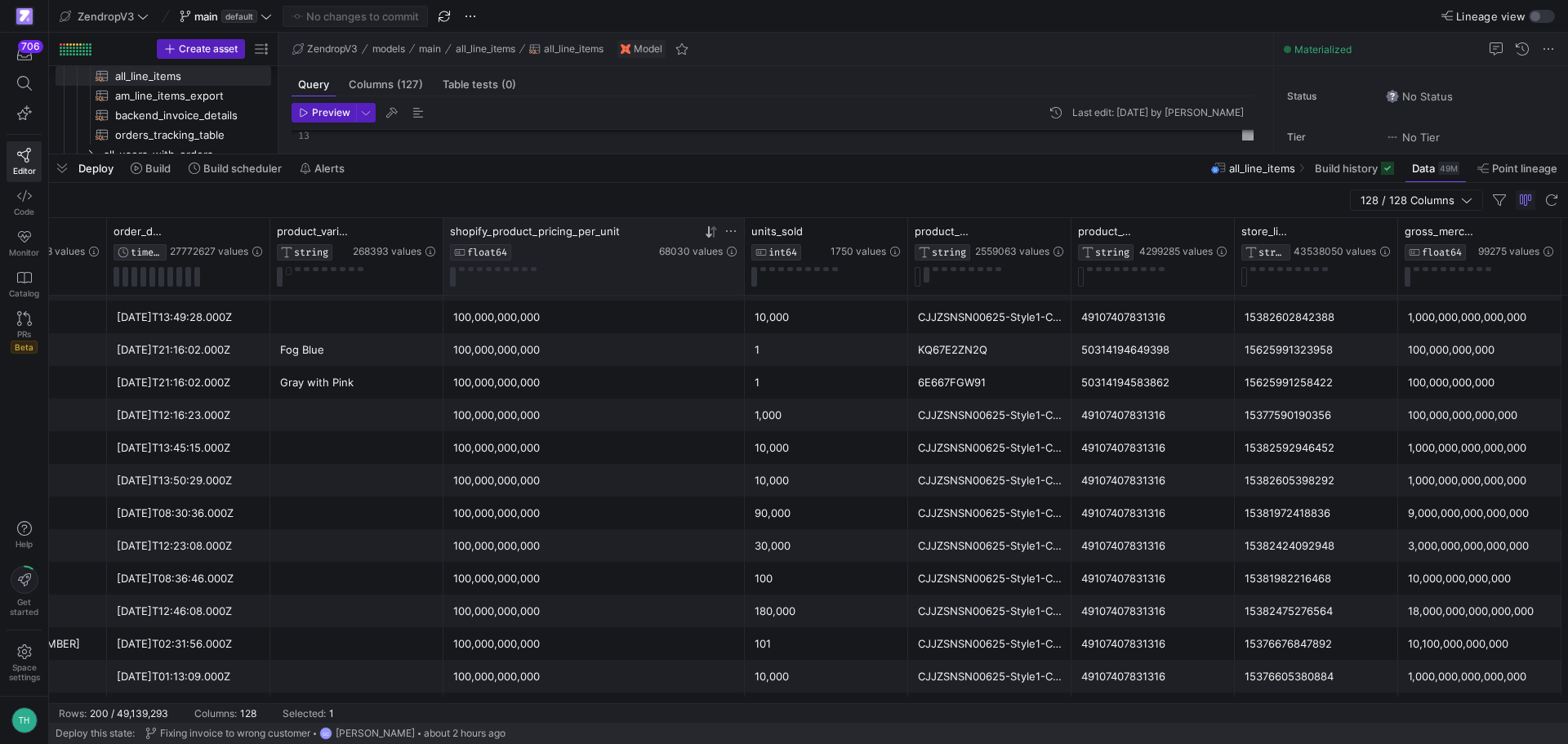
scroll to position [5022, 0]
